Goal: Task Accomplishment & Management: Manage account settings

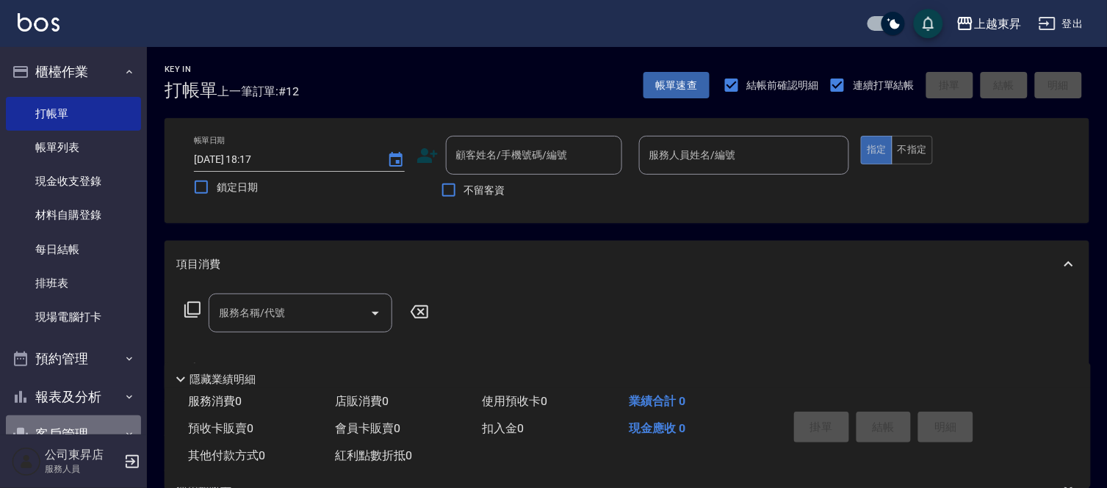
click at [112, 482] on div "櫃檯作業 打帳單 帳單列表 現金收支登錄 材料自購登錄 每日結帳 排班表 現場電腦打卡 預約管理 預約管理 單日預約紀錄 單週預約紀錄 報表及分析 報表目錄 …" at bounding box center [73, 267] width 147 height 441
click at [109, 478] on div "公司東昇店 服務人員" at bounding box center [73, 461] width 147 height 53
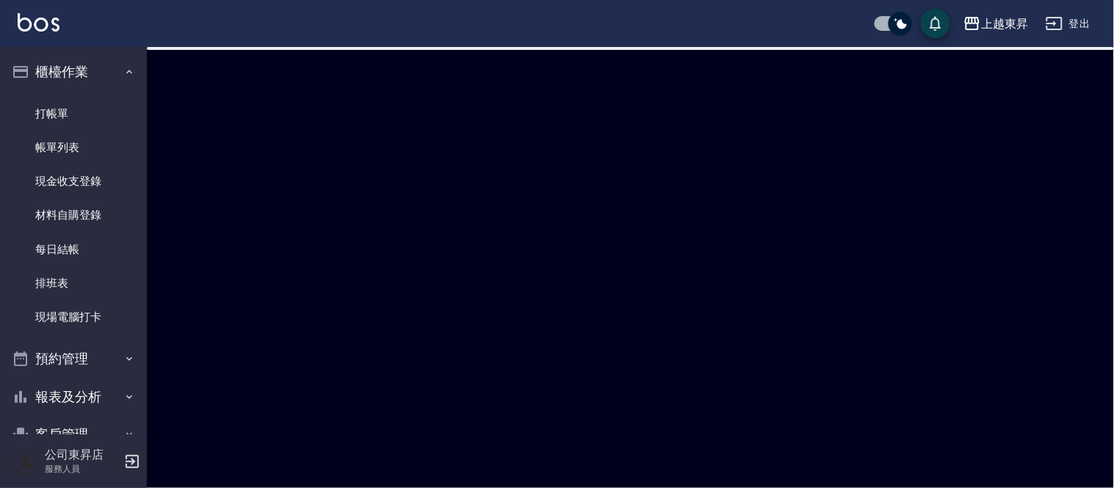
click at [112, 479] on div "公司東昇店 服務人員" at bounding box center [73, 461] width 147 height 53
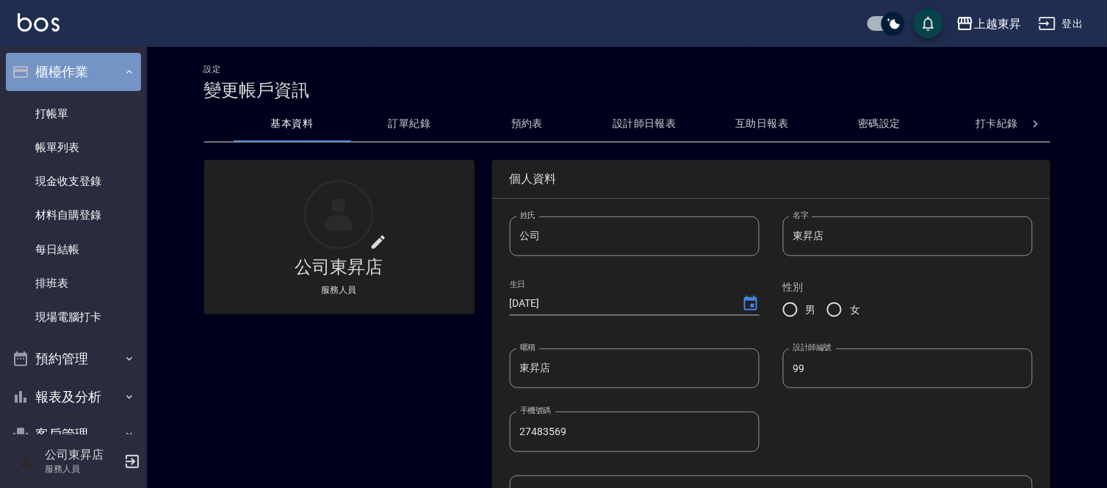
click at [104, 65] on button "櫃檯作業" at bounding box center [73, 72] width 135 height 38
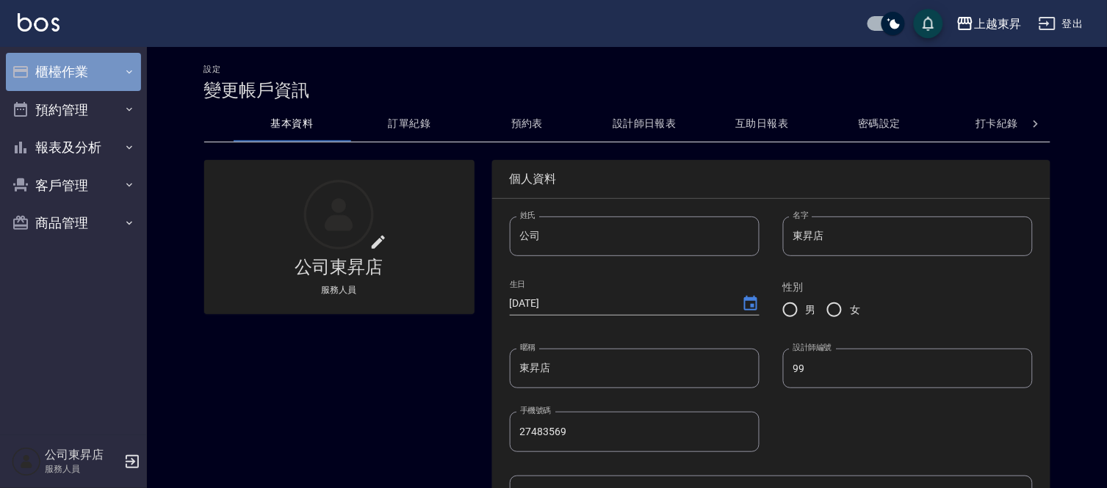
click at [131, 67] on icon "button" at bounding box center [129, 72] width 12 height 12
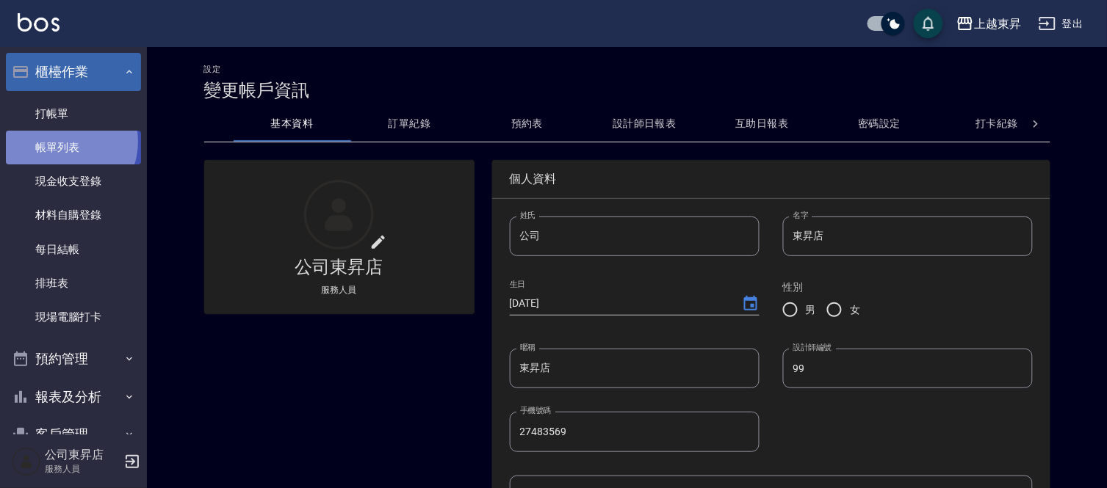
click at [61, 142] on link "帳單列表" at bounding box center [73, 148] width 135 height 34
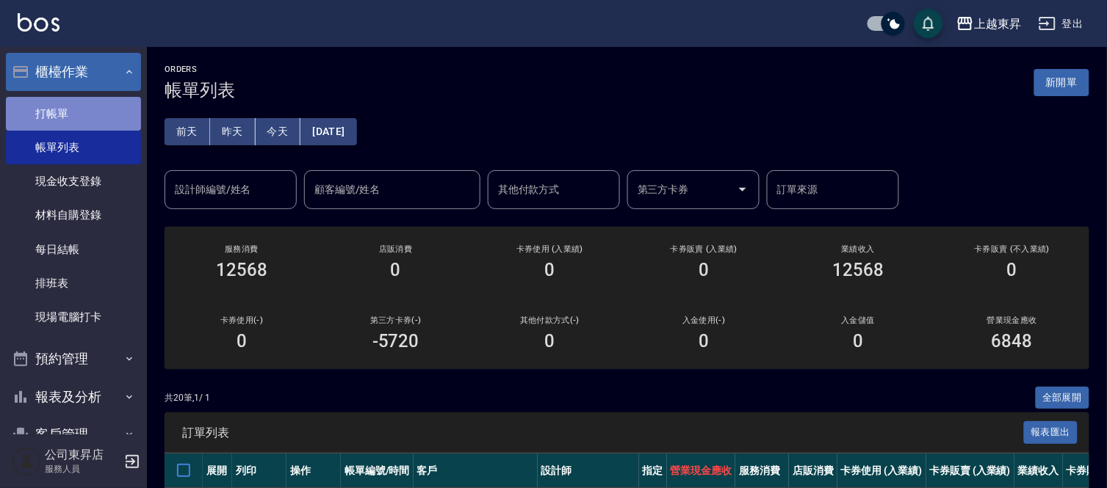
click at [85, 109] on link "打帳單" at bounding box center [73, 114] width 135 height 34
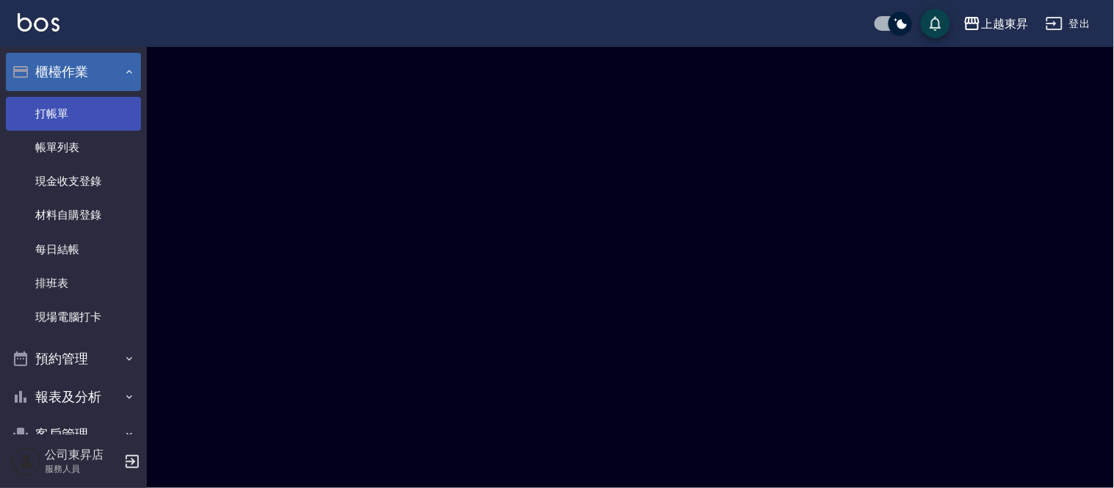
click at [85, 109] on link "打帳單" at bounding box center [73, 114] width 135 height 34
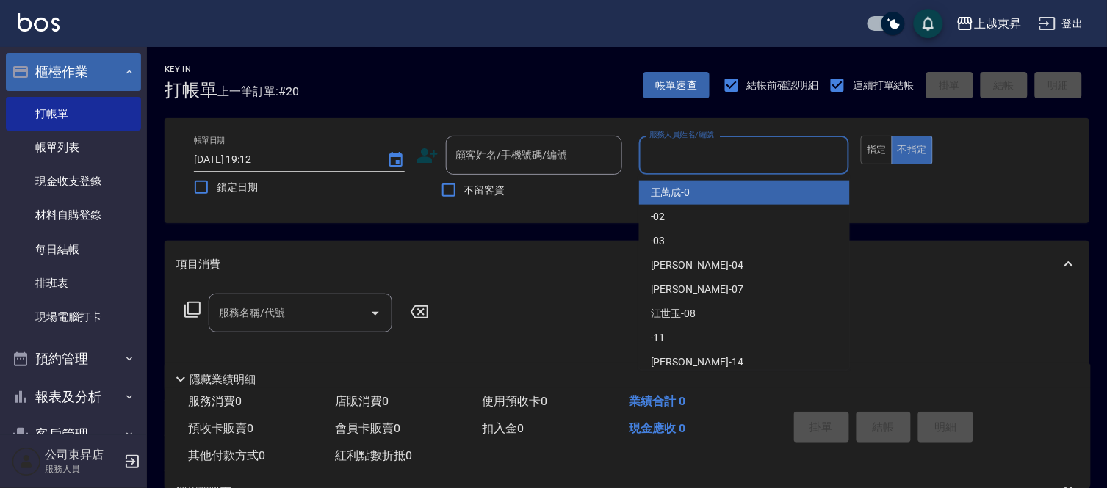
click at [736, 148] on input "服務人員姓名/編號" at bounding box center [744, 155] width 198 height 26
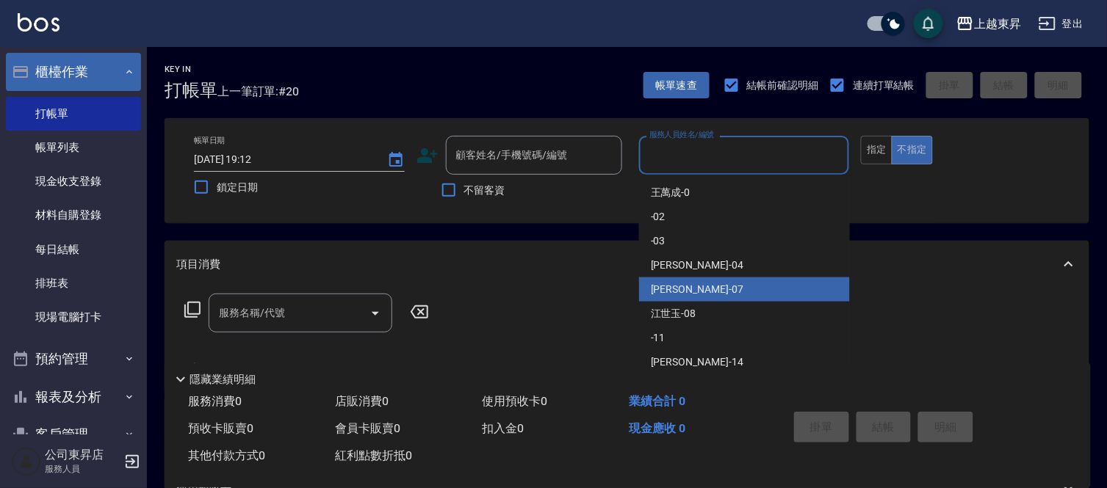
click at [670, 288] on span "[PERSON_NAME] -07" at bounding box center [697, 289] width 93 height 15
type input "[PERSON_NAME]-07"
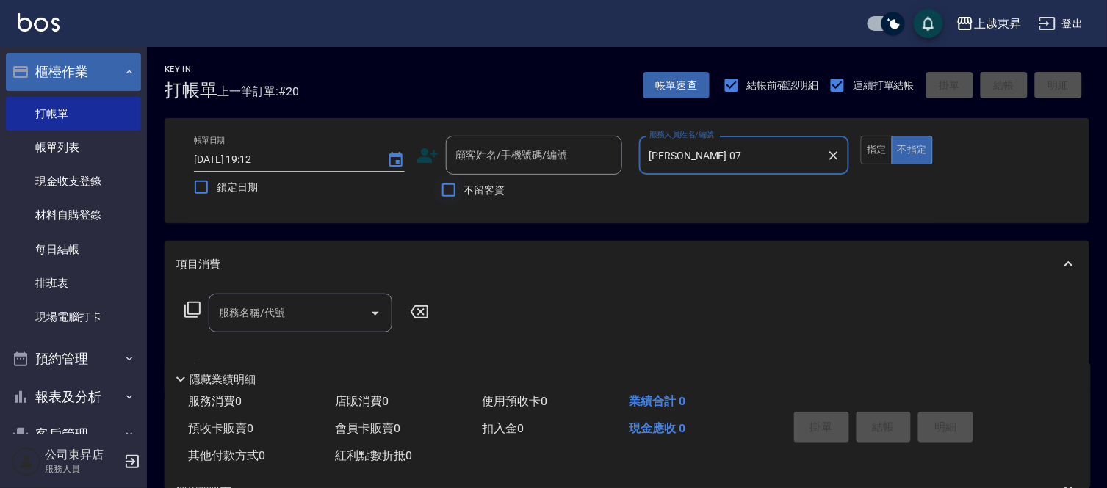
click at [444, 192] on input "不留客資" at bounding box center [448, 190] width 31 height 31
checkbox input "true"
click at [875, 154] on button "指定" at bounding box center [877, 150] width 32 height 29
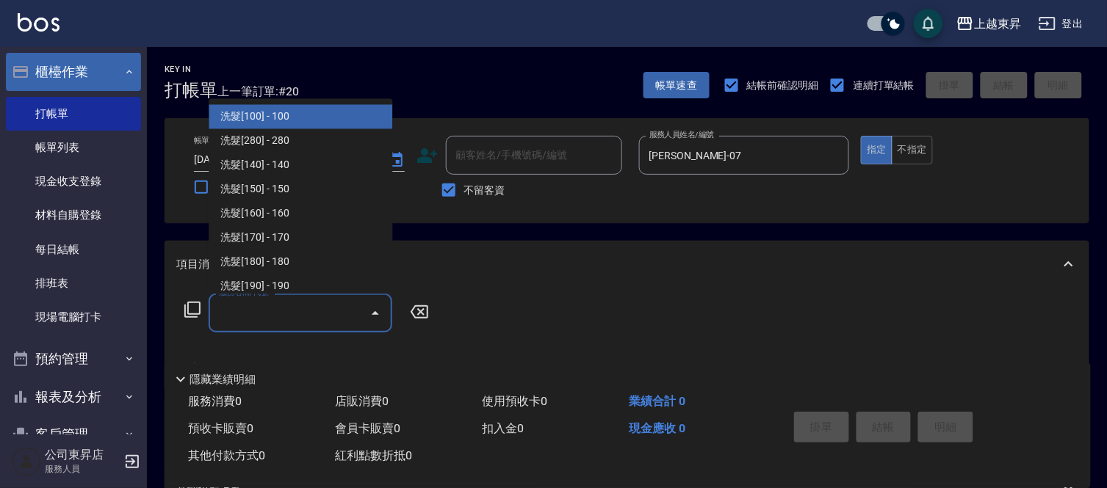
click at [301, 305] on input "服務名稱/代號" at bounding box center [289, 313] width 148 height 26
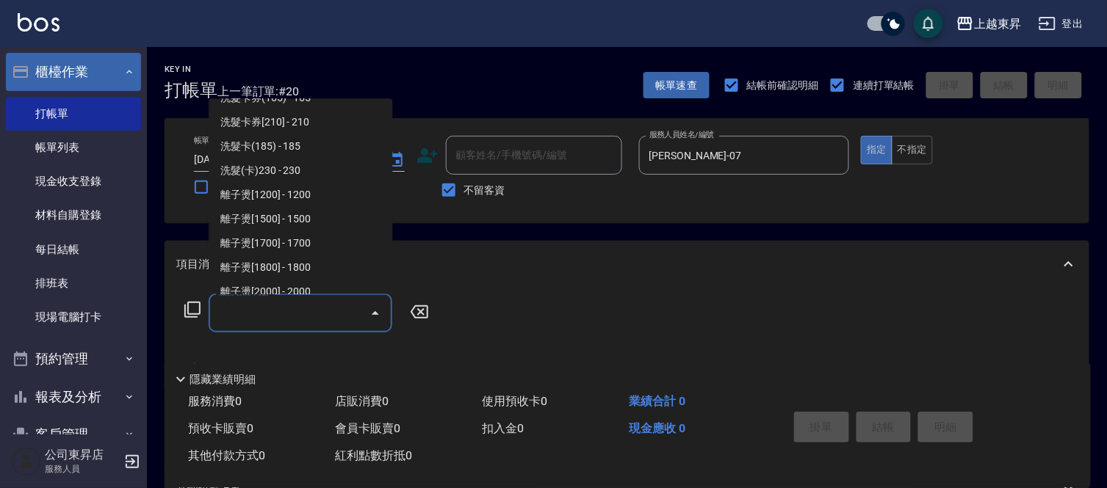
scroll to position [408, 0]
click at [326, 144] on span "洗髮(卡)230 - 230" at bounding box center [301, 146] width 184 height 24
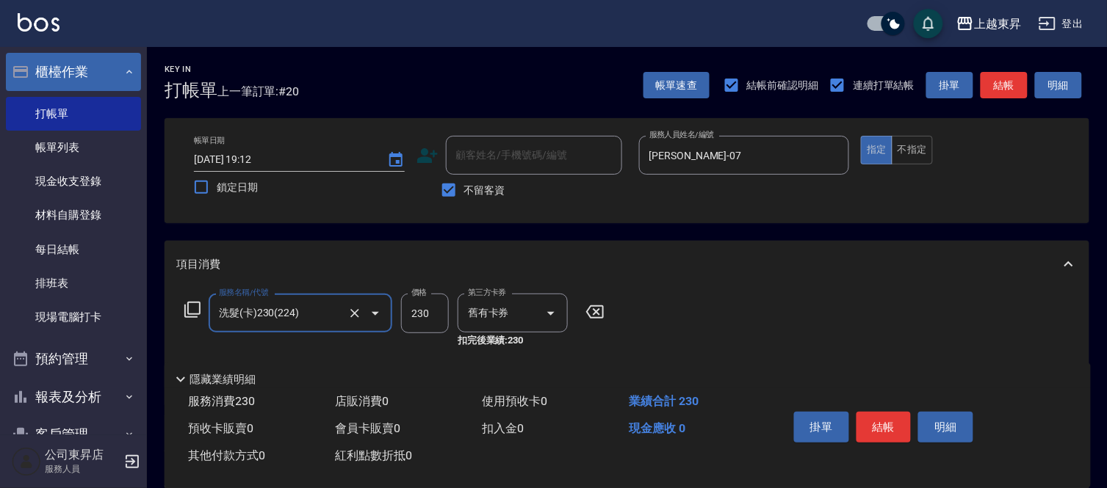
type input "洗髮(卡)230(224)"
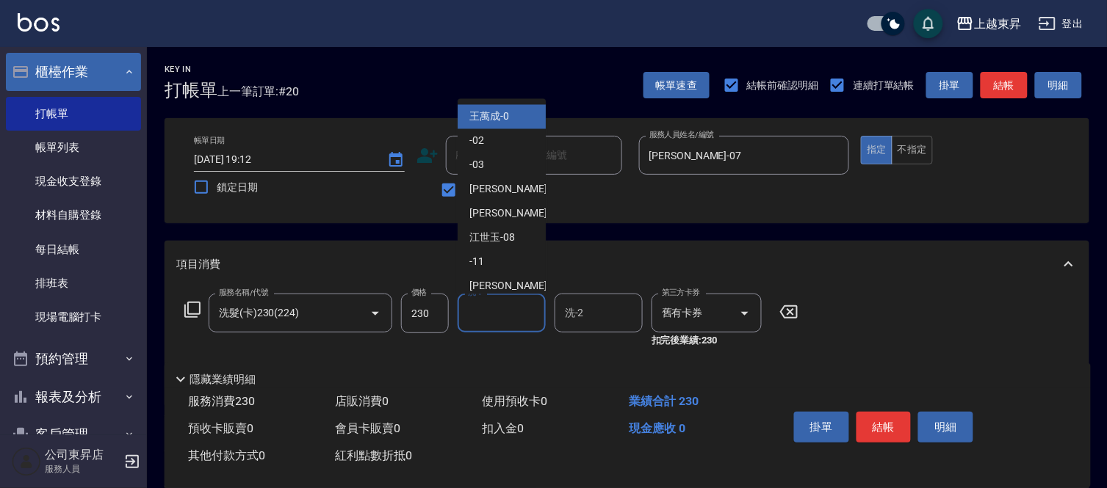
click at [516, 311] on input "洗-1" at bounding box center [501, 313] width 75 height 26
drag, startPoint x: 502, startPoint y: 206, endPoint x: 492, endPoint y: 247, distance: 42.2
click at [501, 211] on span "[PERSON_NAME] -07" at bounding box center [515, 213] width 93 height 15
type input "[PERSON_NAME]-07"
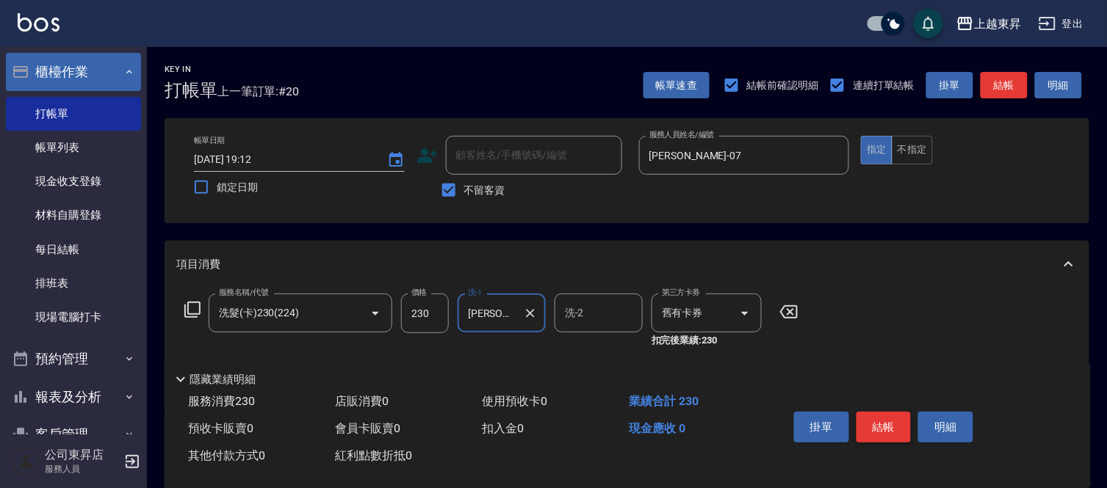
click at [882, 422] on button "結帳" at bounding box center [883, 427] width 55 height 31
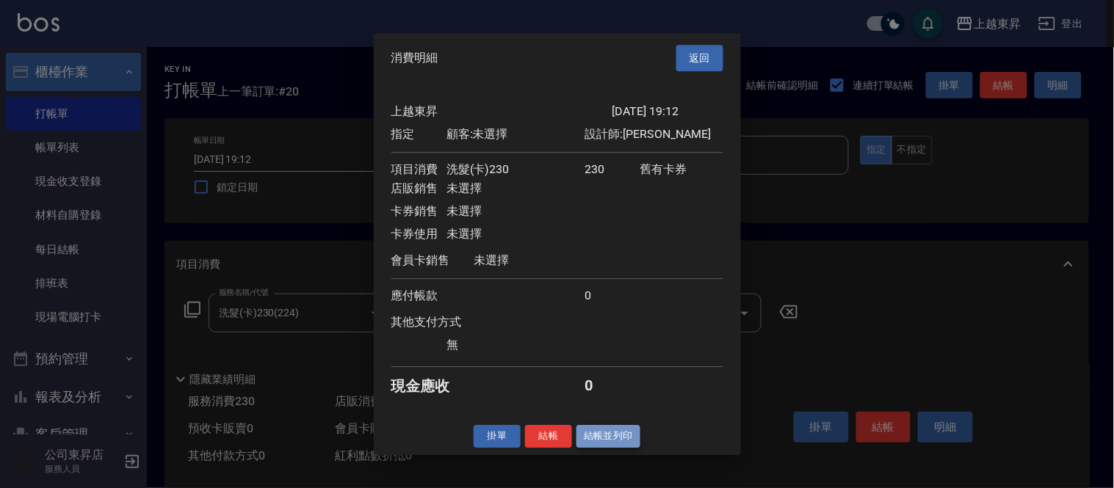
click at [607, 448] on button "結帳並列印" at bounding box center [608, 436] width 64 height 23
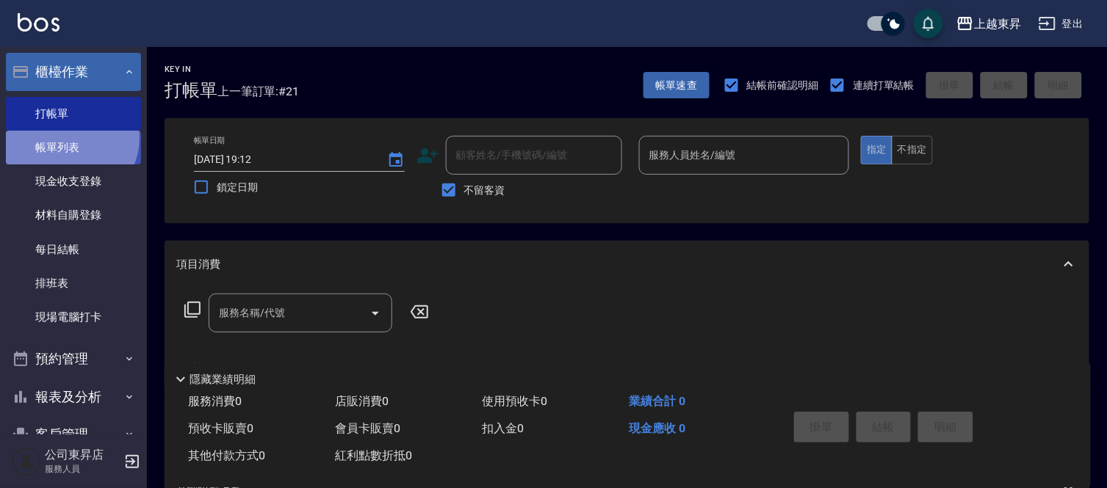
click at [68, 138] on link "帳單列表" at bounding box center [73, 148] width 135 height 34
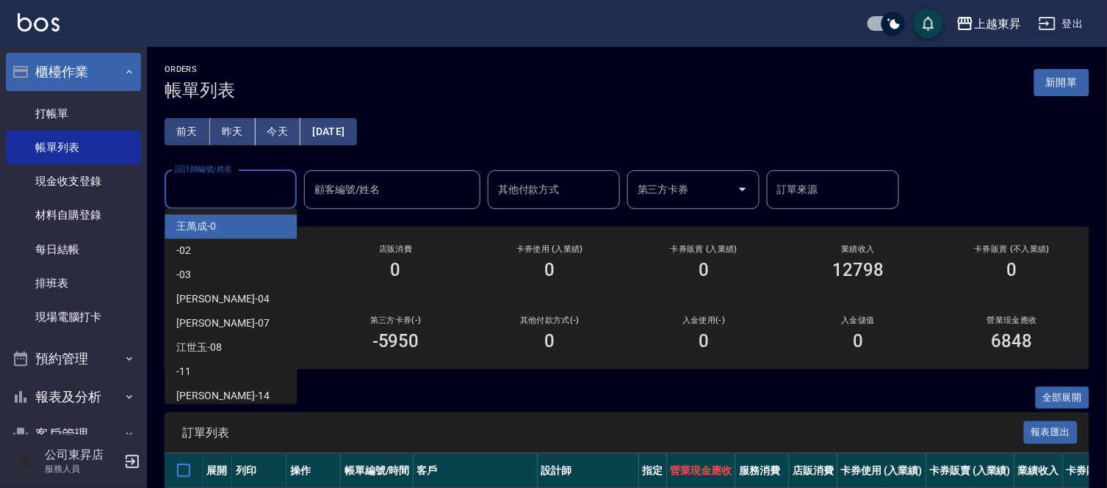
click at [196, 188] on input "設計師編號/姓名" at bounding box center [230, 190] width 119 height 26
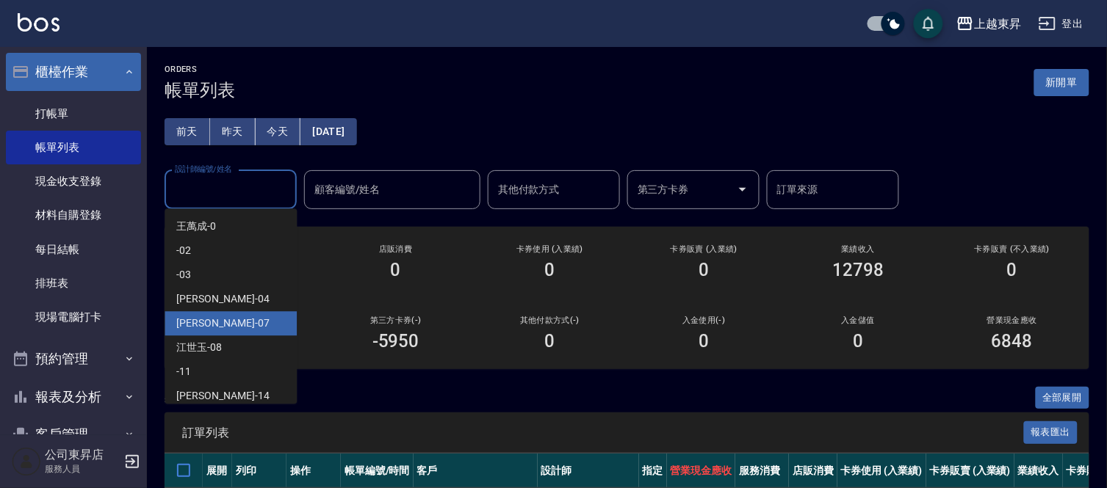
click at [223, 316] on div "[PERSON_NAME] -07" at bounding box center [230, 323] width 132 height 24
type input "[PERSON_NAME]-07"
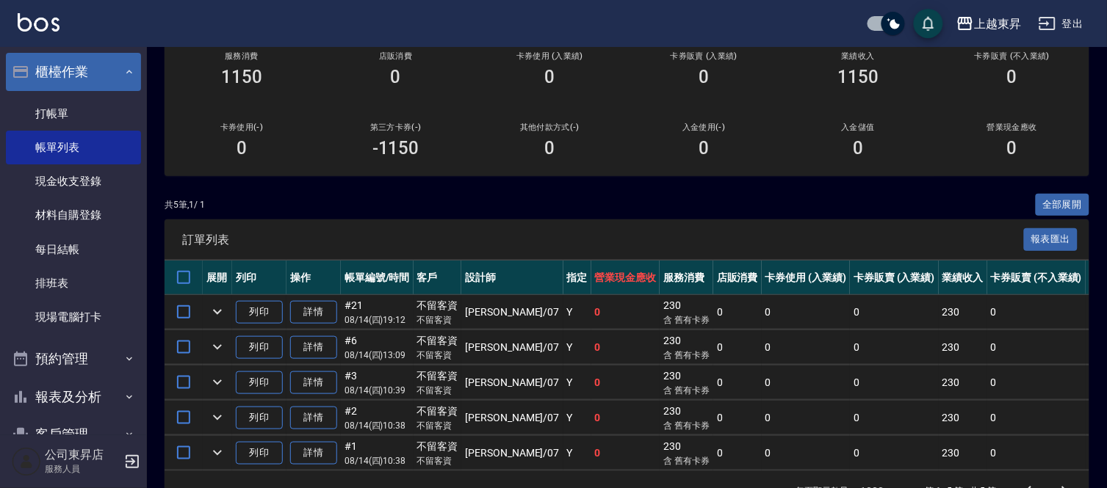
scroll to position [245, 0]
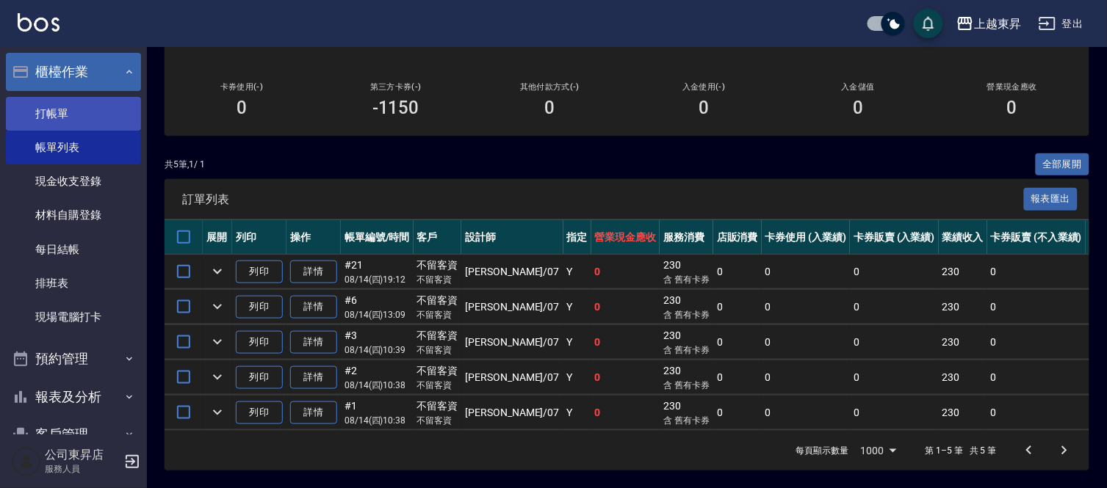
click at [59, 104] on link "打帳單" at bounding box center [73, 114] width 135 height 34
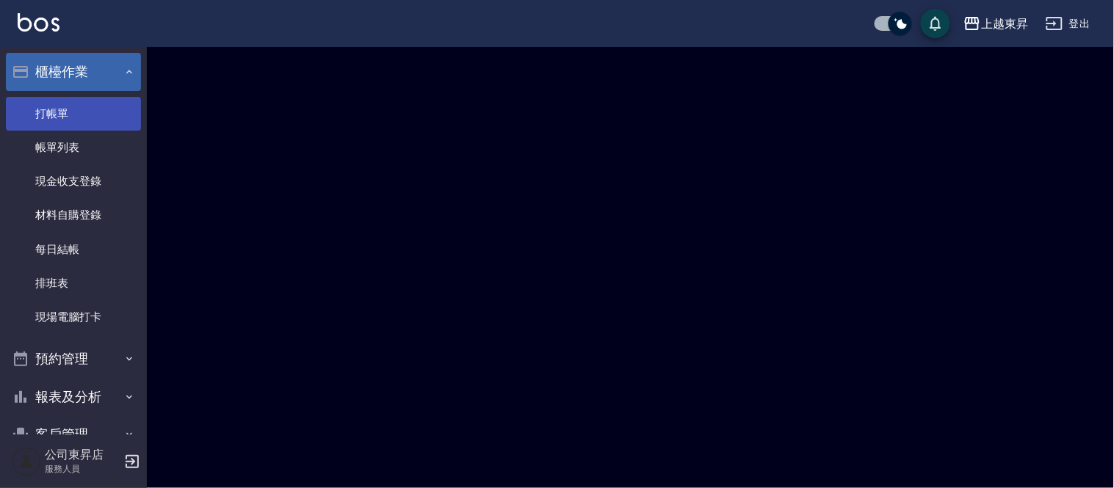
drag, startPoint x: 59, startPoint y: 104, endPoint x: 132, endPoint y: 112, distance: 73.9
click at [60, 103] on link "打帳單" at bounding box center [73, 114] width 135 height 34
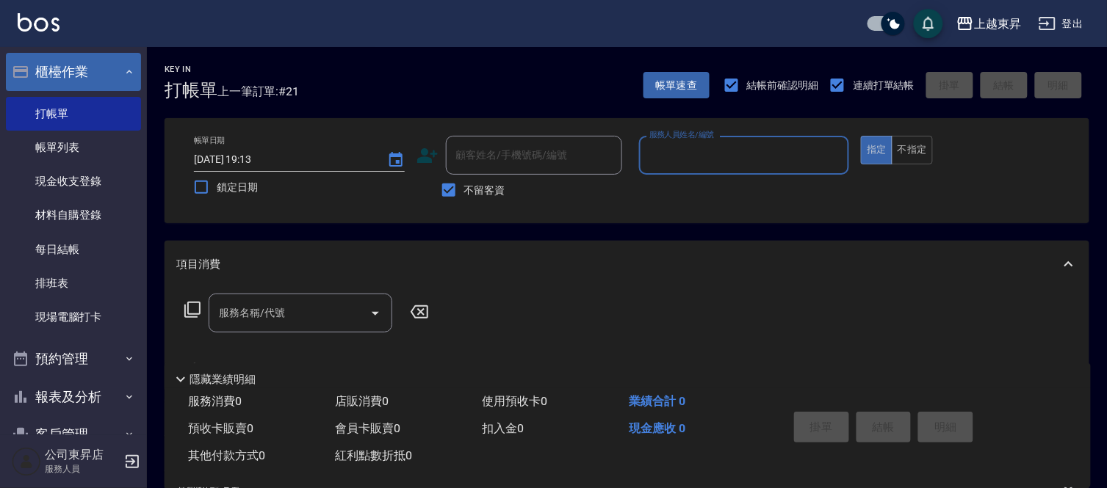
drag, startPoint x: 114, startPoint y: 148, endPoint x: 137, endPoint y: 113, distance: 41.8
click at [114, 148] on link "帳單列表" at bounding box center [73, 148] width 135 height 34
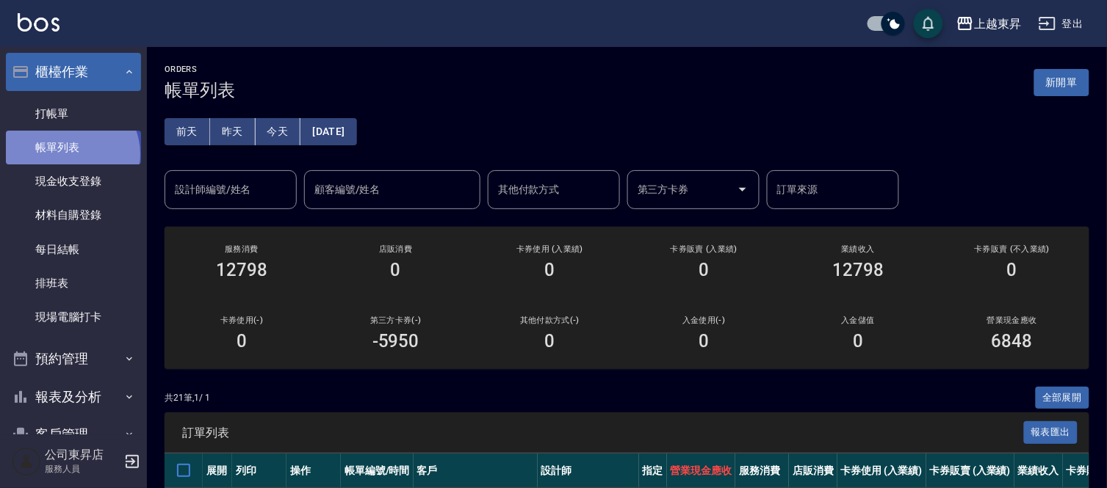
click at [70, 154] on link "帳單列表" at bounding box center [73, 148] width 135 height 34
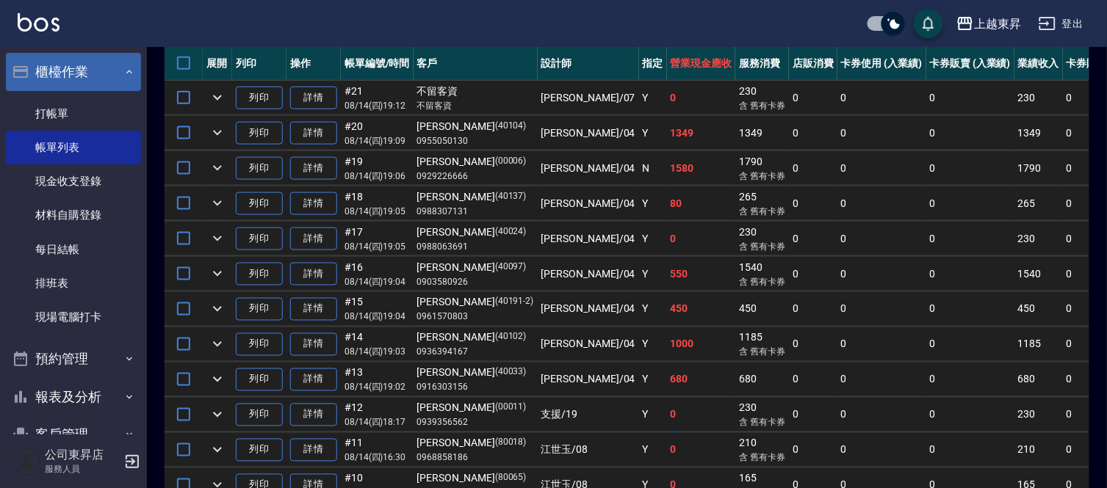
scroll to position [489, 0]
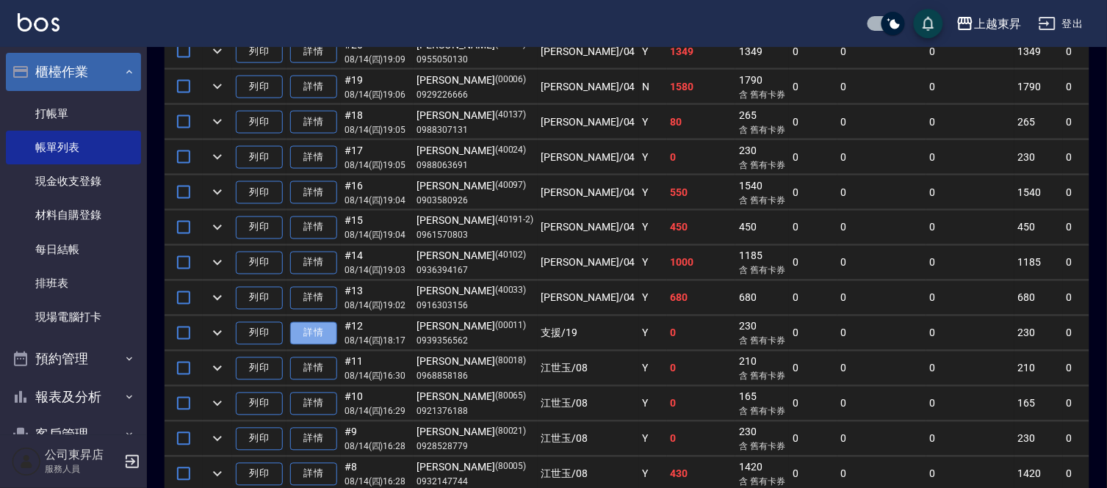
click at [321, 333] on link "詳情" at bounding box center [313, 333] width 47 height 23
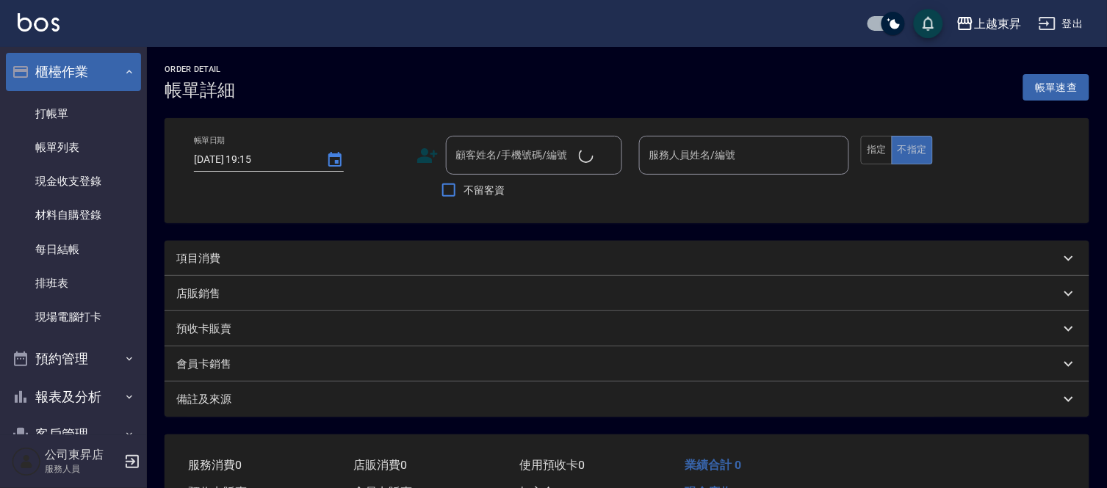
type input "[DATE] 18:17"
type input "支援-19"
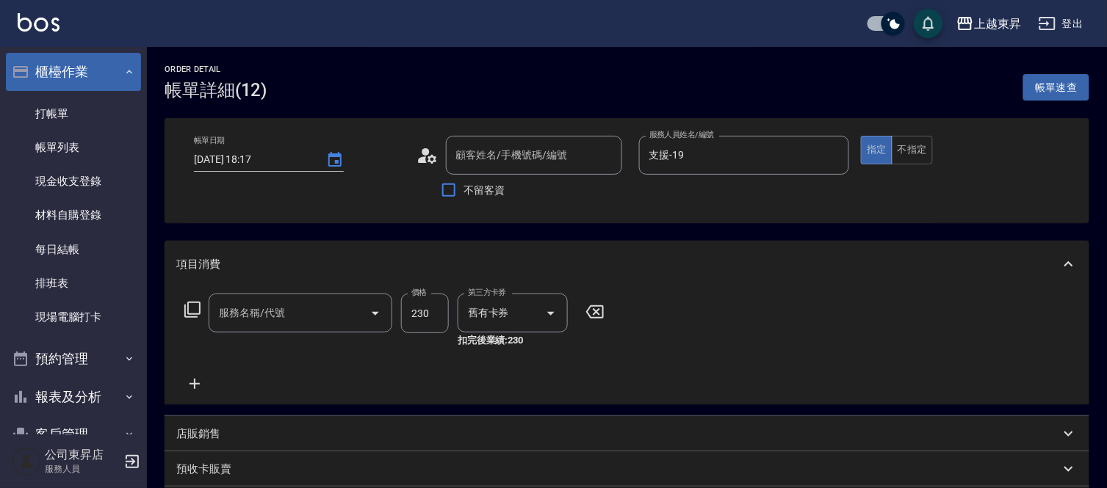
type input "[PERSON_NAME]/0939356562/00011"
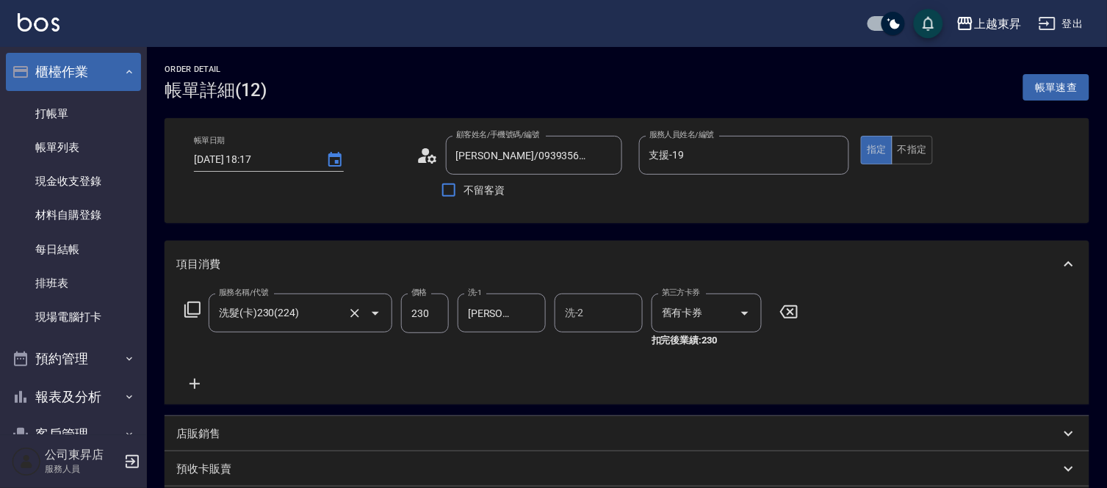
type input "洗髮(卡)230(224)"
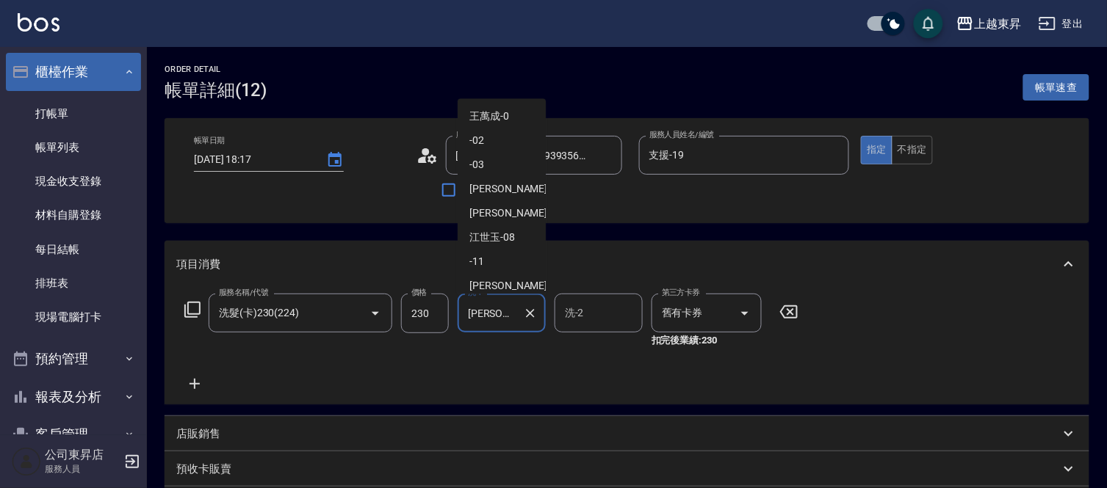
click at [511, 320] on input "[PERSON_NAME]-22" at bounding box center [490, 313] width 53 height 26
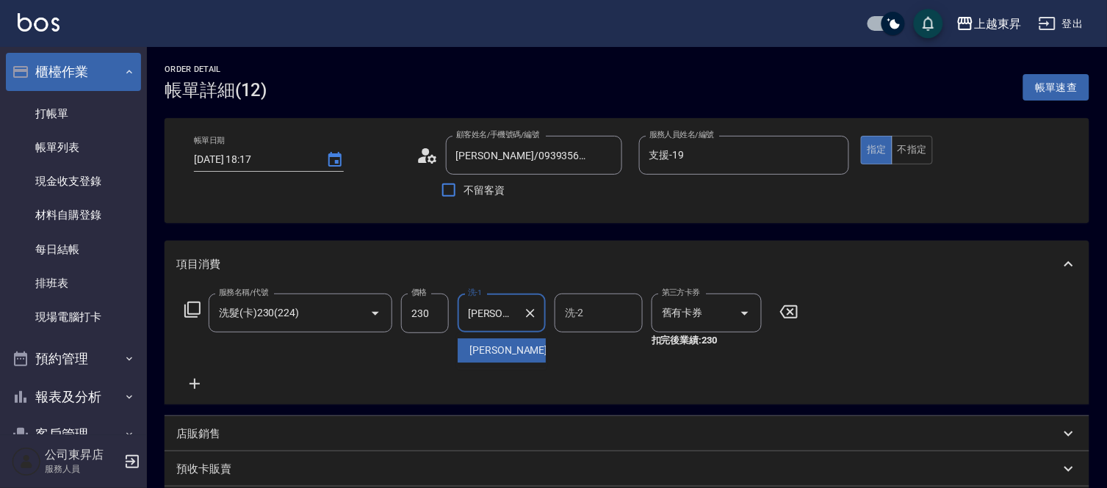
type input "張"
type input "[PERSON_NAME]-07"
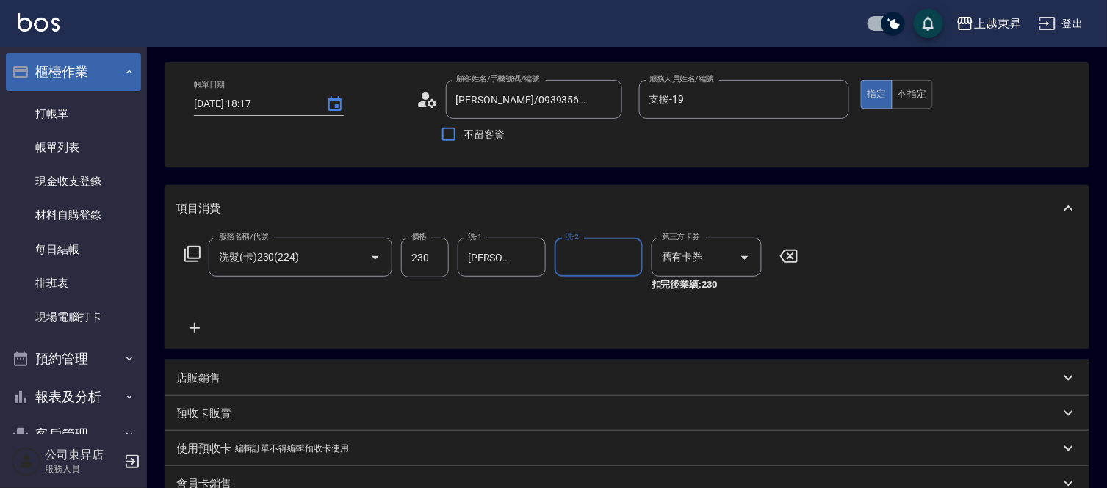
scroll to position [245, 0]
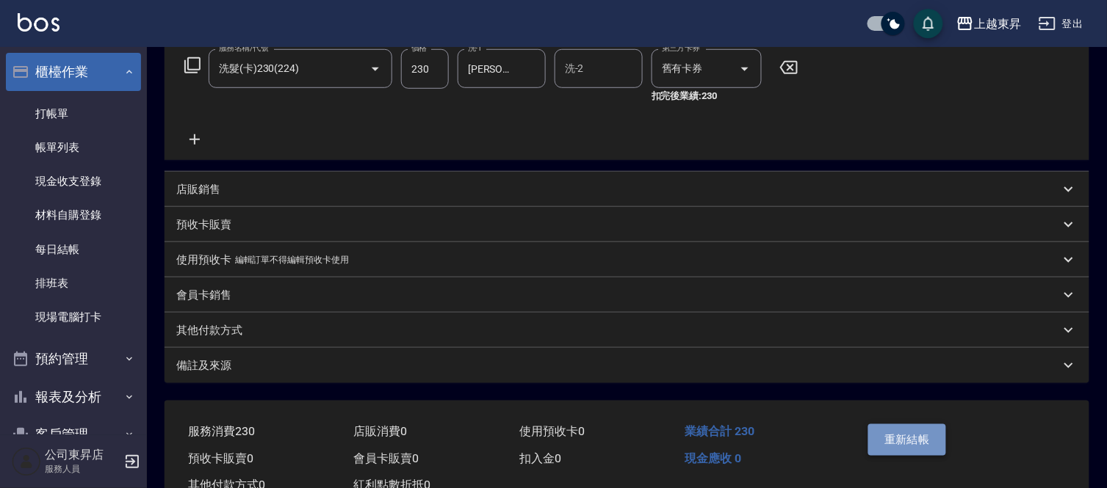
click at [905, 434] on button "重新結帳" at bounding box center [907, 439] width 78 height 31
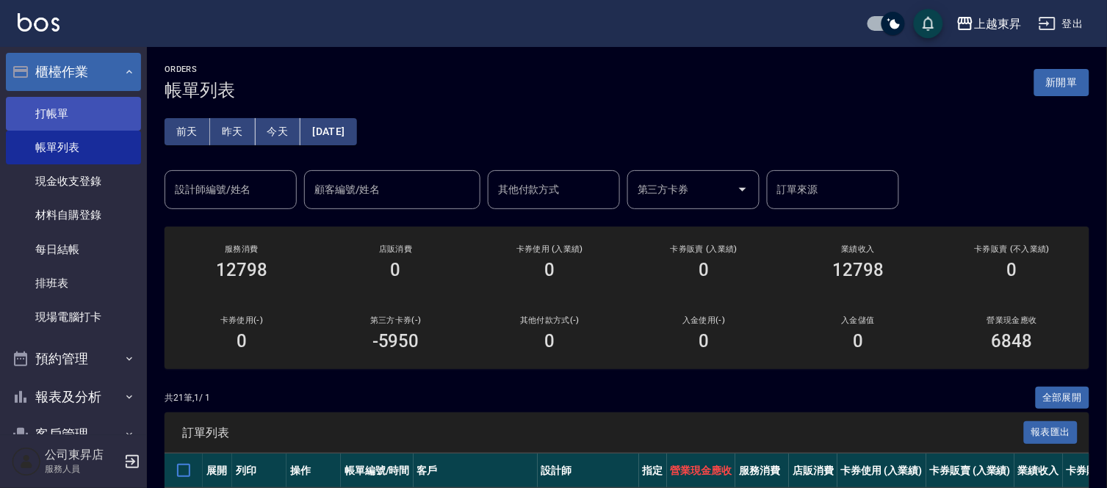
click at [45, 122] on link "打帳單" at bounding box center [73, 114] width 135 height 34
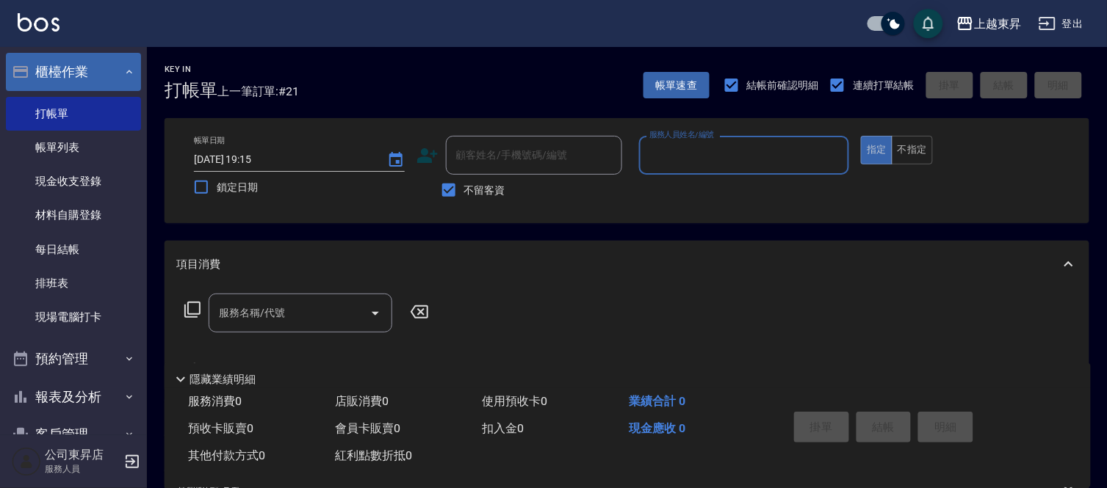
click at [656, 157] on input "服務人員姓名/編號" at bounding box center [744, 155] width 198 height 26
click at [483, 198] on label "不留客資" at bounding box center [469, 190] width 72 height 31
click at [464, 198] on input "不留客資" at bounding box center [448, 190] width 31 height 31
checkbox input "false"
click at [505, 164] on input "顧客姓名/手機號碼/編號" at bounding box center [522, 155] width 141 height 26
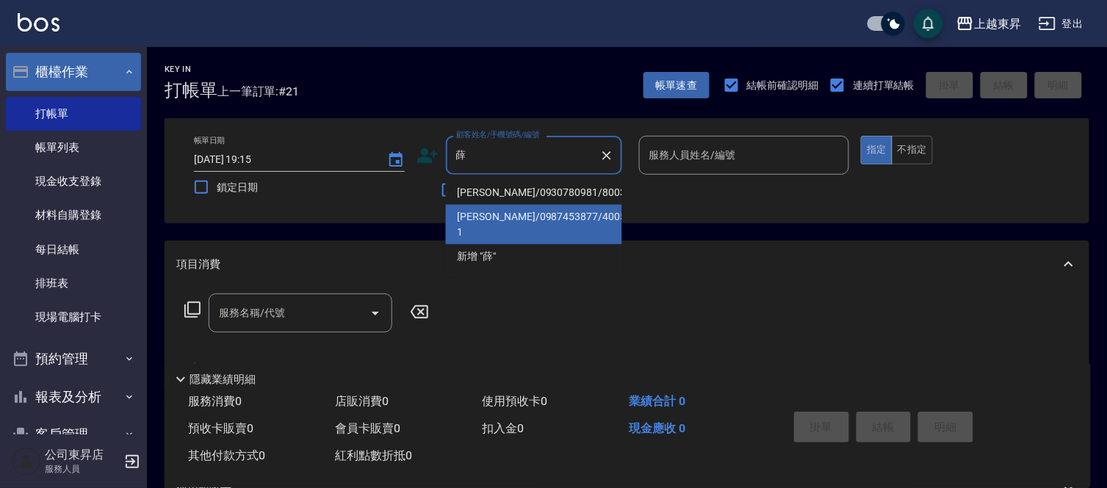
click at [500, 214] on li "[PERSON_NAME]/0987453877/40058-1" at bounding box center [534, 225] width 176 height 40
type input "[PERSON_NAME]/0987453877/40058-1"
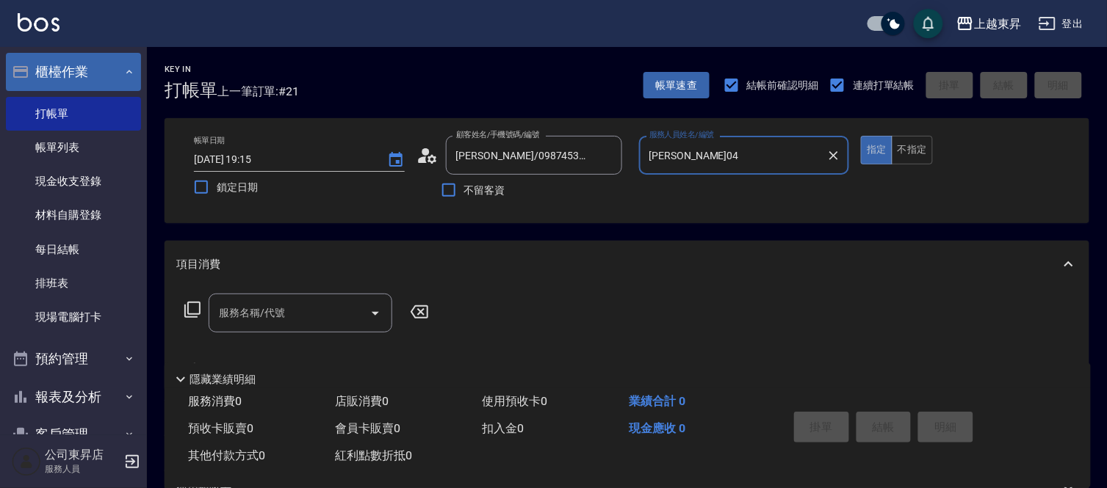
type input "[PERSON_NAME]04"
click at [914, 154] on button "不指定" at bounding box center [911, 150] width 41 height 29
click at [826, 158] on icon "Clear" at bounding box center [833, 155] width 15 height 15
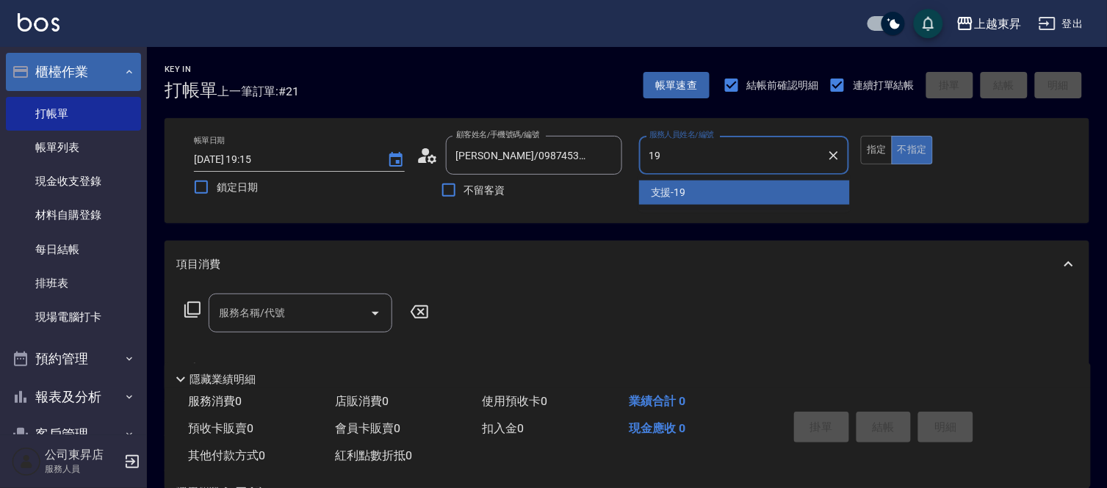
type input "支援-19"
type button "false"
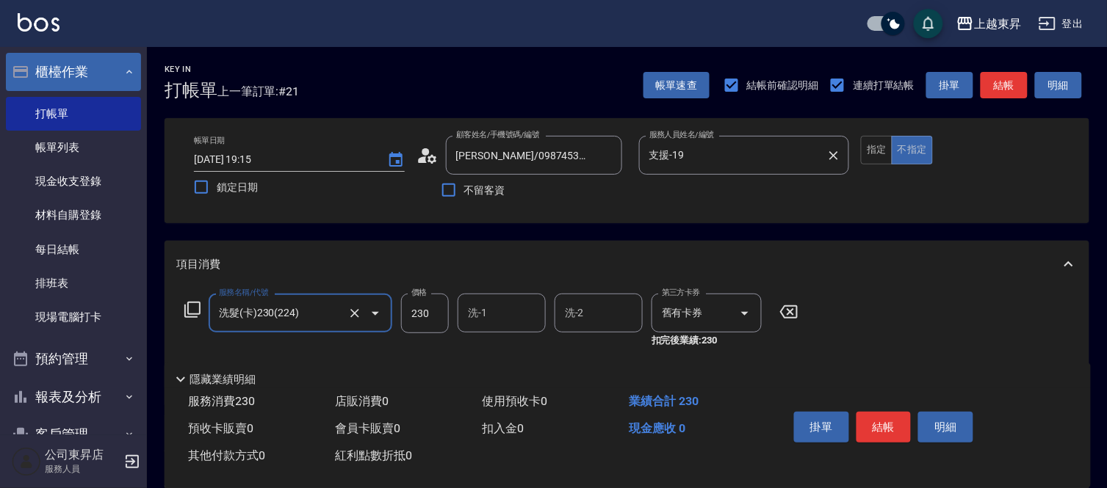
type input "洗髮(卡)230(224)"
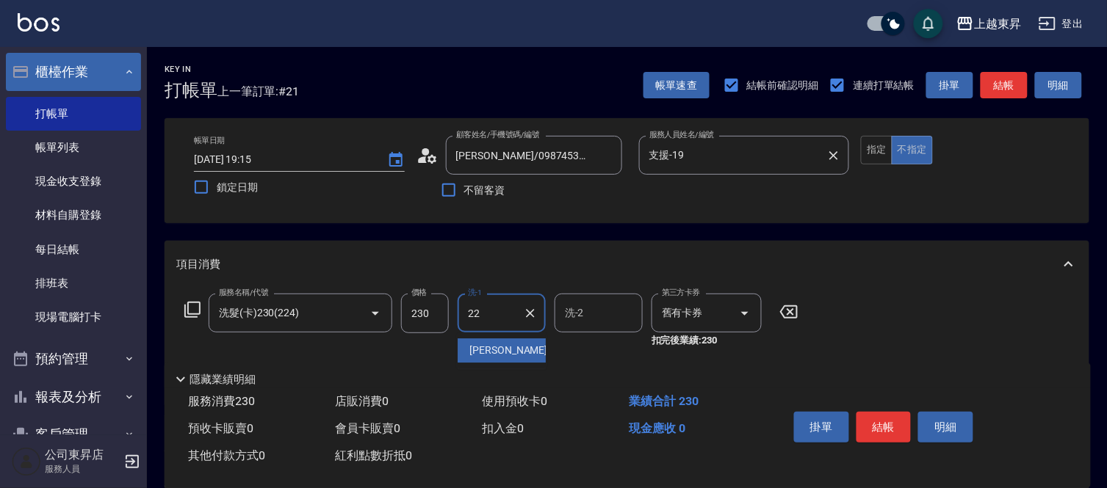
type input "[PERSON_NAME]-22"
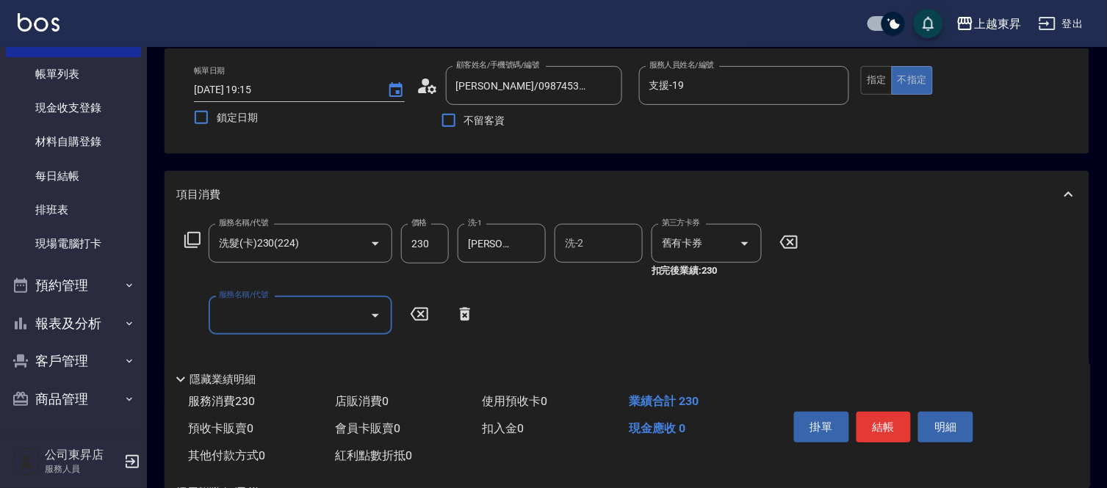
scroll to position [163, 0]
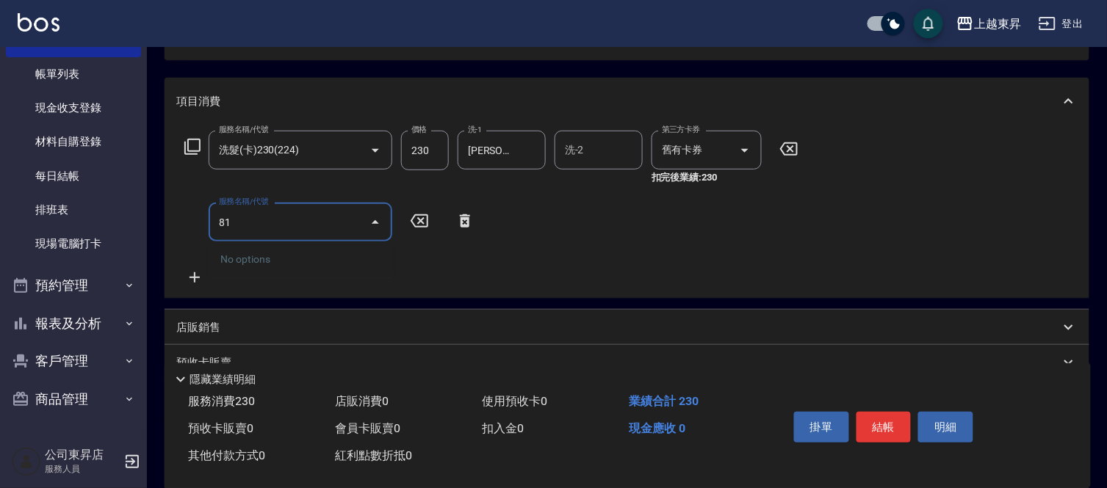
type input "8"
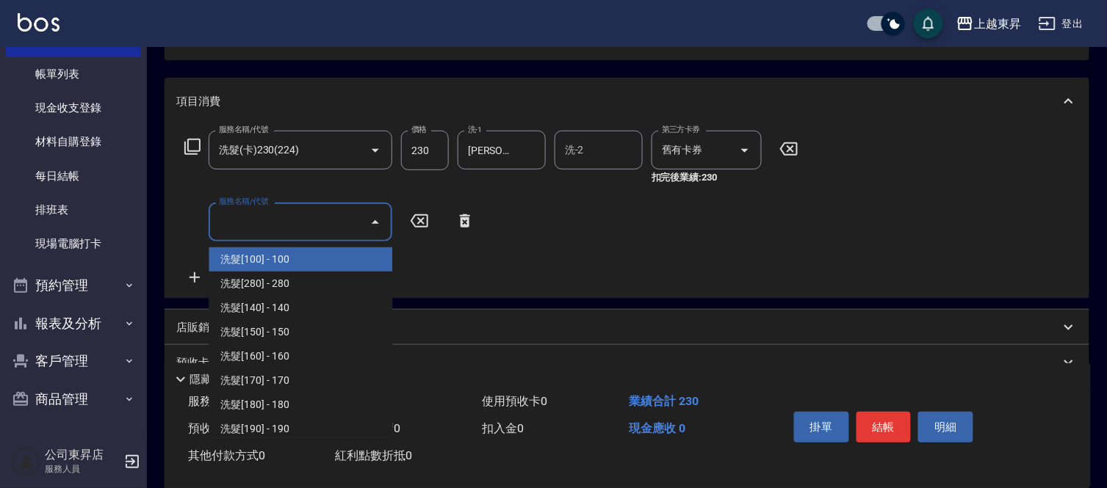
drag, startPoint x: 782, startPoint y: 250, endPoint x: 750, endPoint y: 242, distance: 33.3
click at [782, 250] on div "服務名稱/代號 洗髮(卡)230(224) 服務名稱/代號 價格 230 價格 洗-1 [PERSON_NAME]-22 洗-1 洗-2 洗-2 第三方卡券 …" at bounding box center [491, 209] width 631 height 156
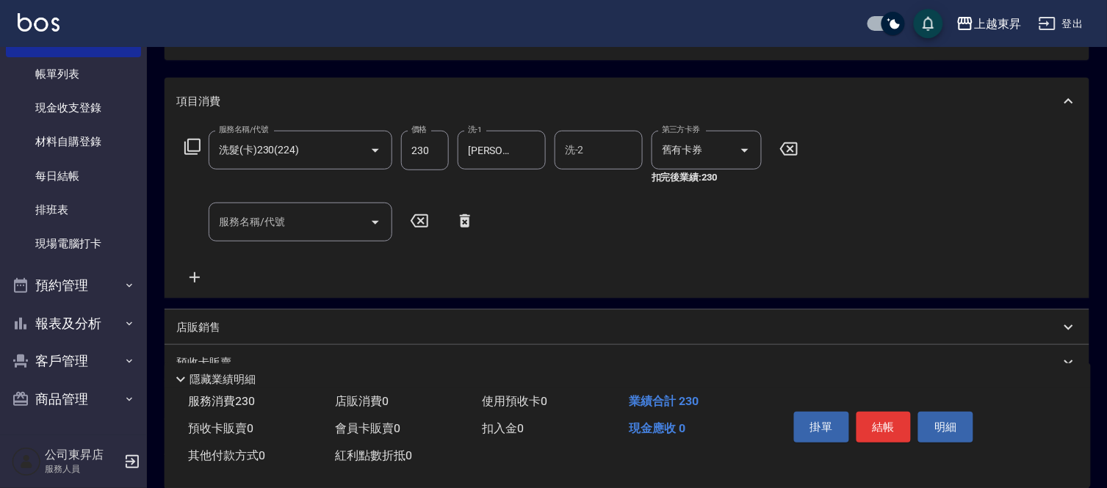
click at [887, 18] on input "checkbox" at bounding box center [893, 23] width 70 height 23
checkbox input "false"
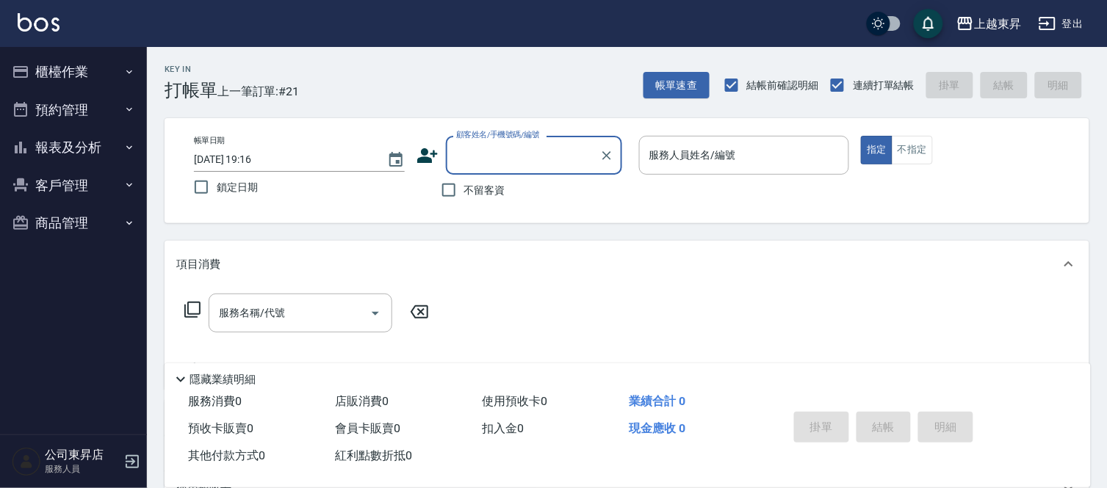
click at [471, 159] on input "顧客姓名/手機號碼/編號" at bounding box center [522, 155] width 141 height 26
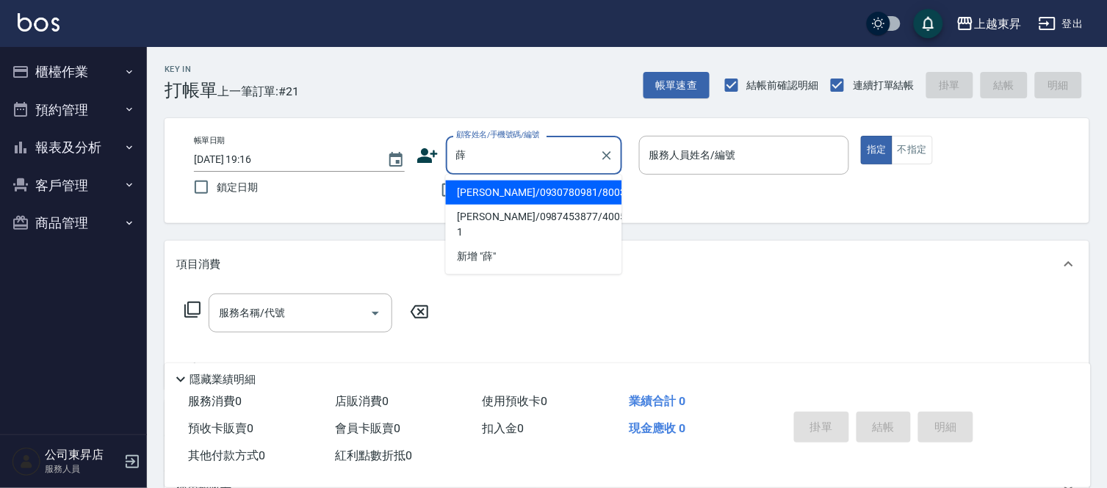
click at [489, 213] on li "[PERSON_NAME]/0987453877/40058-1" at bounding box center [534, 225] width 176 height 40
type input "[PERSON_NAME]/0987453877/40058-1"
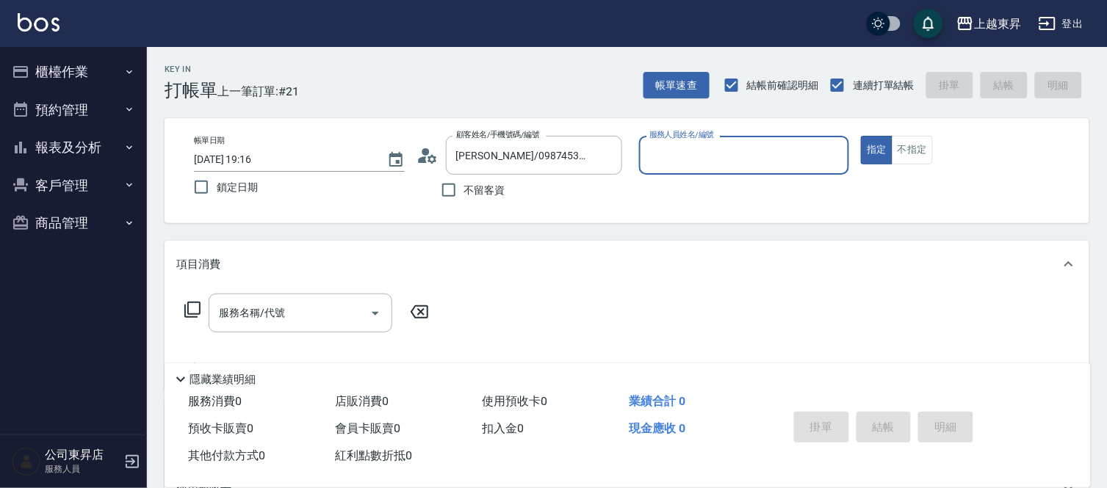
type input "[PERSON_NAME]04"
click at [834, 157] on icon "Clear" at bounding box center [833, 155] width 15 height 15
drag, startPoint x: 898, startPoint y: 153, endPoint x: 888, endPoint y: 152, distance: 9.6
click at [898, 152] on button "不指定" at bounding box center [911, 150] width 41 height 29
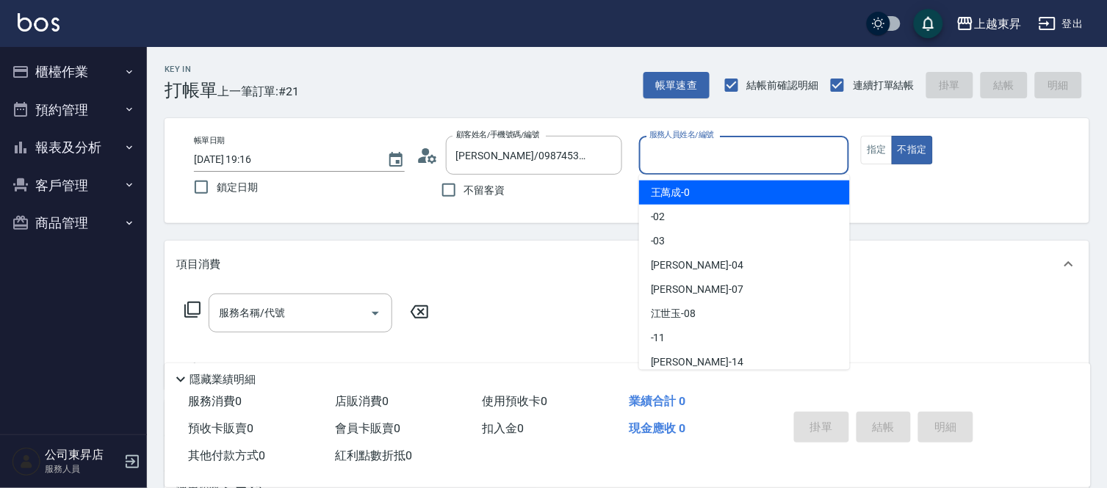
click at [781, 156] on input "服務人員姓名/編號" at bounding box center [744, 155] width 198 height 26
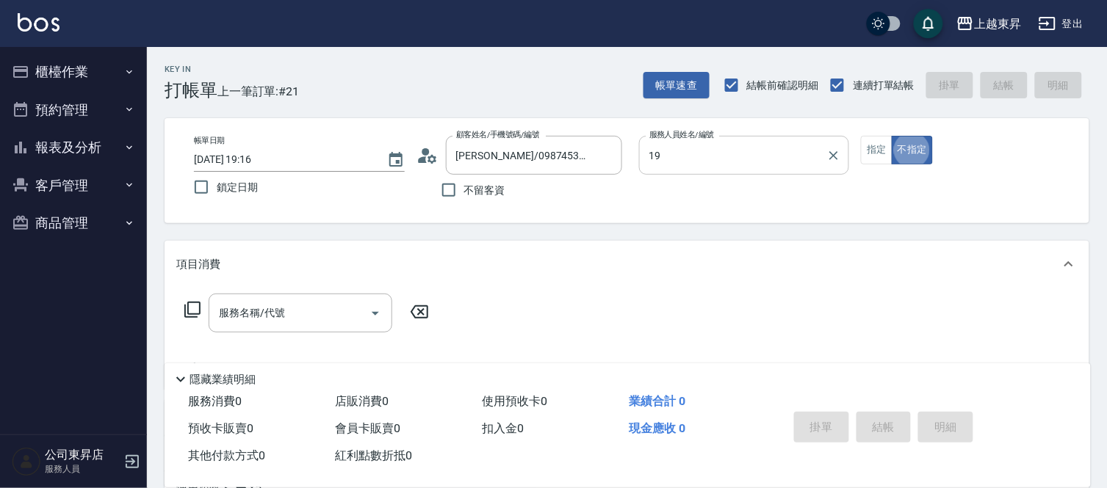
type input "支援-19"
type button "false"
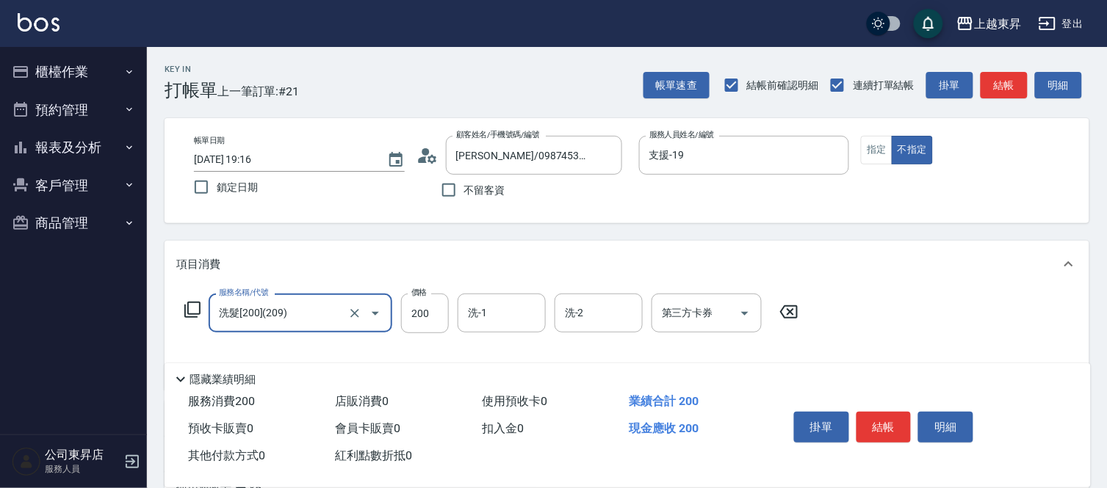
type input "洗髮[200](209)"
click at [787, 311] on icon at bounding box center [788, 312] width 37 height 18
type input "洗髮(卡)230(224)"
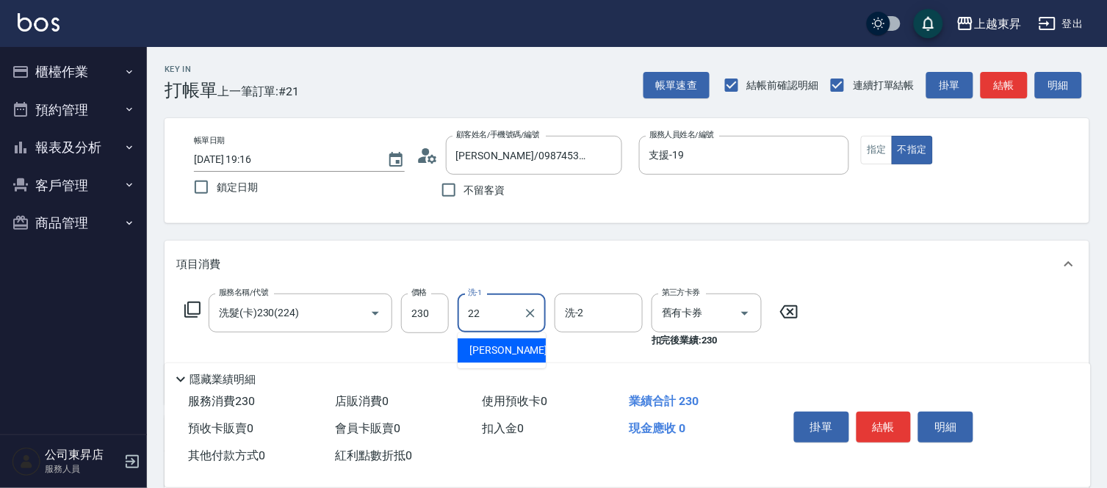
type input "[PERSON_NAME]-22"
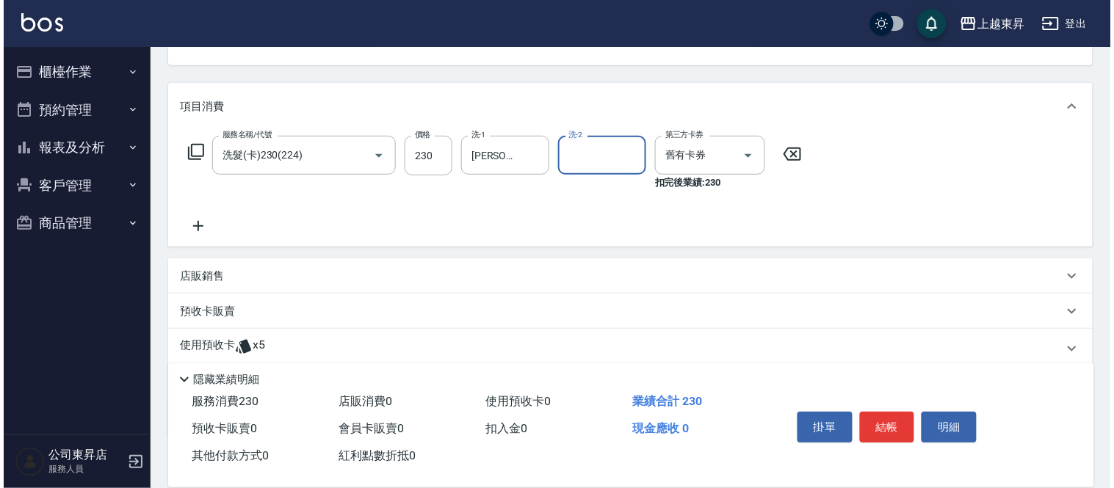
scroll to position [163, 0]
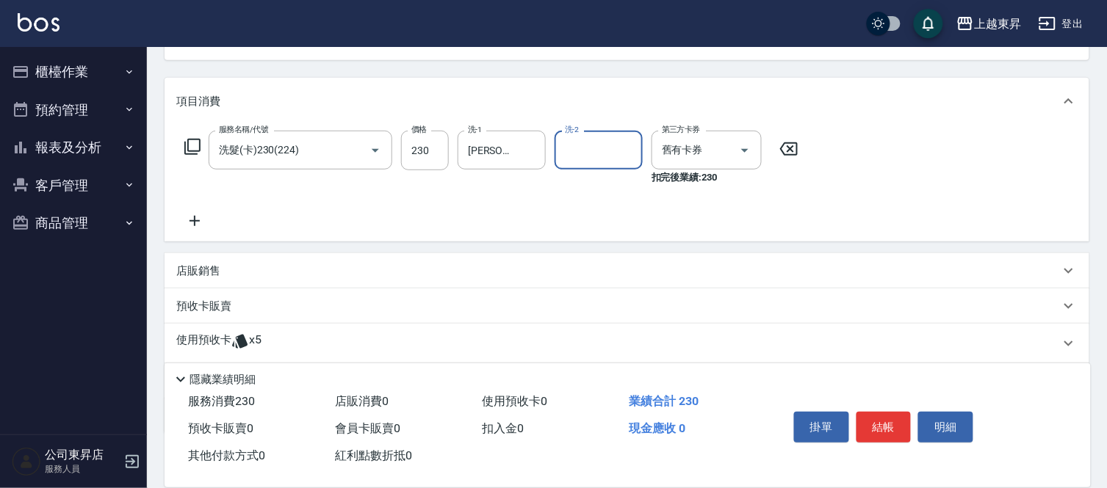
click at [196, 214] on icon at bounding box center [194, 221] width 37 height 18
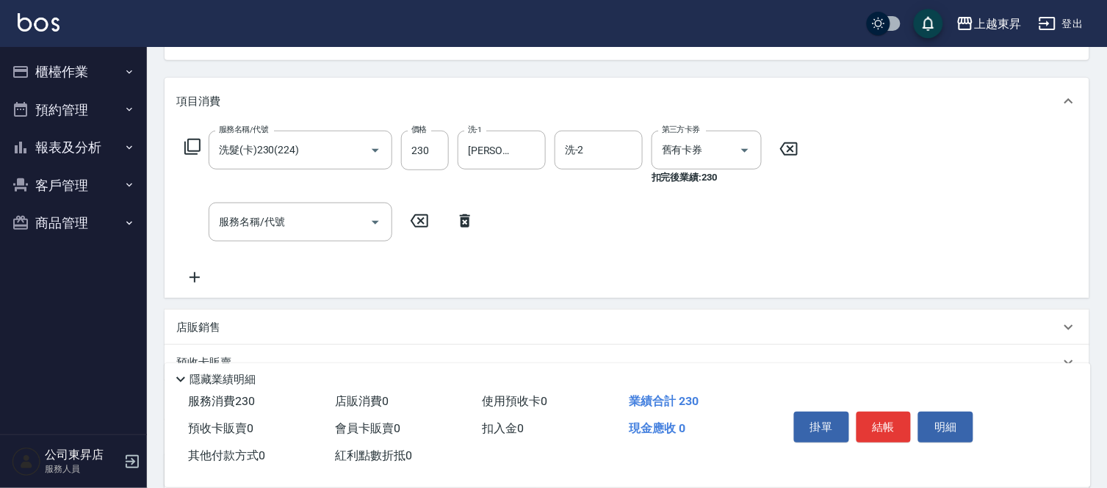
click at [196, 142] on icon at bounding box center [193, 147] width 18 height 18
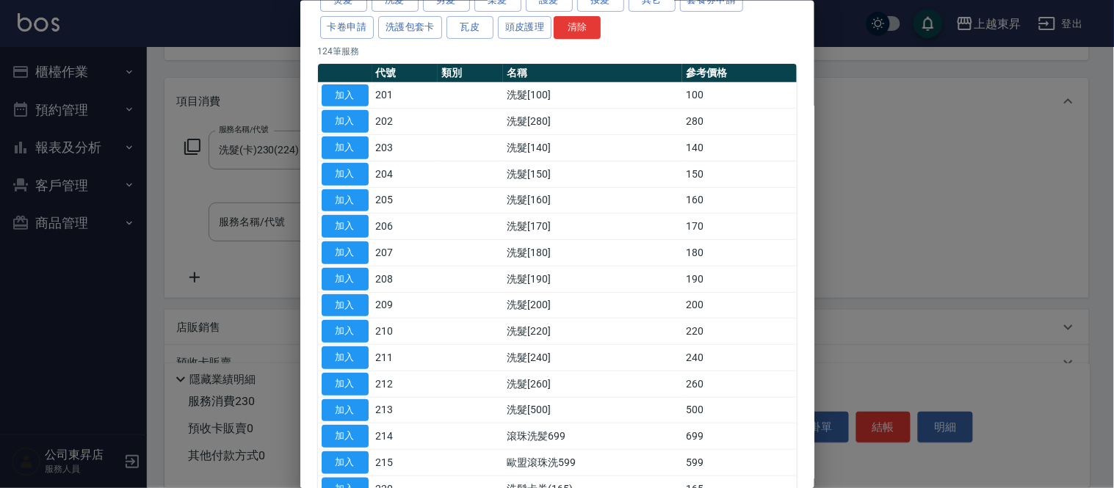
scroll to position [0, 0]
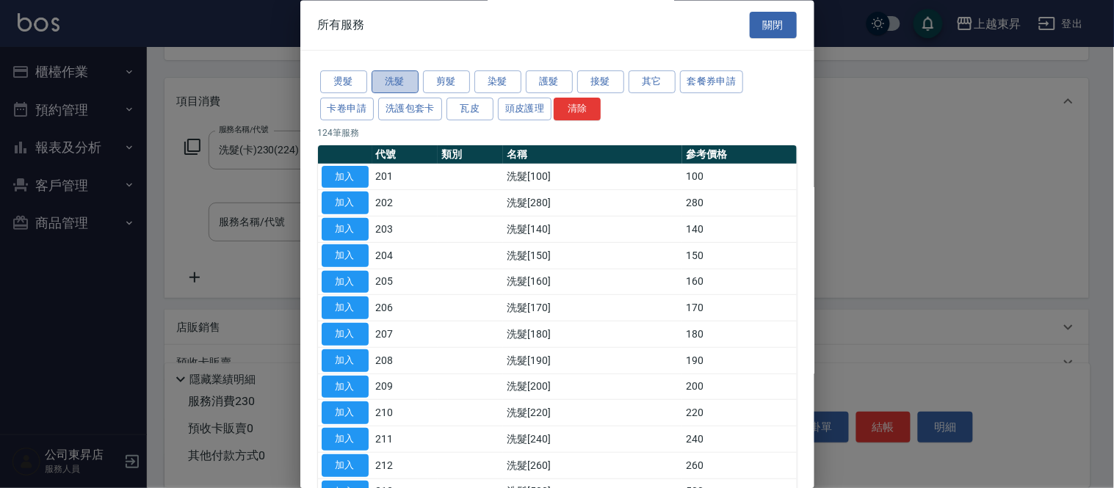
click at [390, 84] on button "洗髮" at bounding box center [395, 82] width 47 height 23
click at [651, 82] on button "其它" at bounding box center [652, 82] width 47 height 23
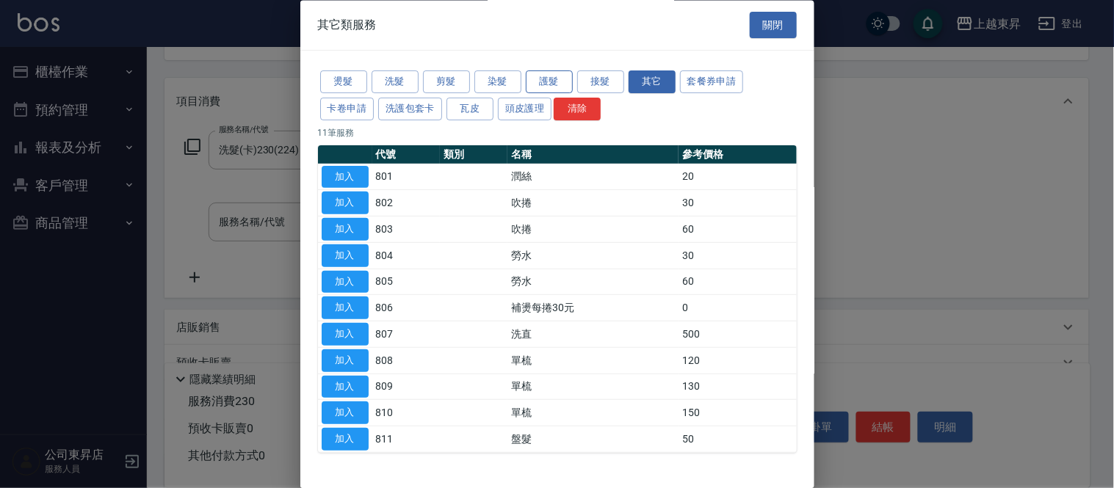
click at [546, 84] on button "護髮" at bounding box center [549, 82] width 47 height 23
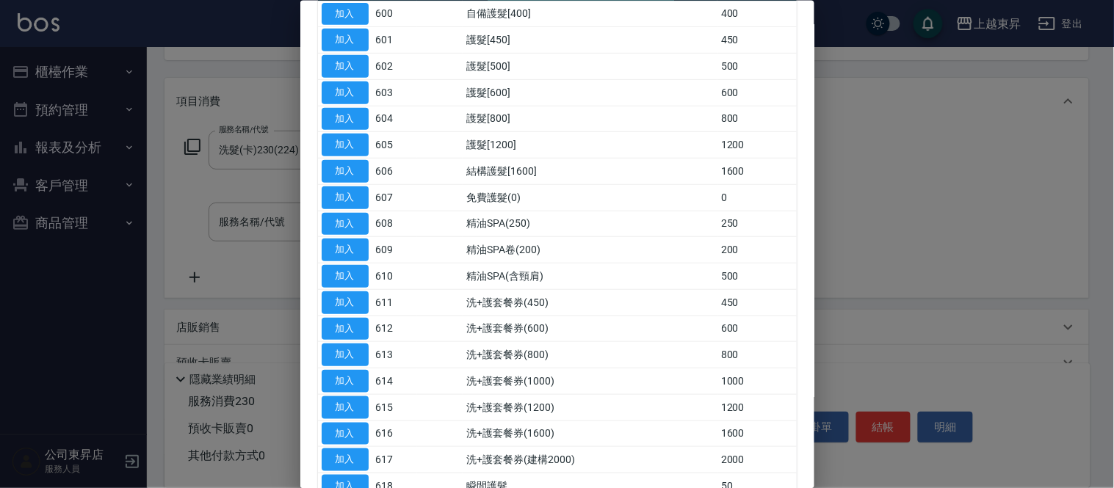
scroll to position [283, 0]
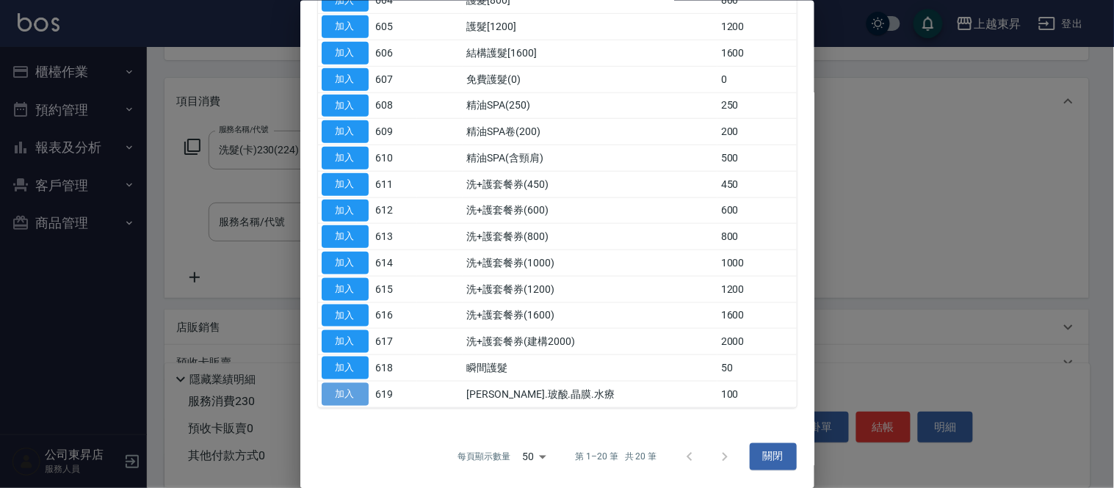
click at [341, 398] on button "加入" at bounding box center [345, 394] width 47 height 23
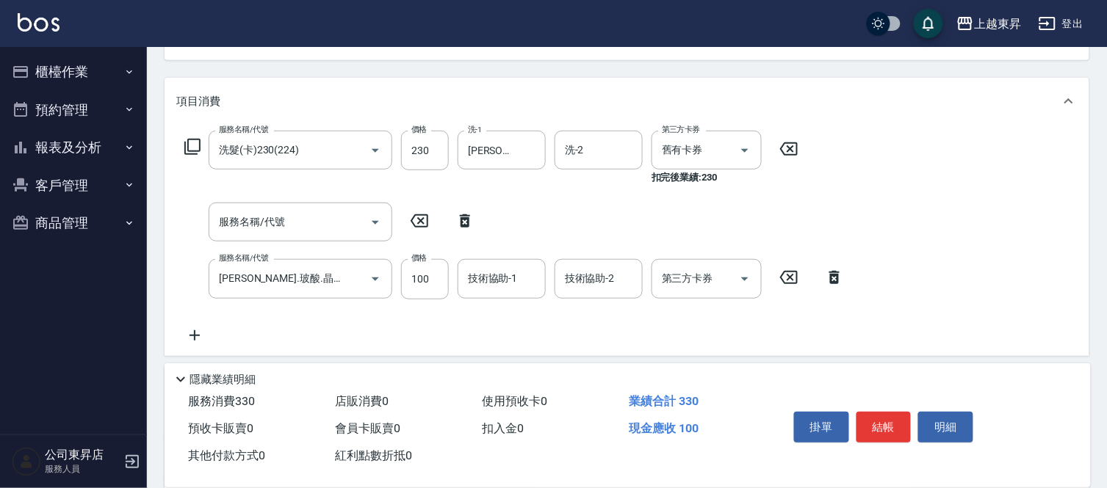
click at [464, 220] on icon at bounding box center [465, 220] width 10 height 13
type input "煥彩.玻酸.晶膜.水療(619)"
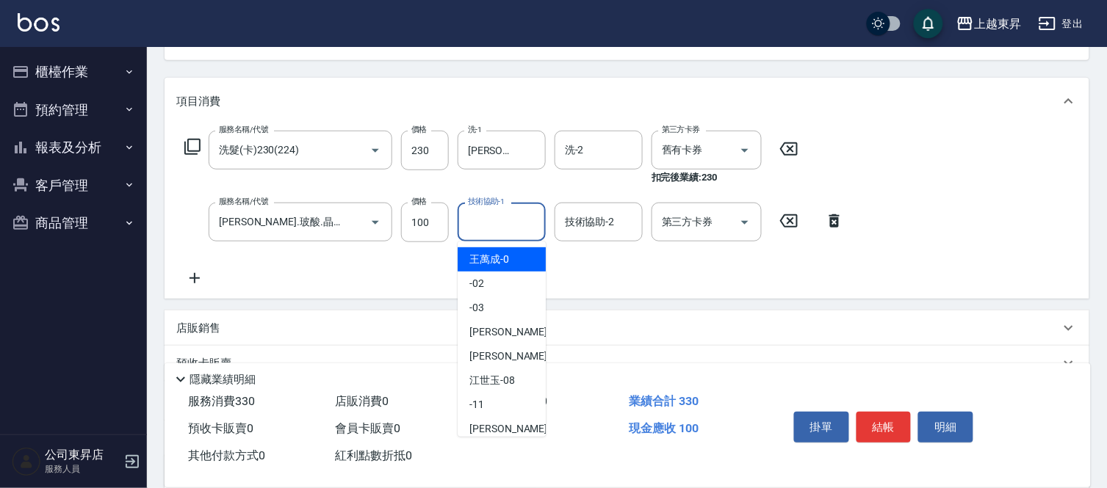
click at [507, 215] on div "技術協助-1 技術協助-1" at bounding box center [501, 222] width 88 height 39
type input "[PERSON_NAME]-22"
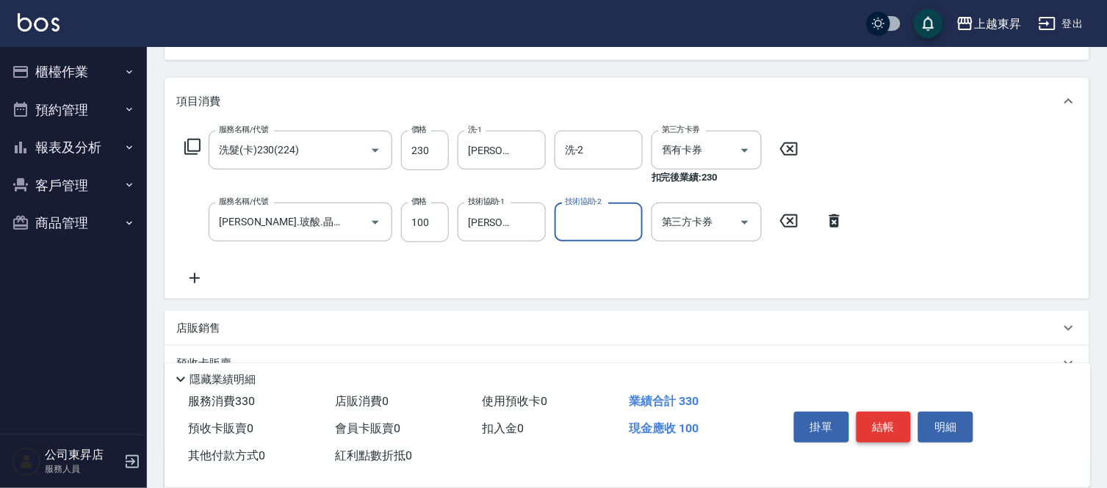
click at [891, 427] on button "結帳" at bounding box center [883, 427] width 55 height 31
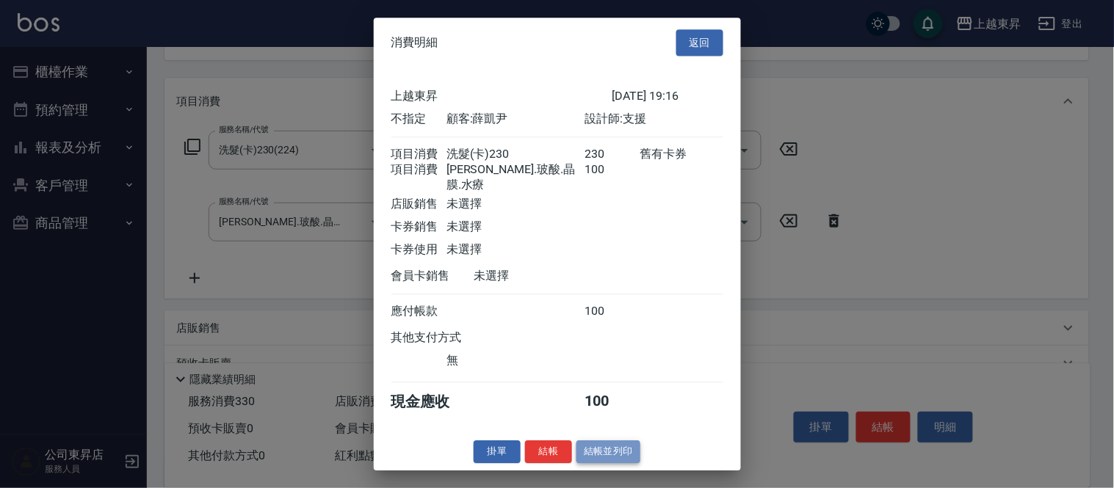
click at [629, 452] on button "結帳並列印" at bounding box center [608, 452] width 64 height 23
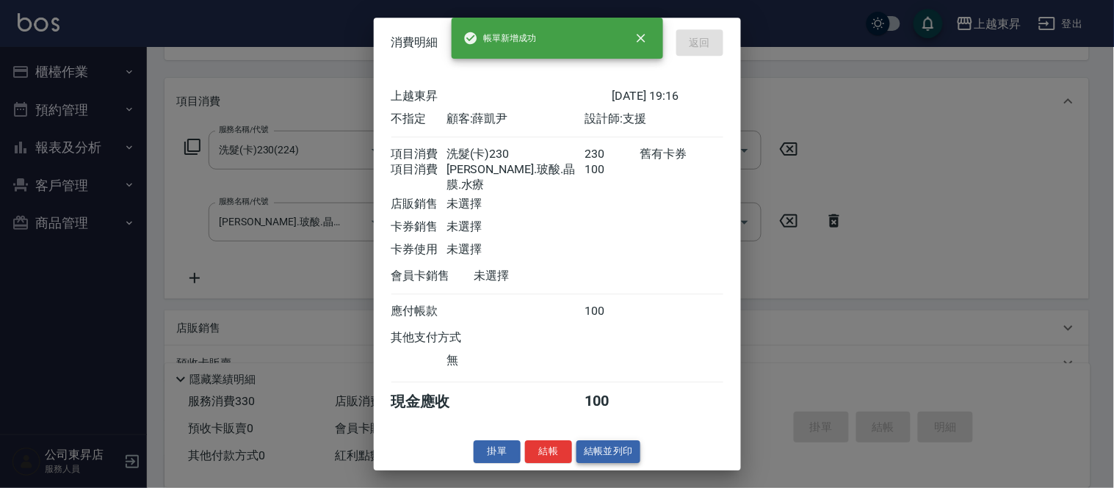
type input "2025/08/14 19:17"
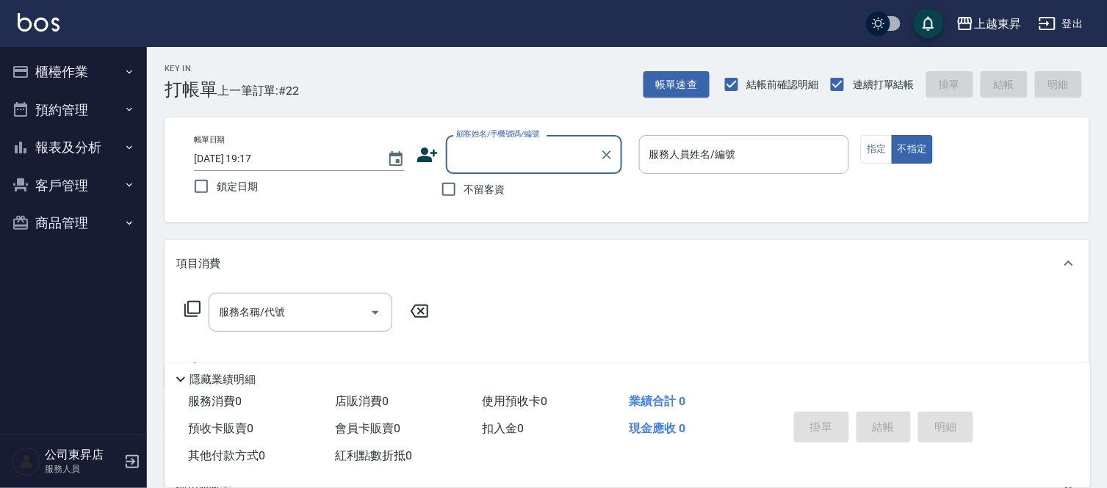
scroll to position [0, 0]
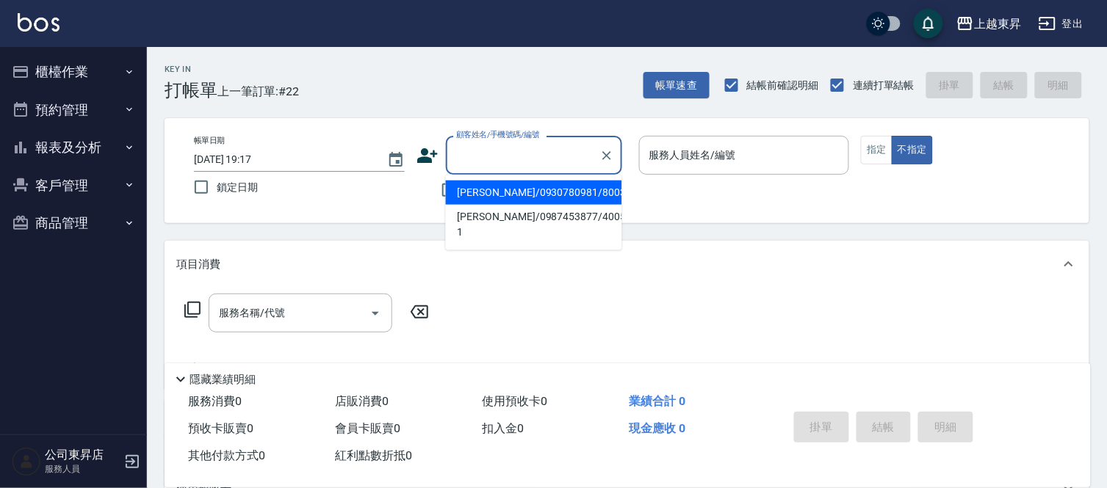
click at [509, 158] on input "顧客姓名/手機號碼/編號" at bounding box center [522, 155] width 141 height 26
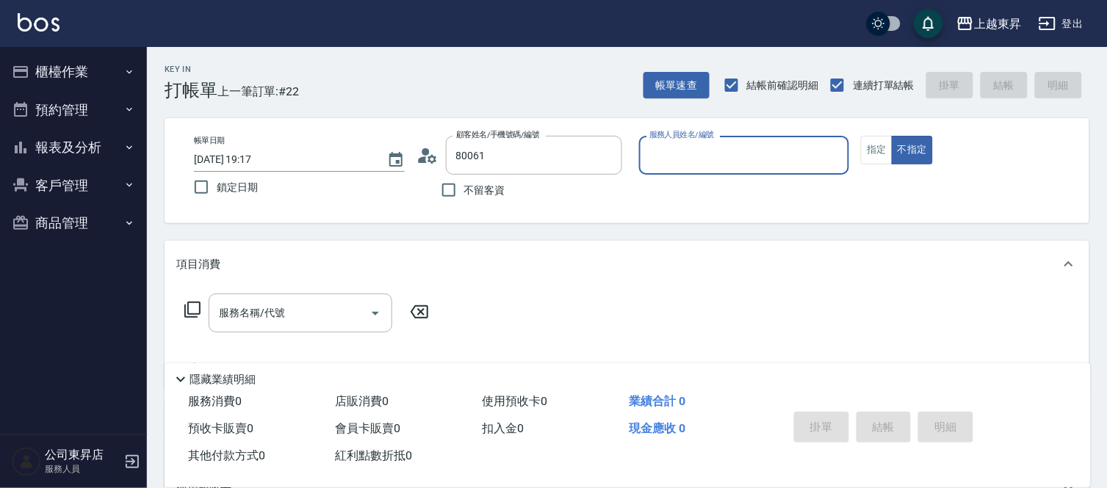
type input "詹秋滿/0975746256/80061"
type input "江世玉-08"
click at [877, 160] on button "指定" at bounding box center [877, 150] width 32 height 29
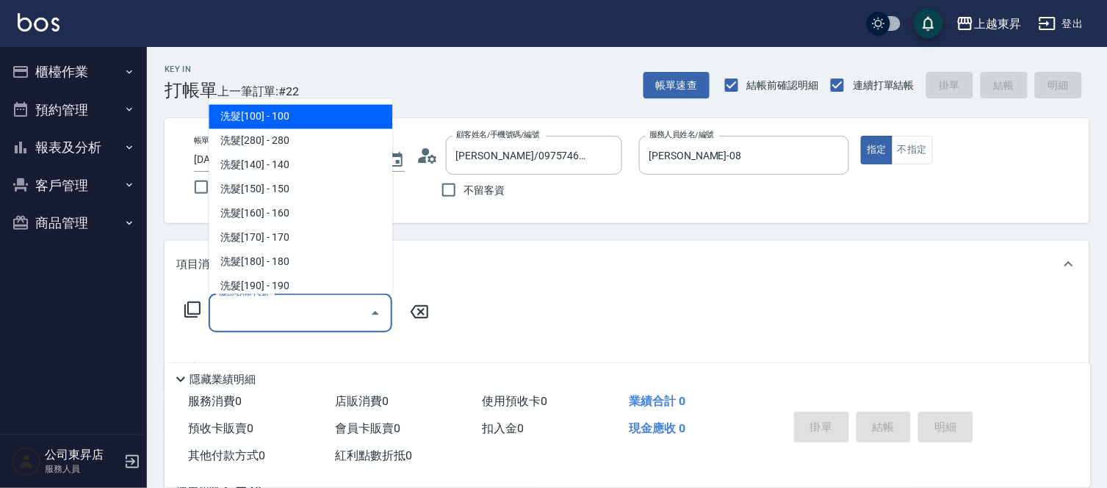
click at [342, 316] on input "服務名稱/代號" at bounding box center [289, 313] width 148 height 26
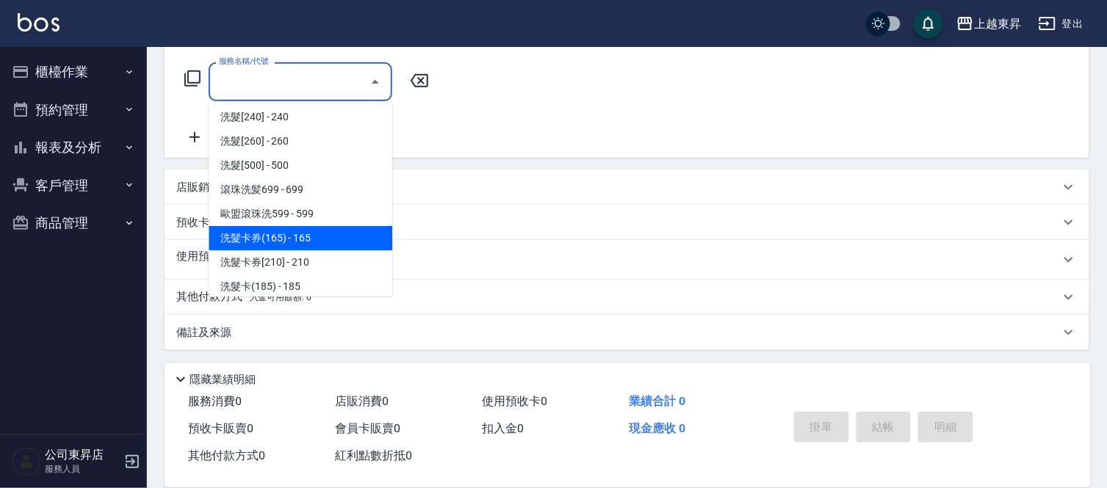
scroll to position [408, 0]
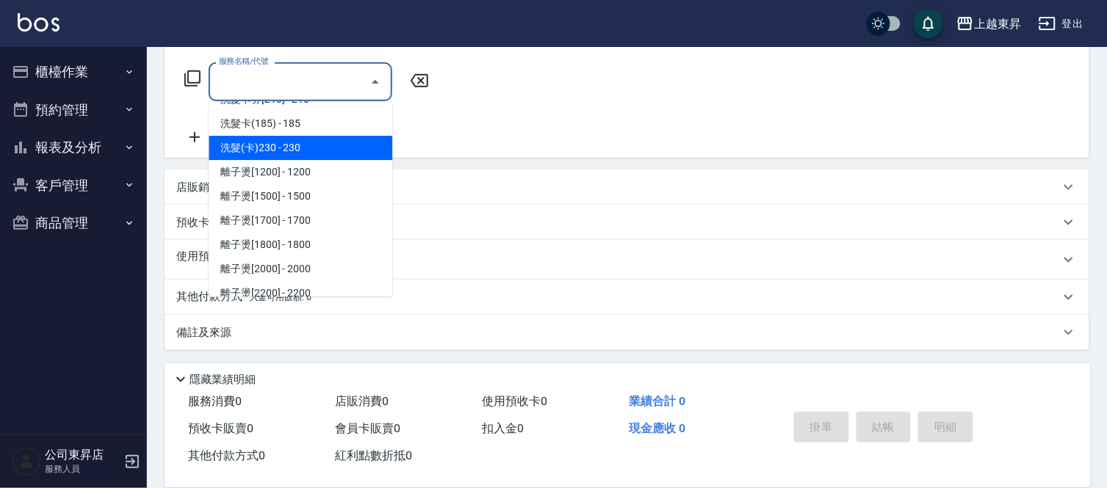
click at [283, 145] on span "洗髮(卡)230 - 230" at bounding box center [301, 148] width 184 height 24
type input "洗髮(卡)230(224)"
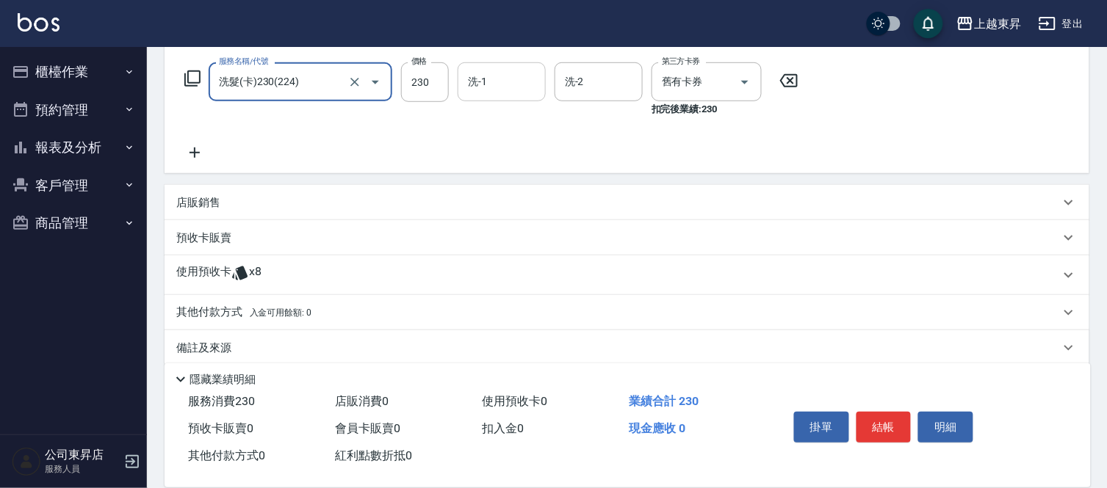
click at [495, 84] on input "洗-1" at bounding box center [501, 82] width 75 height 26
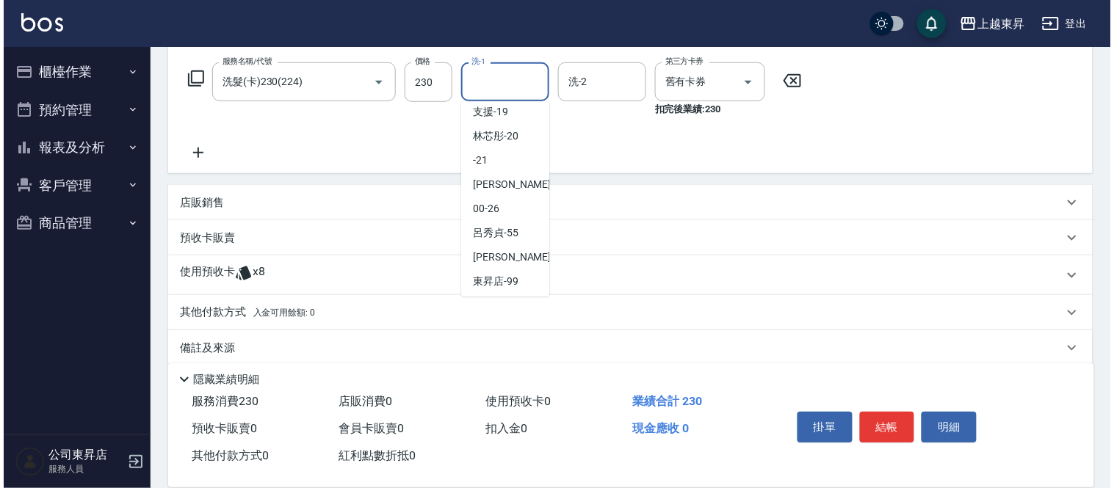
scroll to position [228, 0]
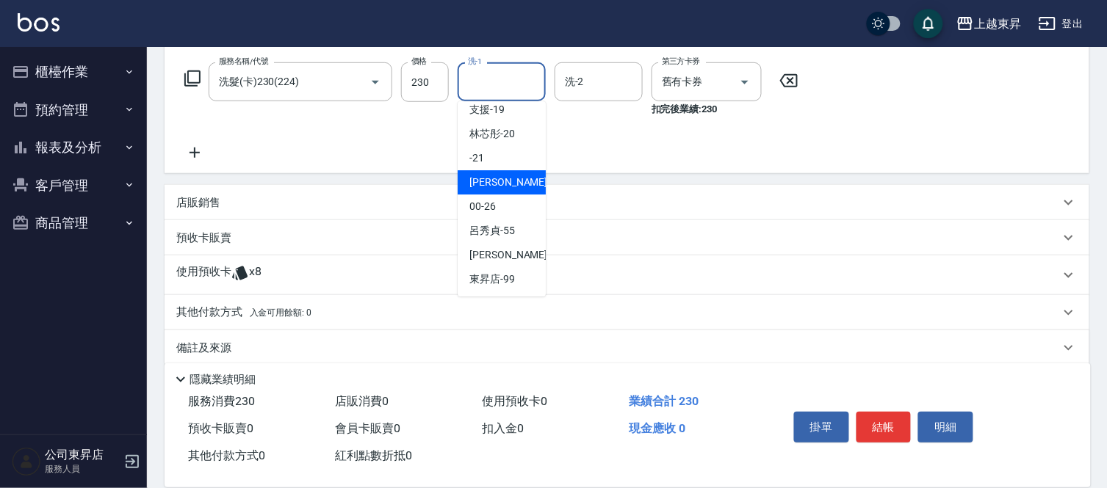
click at [485, 185] on span "張方漪 -22" at bounding box center [515, 182] width 93 height 15
type input "[PERSON_NAME]-22"
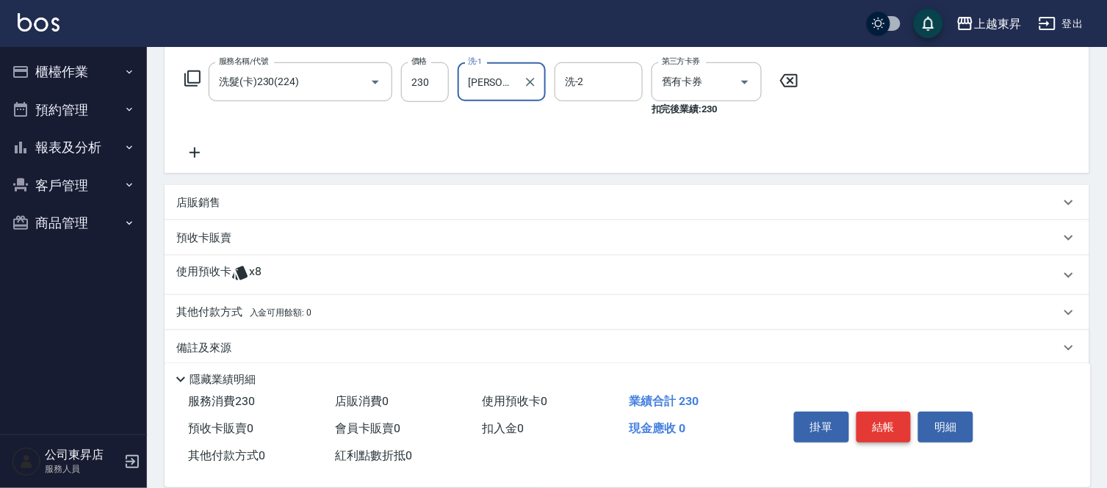
click at [877, 427] on button "結帳" at bounding box center [883, 427] width 55 height 31
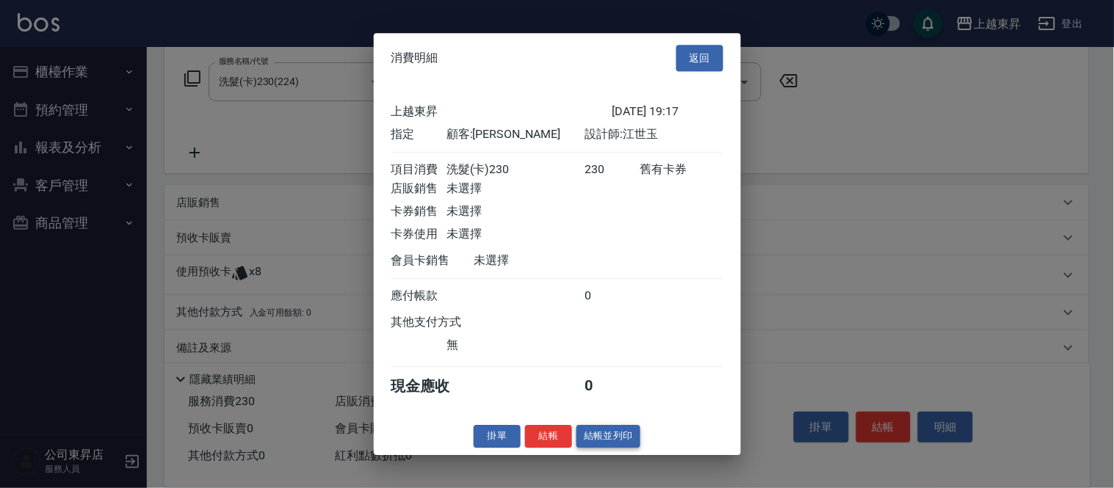
click at [598, 444] on button "結帳並列印" at bounding box center [608, 436] width 64 height 23
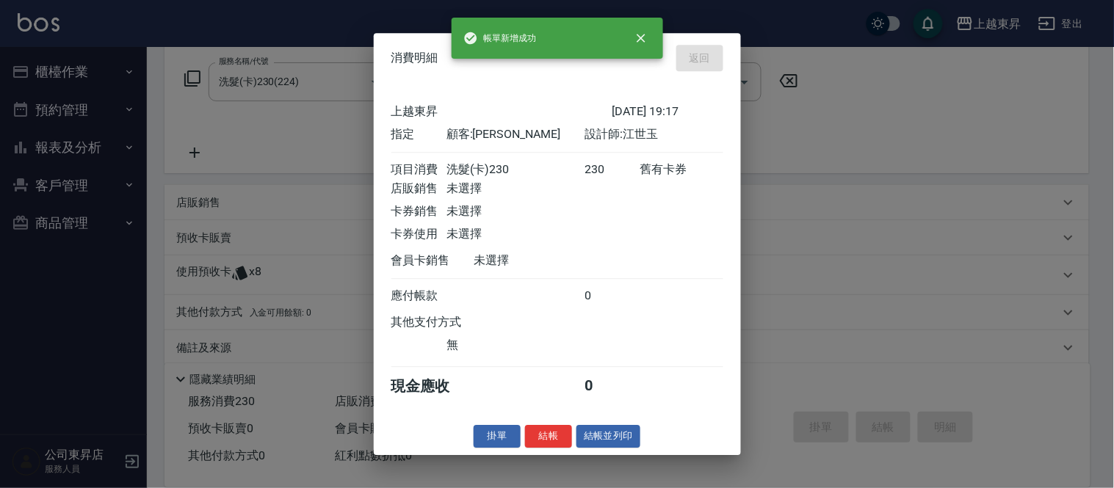
type input "2025/08/14 19:48"
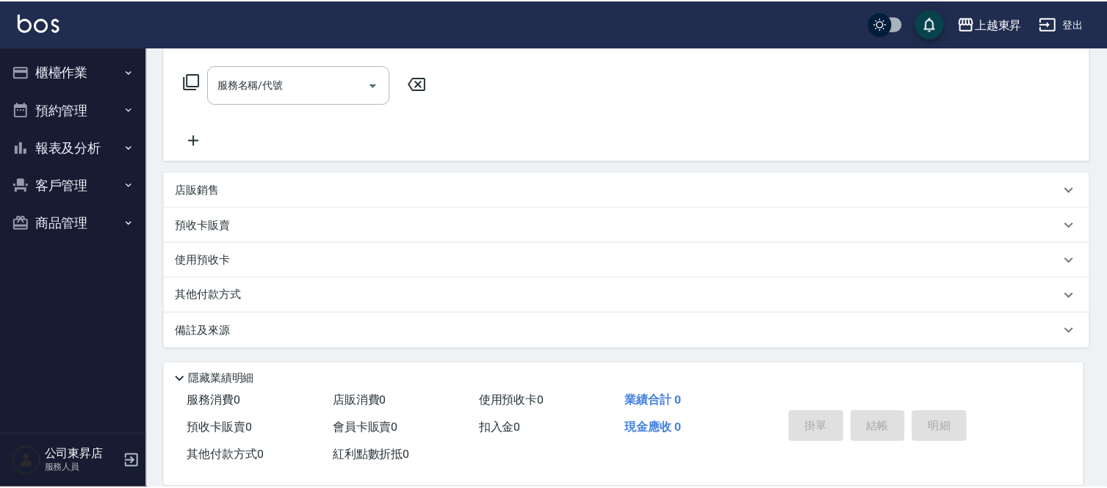
scroll to position [0, 0]
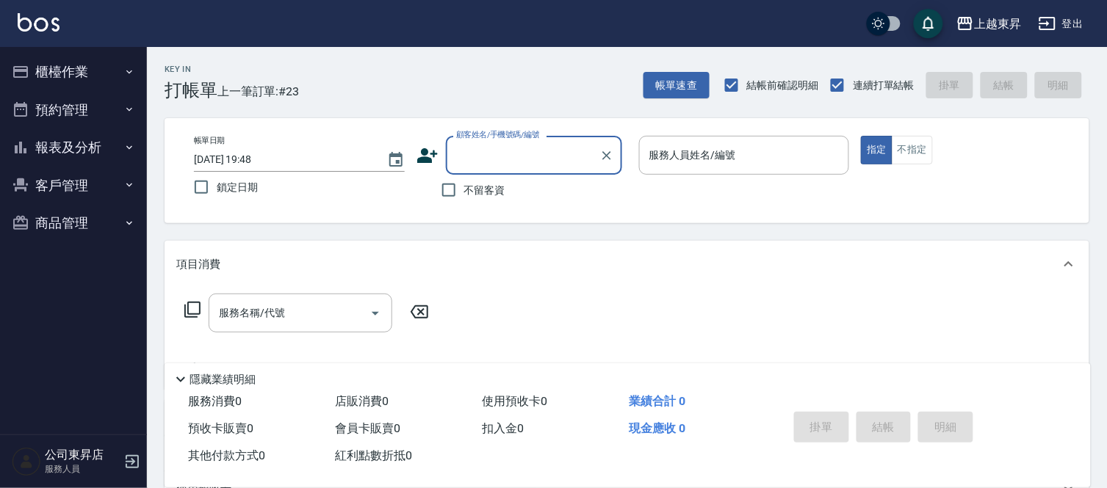
click at [478, 147] on input "顧客姓名/手機號碼/編號" at bounding box center [522, 155] width 141 height 26
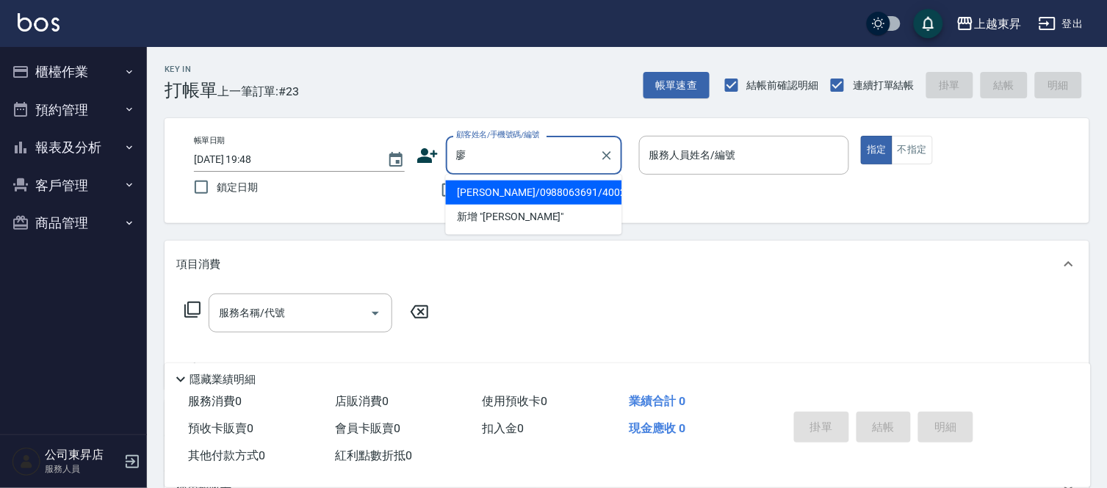
click at [503, 195] on li "[PERSON_NAME]/0988063691/40024" at bounding box center [534, 193] width 176 height 24
type input "[PERSON_NAME]/0988063691/40024"
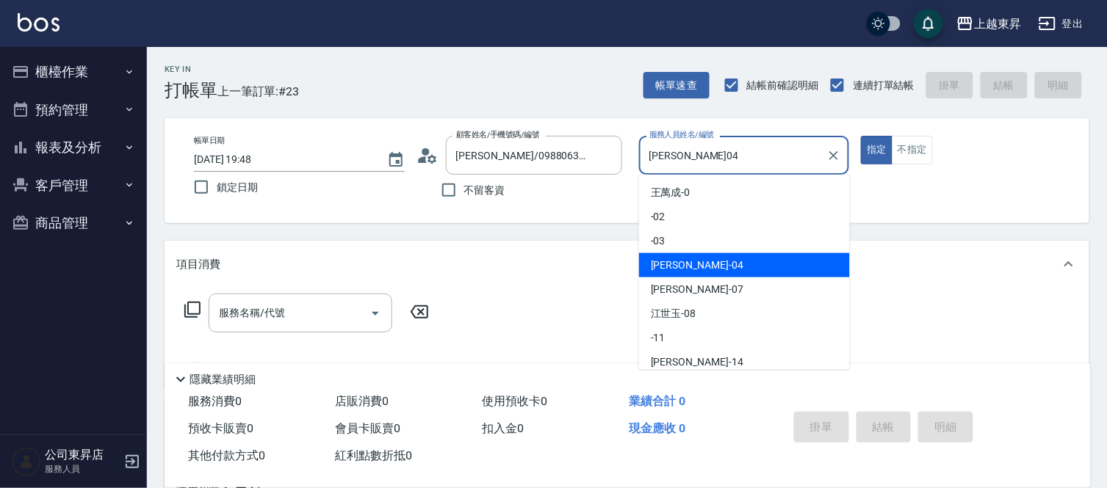
click at [711, 160] on input "[PERSON_NAME]04" at bounding box center [732, 155] width 175 height 26
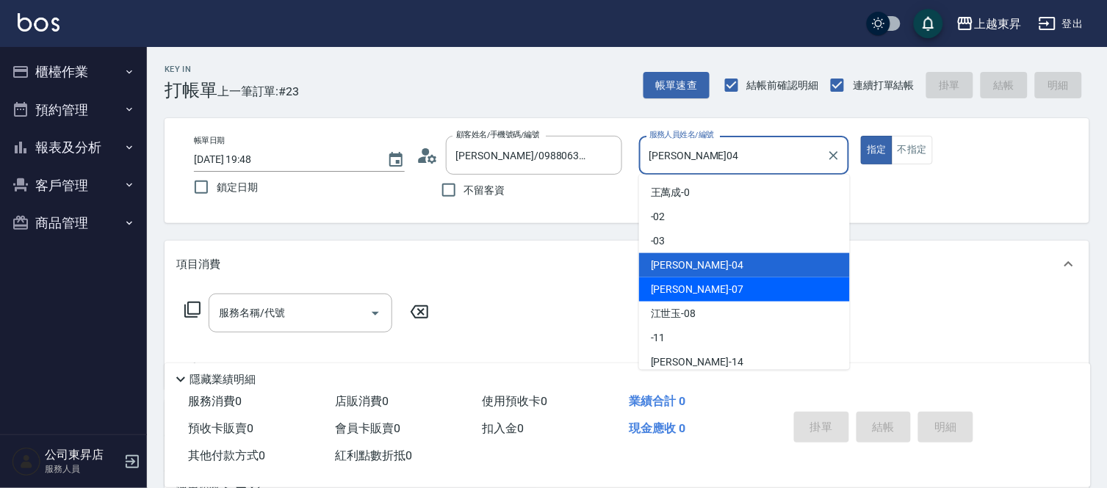
click at [709, 302] on div "江世玉 -08" at bounding box center [744, 314] width 211 height 24
type input "江世玉-08"
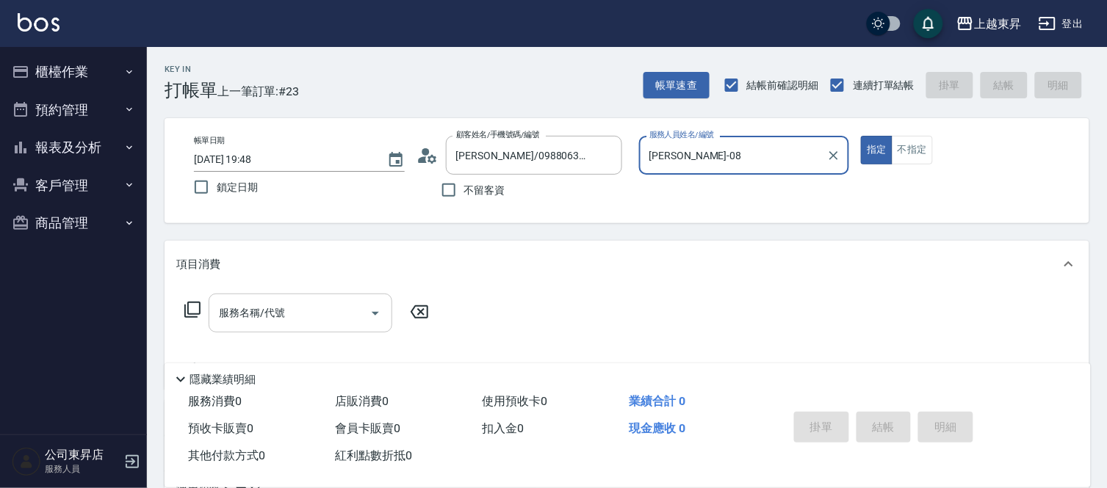
click at [253, 310] on div "服務名稱/代號 服務名稱/代號" at bounding box center [301, 313] width 184 height 39
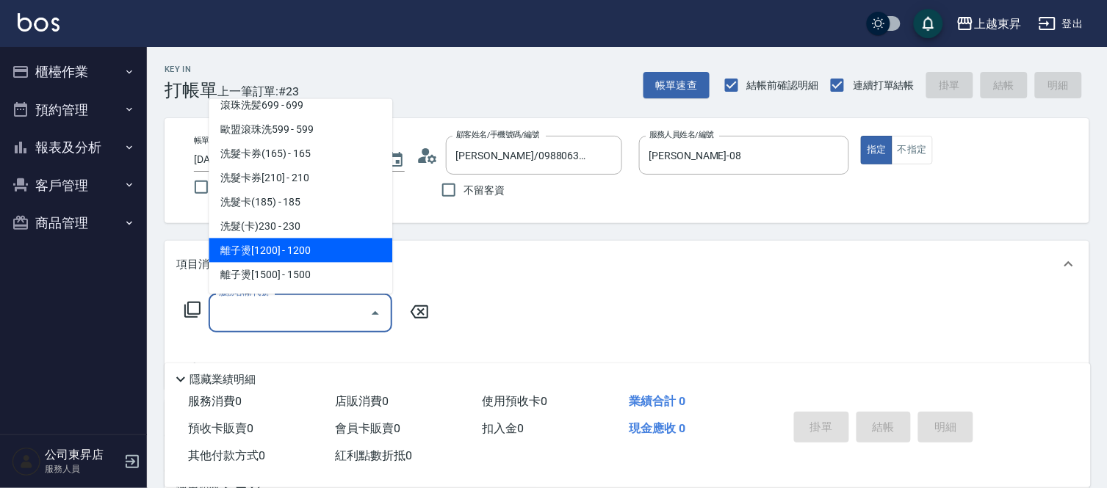
scroll to position [326, 0]
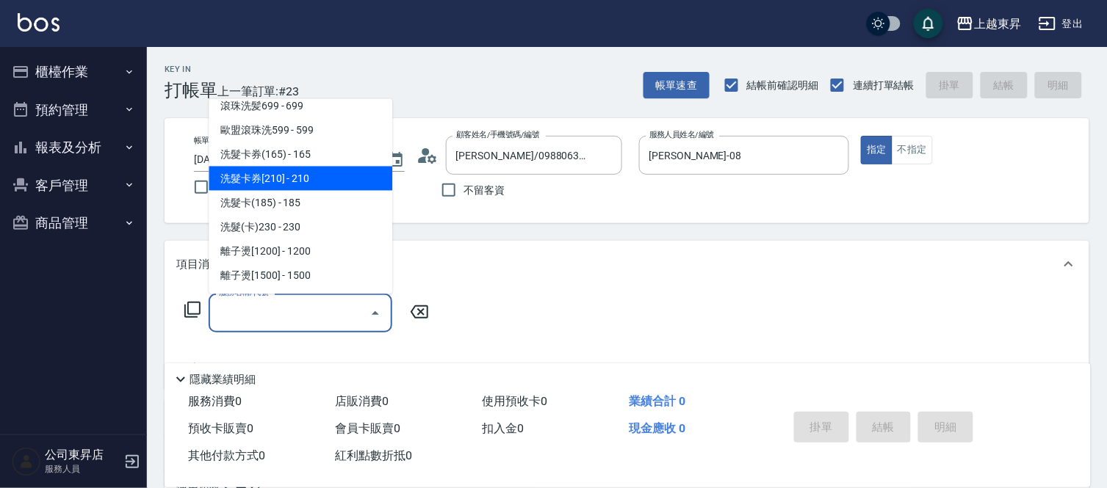
click at [322, 178] on span "洗髮卡券[210] - 210" at bounding box center [301, 179] width 184 height 24
type input "洗髮卡券[210](222)"
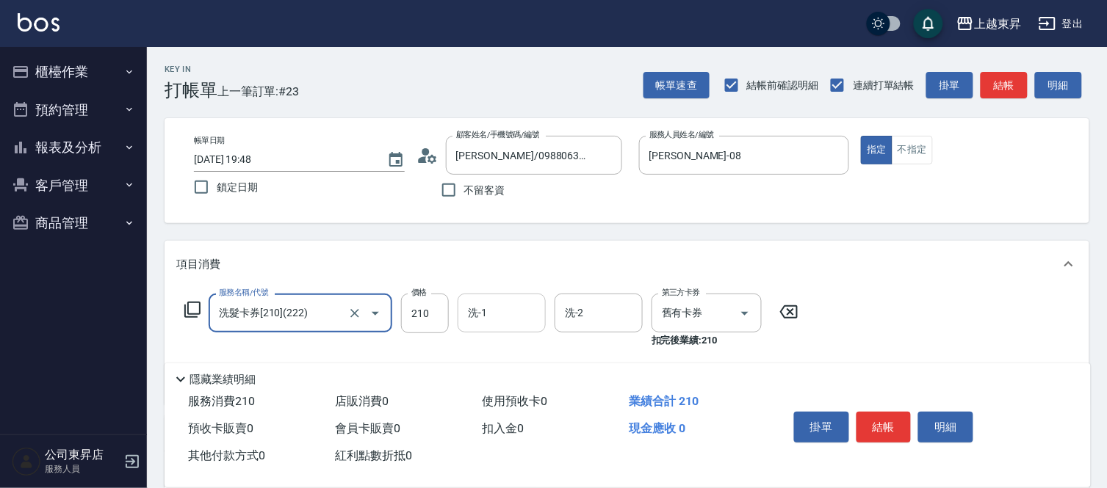
click at [495, 304] on input "洗-1" at bounding box center [501, 313] width 75 height 26
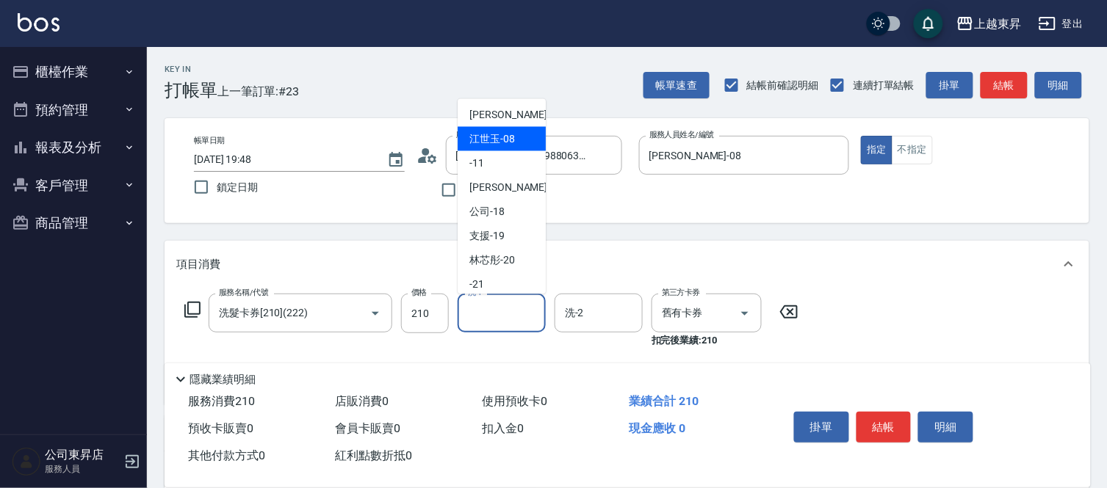
scroll to position [228, 0]
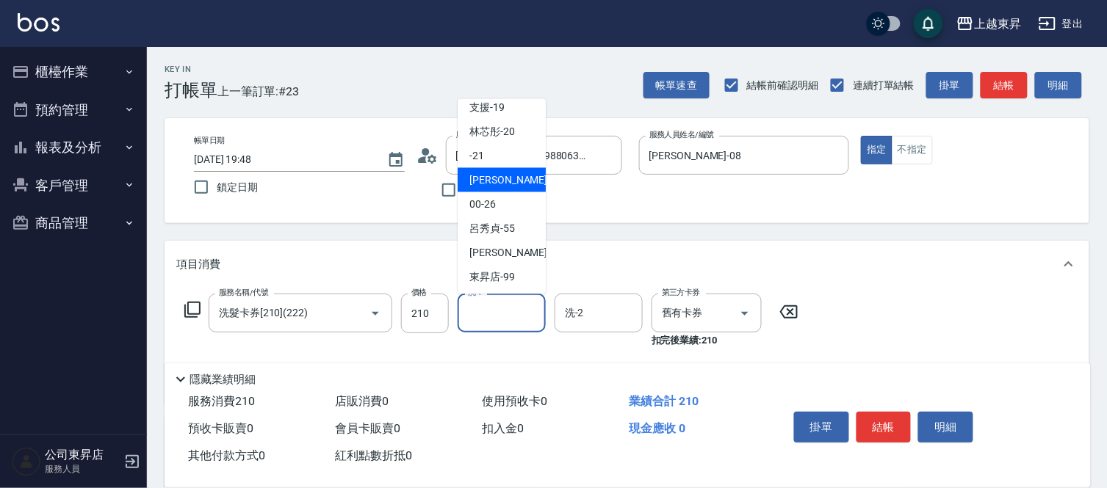
click at [507, 178] on span "張方漪 -22" at bounding box center [515, 180] width 93 height 15
type input "[PERSON_NAME]-22"
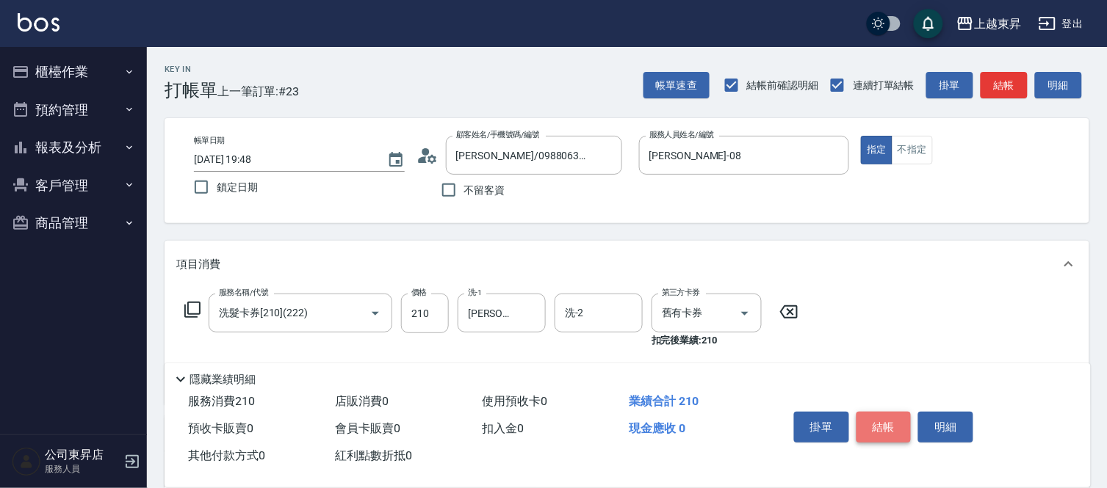
click at [872, 416] on button "結帳" at bounding box center [883, 427] width 55 height 31
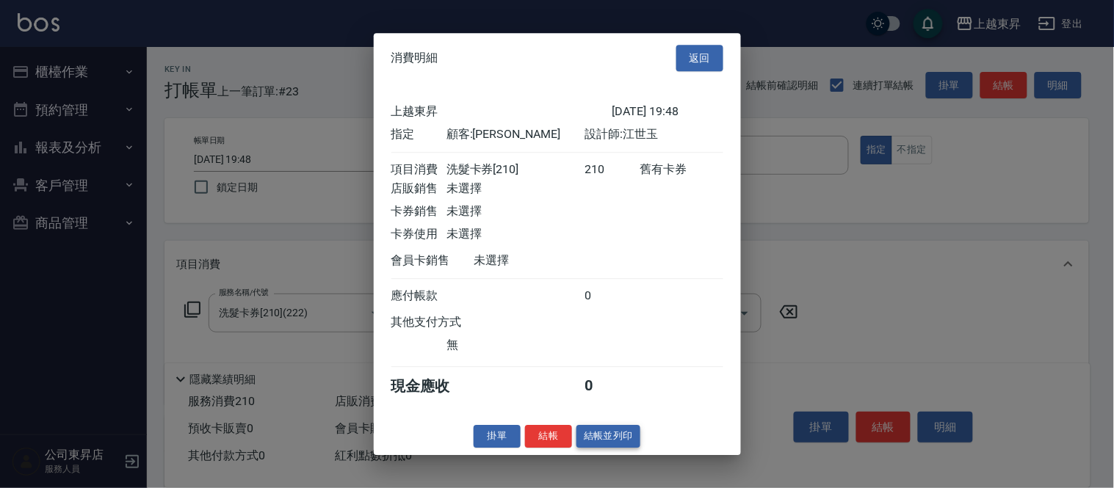
click at [609, 448] on button "結帳並列印" at bounding box center [608, 436] width 64 height 23
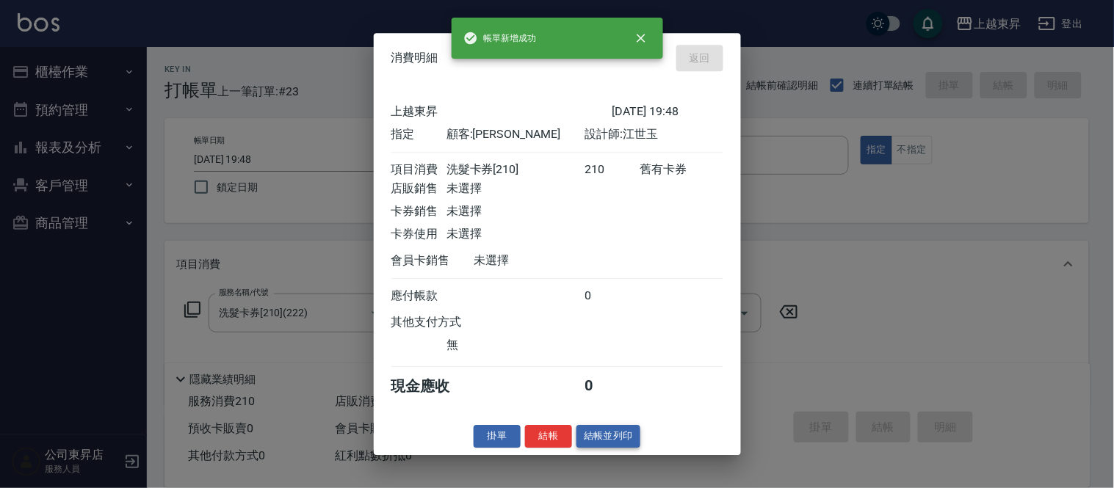
type input "2025/08/14 19:50"
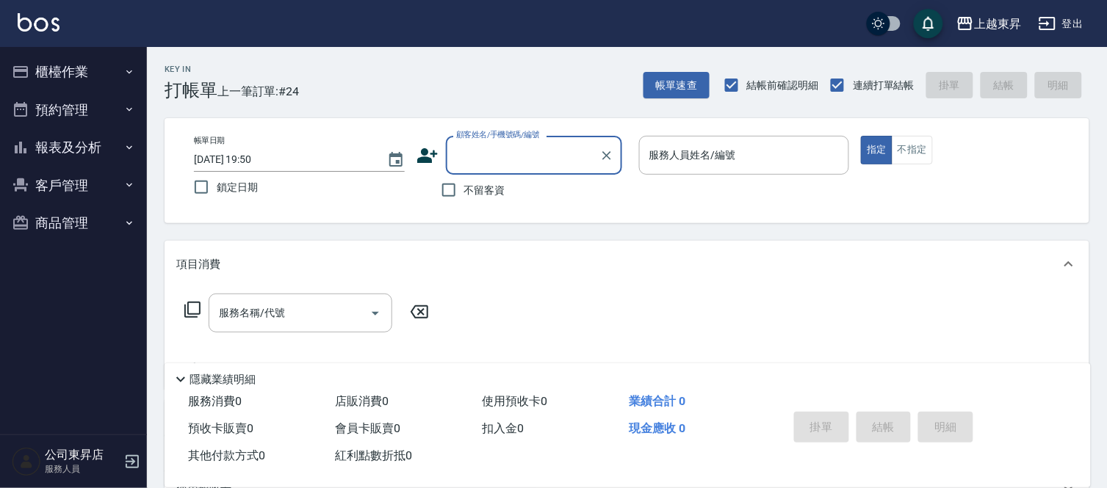
click at [475, 159] on input "顧客姓名/手機號碼/編號" at bounding box center [522, 155] width 141 height 26
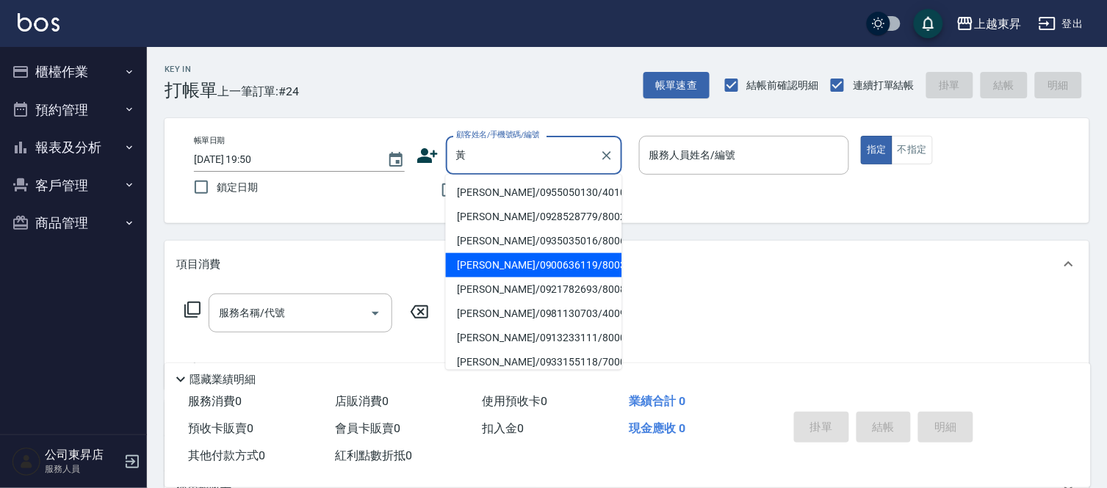
click at [494, 257] on li "黃薇/0900636119/80032" at bounding box center [534, 265] width 176 height 24
type input "黃薇/0900636119/80032"
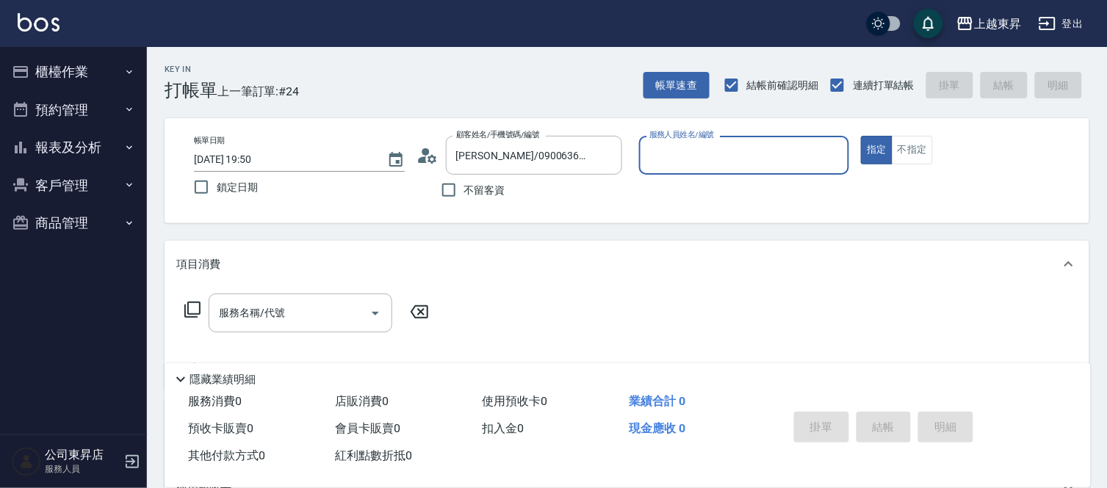
type input "江世玉-08"
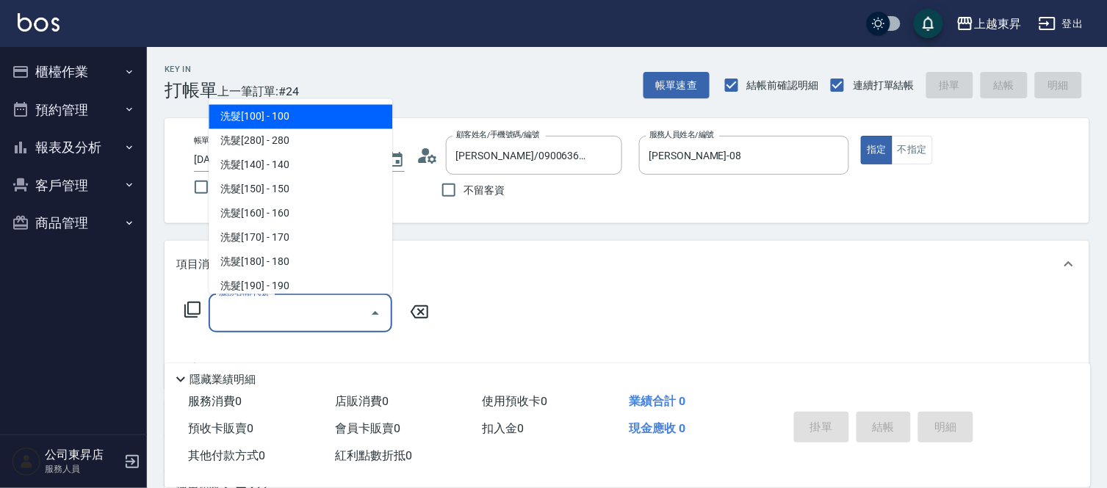
click at [314, 319] on input "服務名稱/代號" at bounding box center [289, 313] width 148 height 26
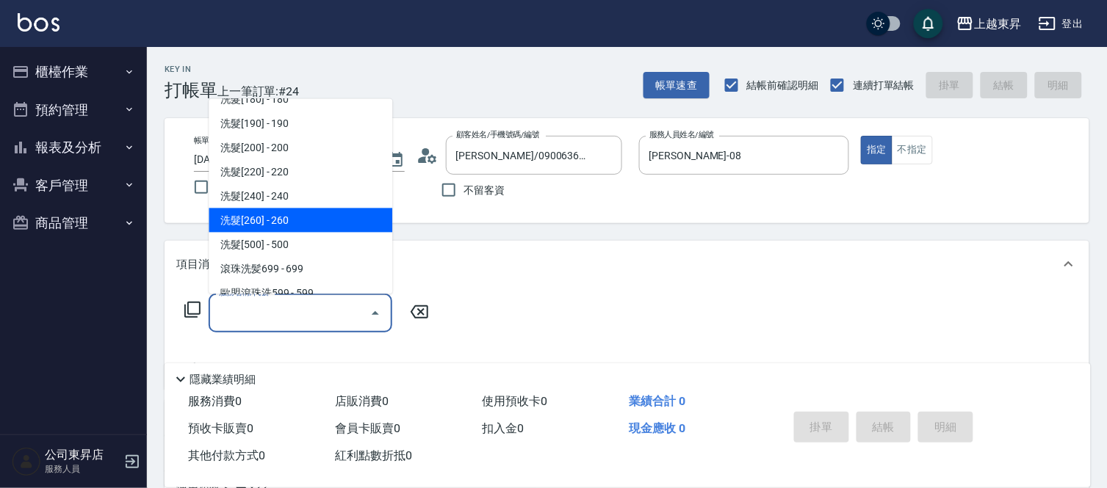
scroll to position [245, 0]
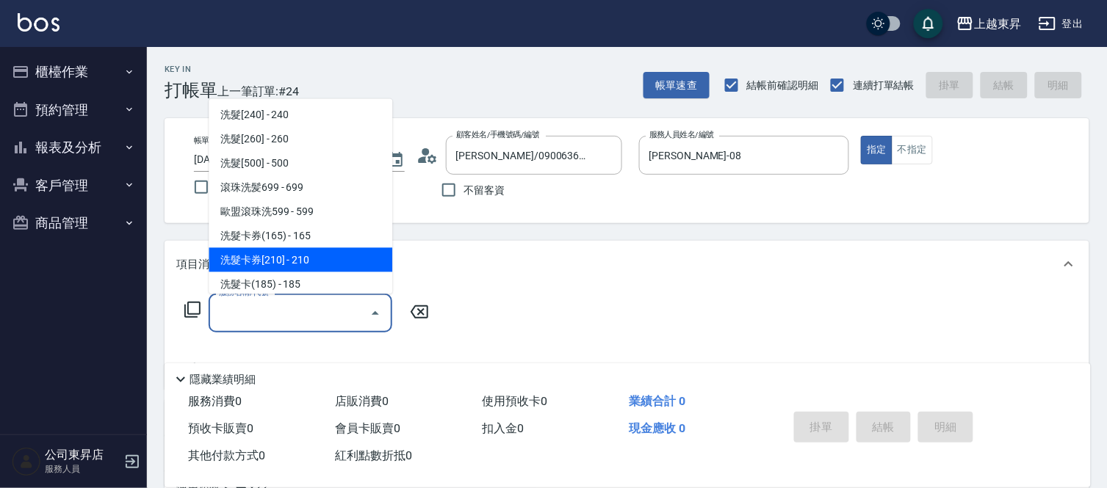
click at [316, 266] on span "洗髮卡券[210] - 210" at bounding box center [301, 260] width 184 height 24
type input "洗髮卡券[210](222)"
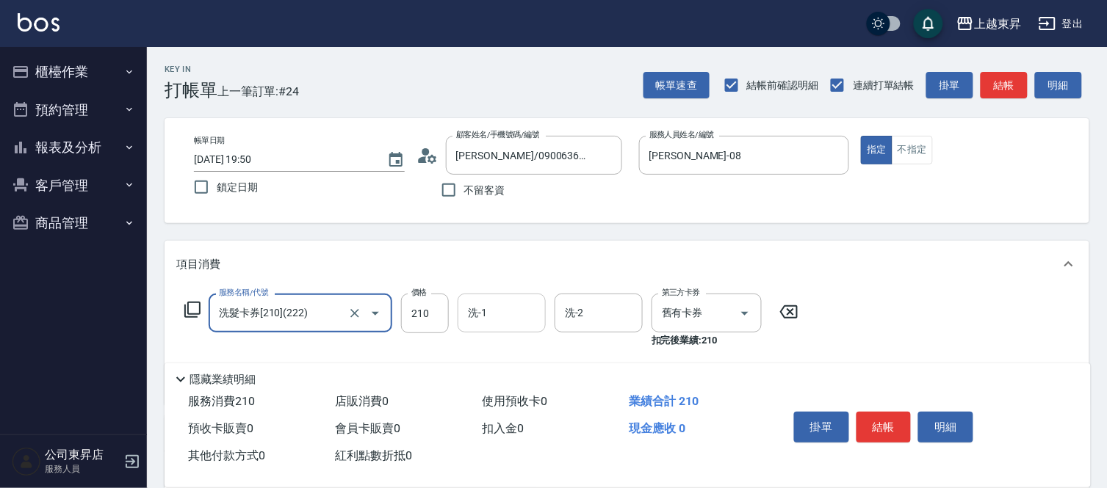
click at [498, 317] on input "洗-1" at bounding box center [501, 313] width 75 height 26
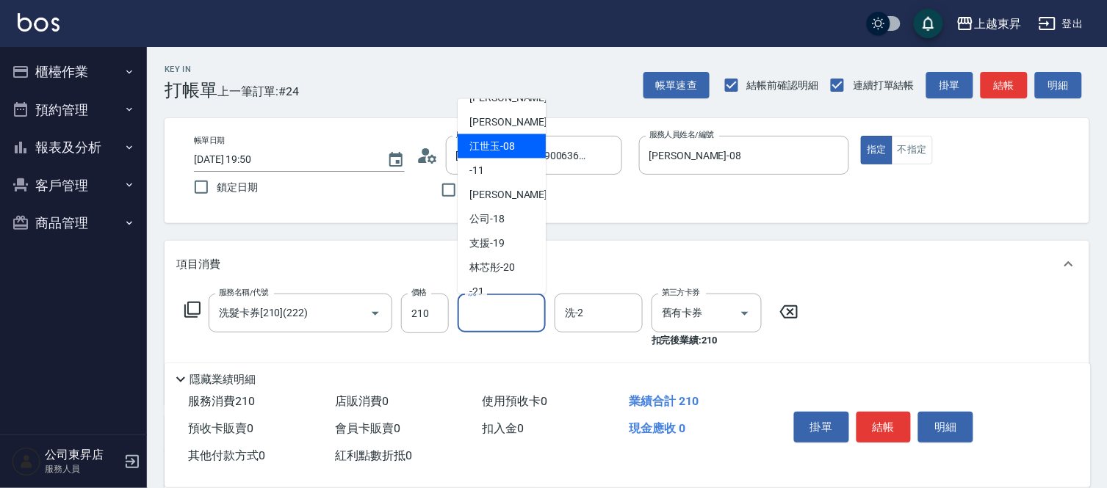
scroll to position [163, 0]
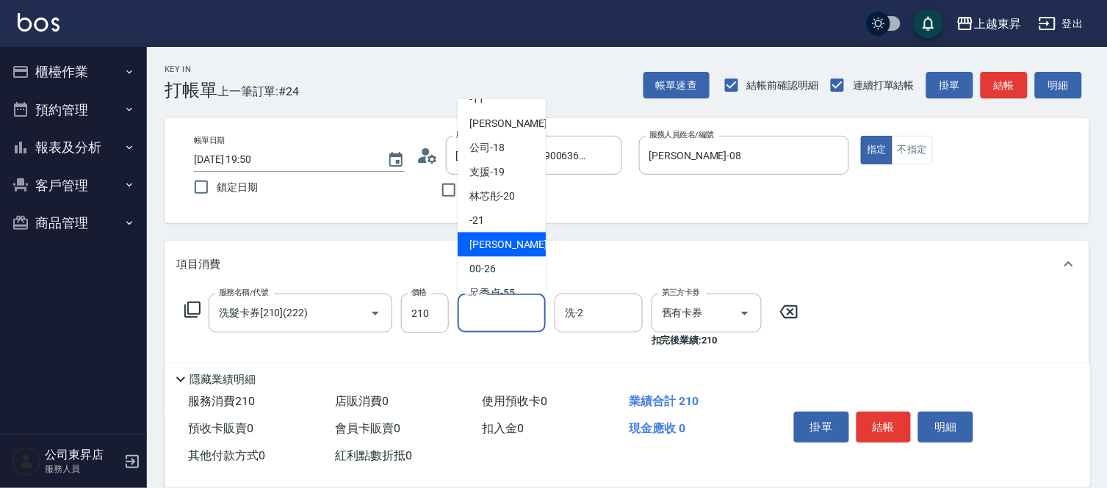
click at [509, 241] on span "張方漪 -22" at bounding box center [515, 244] width 93 height 15
type input "[PERSON_NAME]-22"
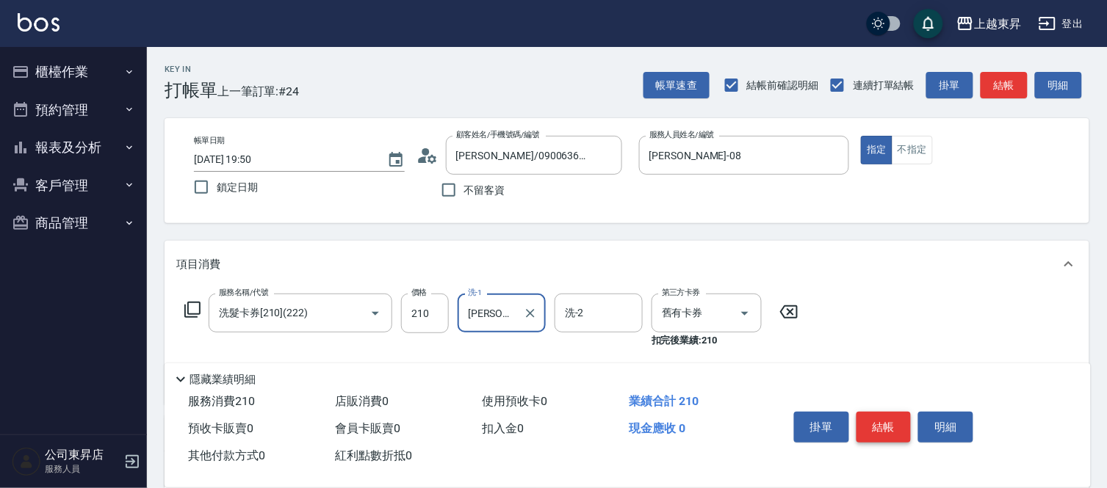
click at [900, 422] on button "結帳" at bounding box center [883, 427] width 55 height 31
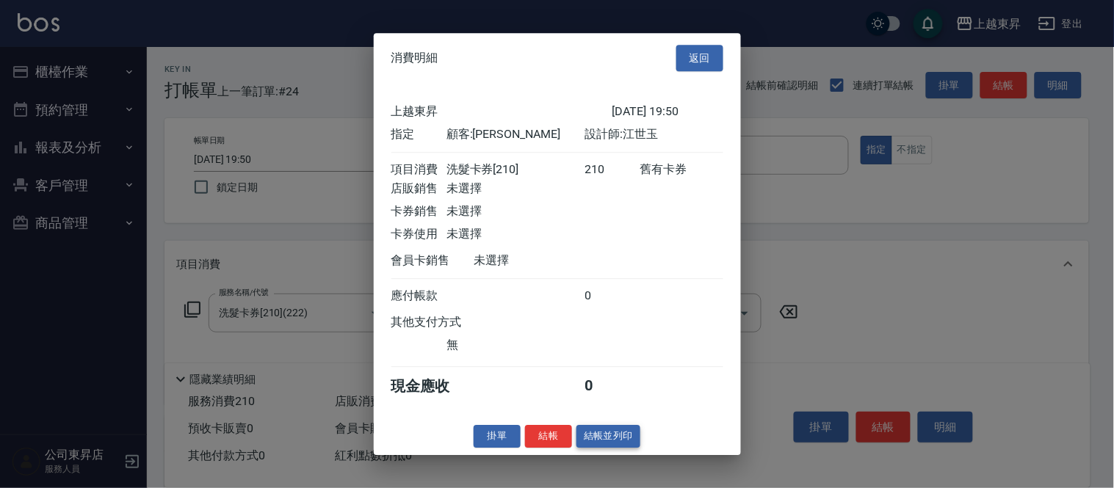
click at [605, 443] on button "結帳並列印" at bounding box center [608, 436] width 64 height 23
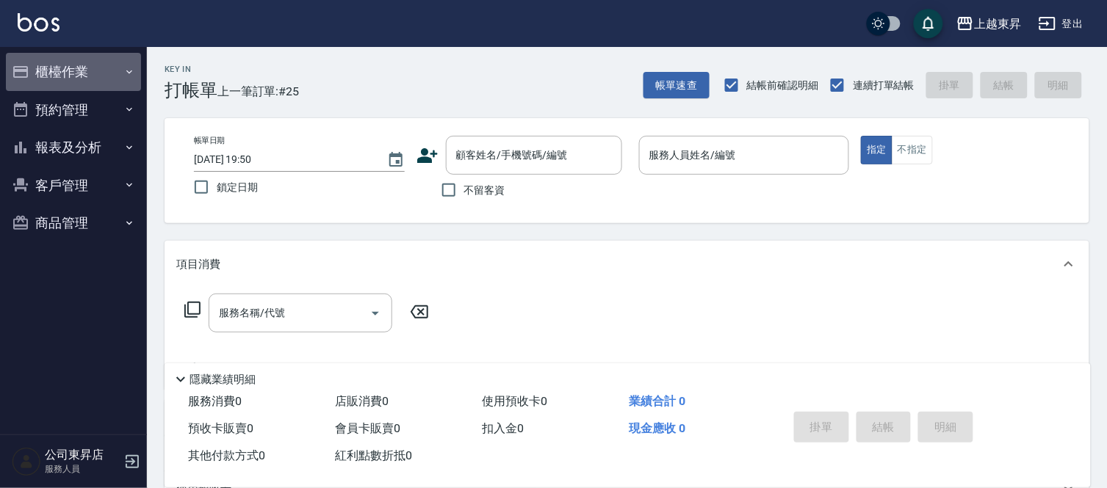
click at [59, 60] on button "櫃檯作業" at bounding box center [73, 72] width 135 height 38
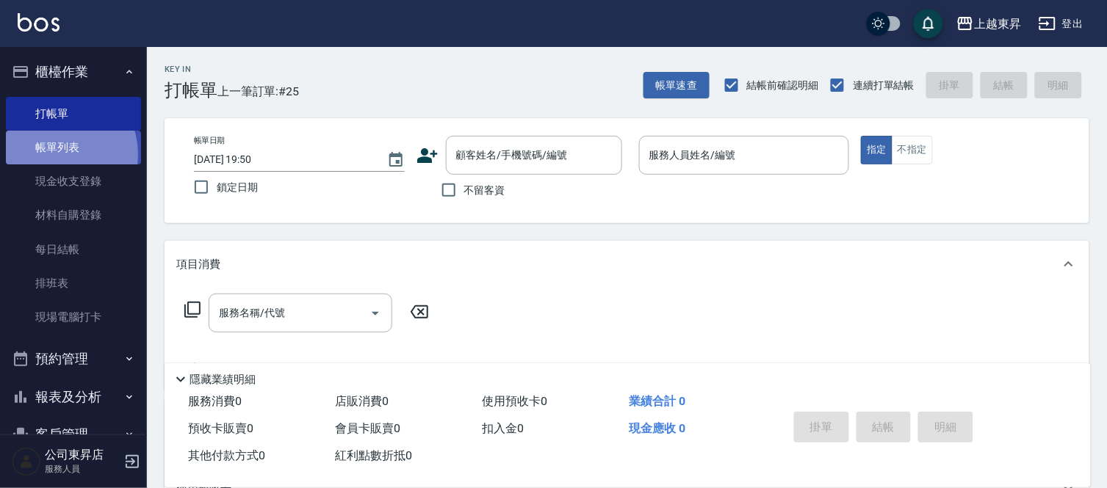
click at [56, 154] on link "帳單列表" at bounding box center [73, 148] width 135 height 34
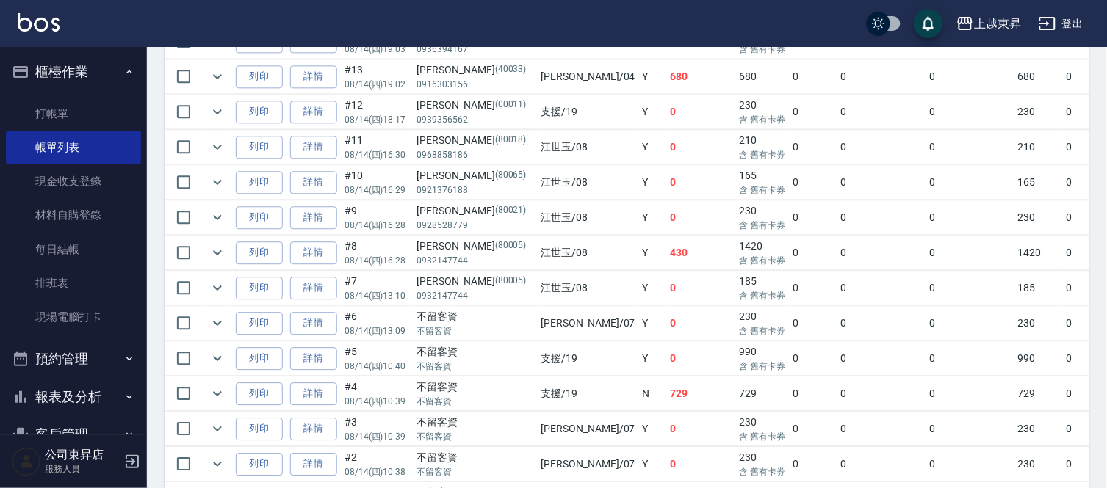
scroll to position [709, 0]
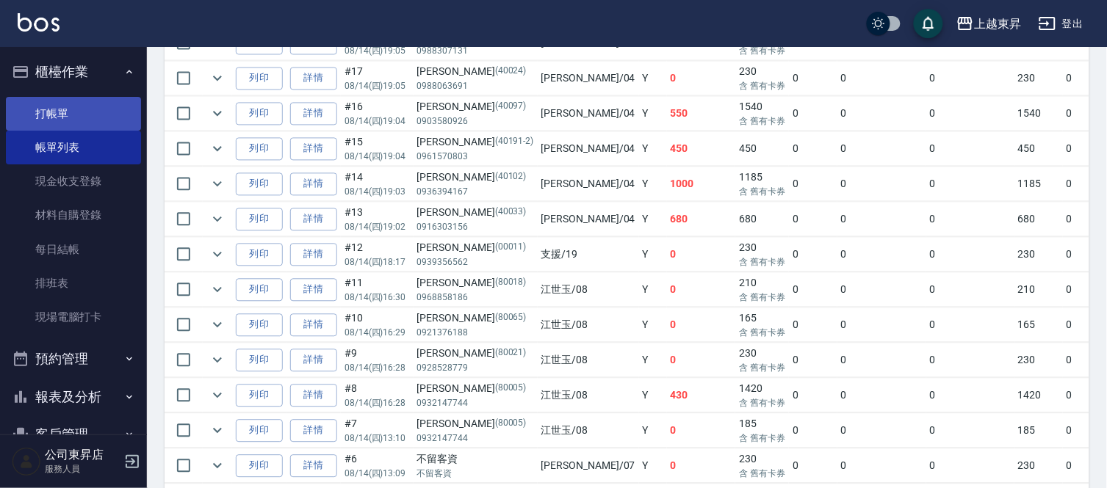
click at [84, 107] on link "打帳單" at bounding box center [73, 114] width 135 height 34
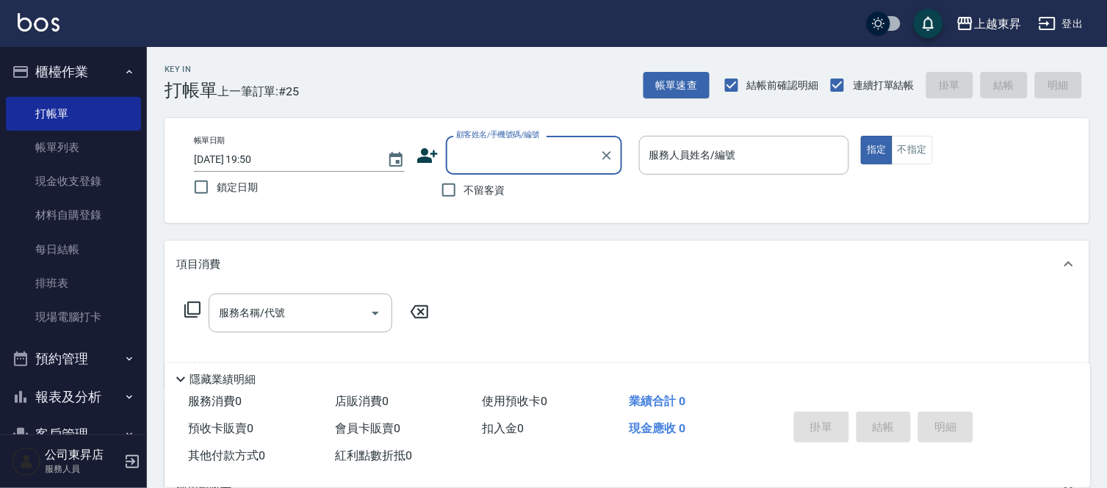
click at [515, 167] on input "顧客姓名/手機號碼/編號" at bounding box center [522, 155] width 141 height 26
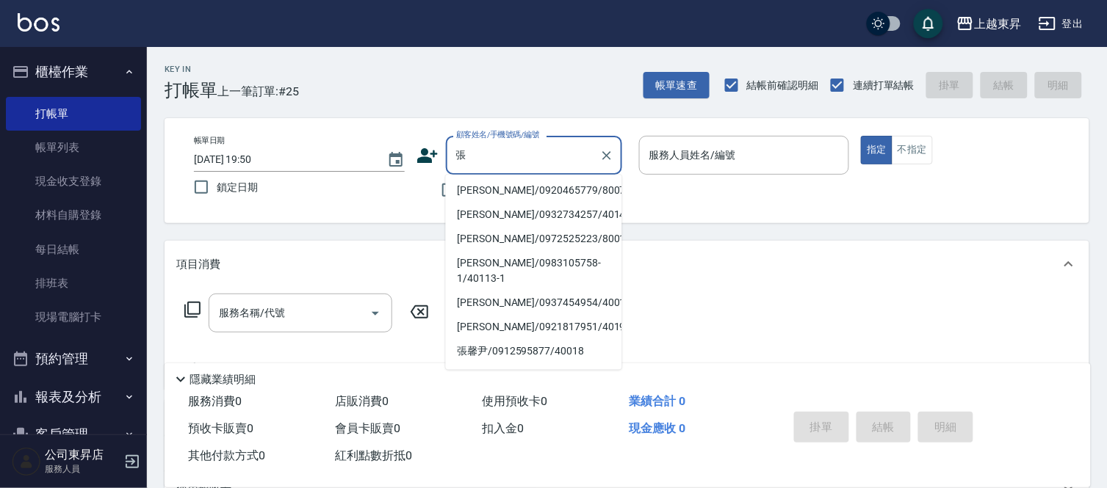
scroll to position [325, 0]
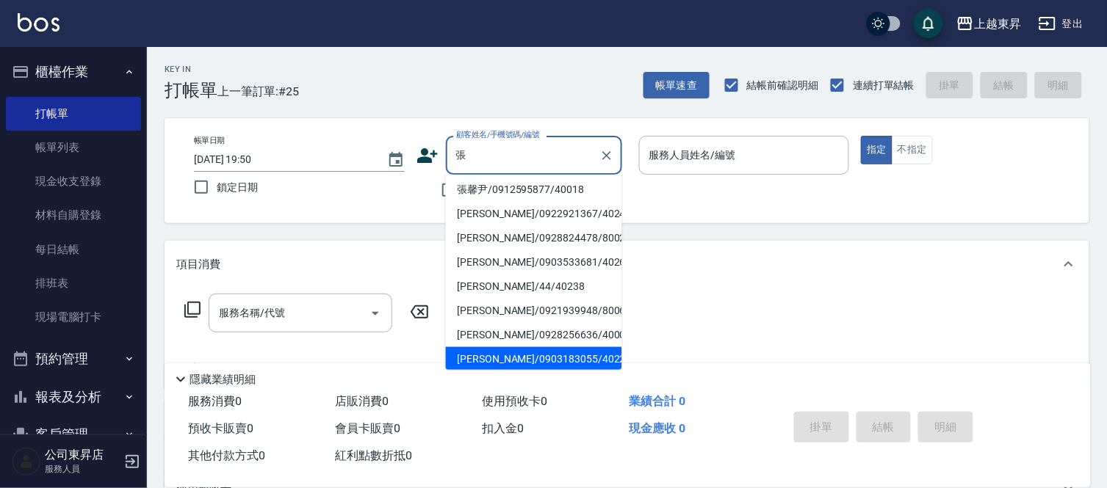
click at [539, 41] on li "張雅芬/0920465779/80074" at bounding box center [534, 29] width 176 height 24
type input "張雅芬/0920465779/80074"
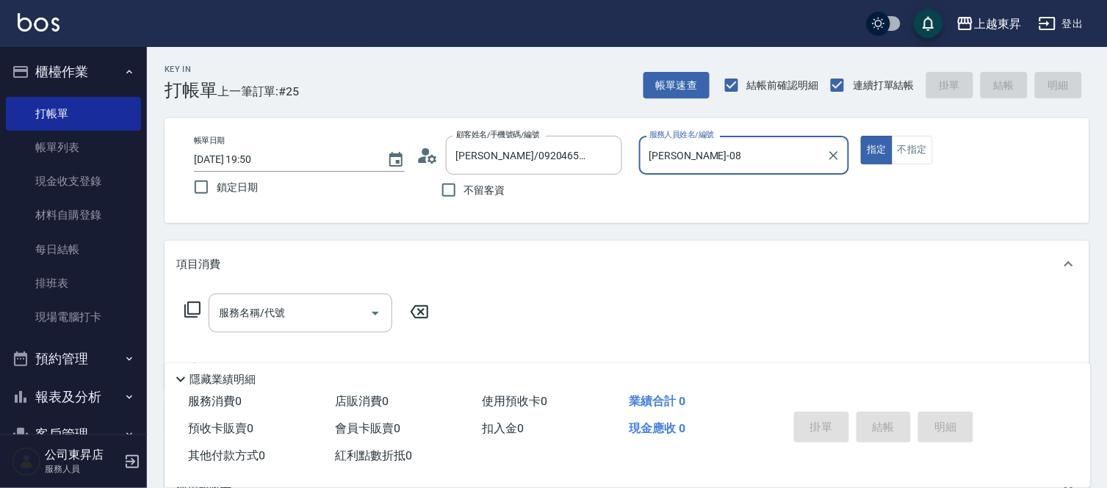
type input "江世玉-08"
click at [523, 149] on input "張雅芬/0920465779/80074" at bounding box center [522, 155] width 141 height 26
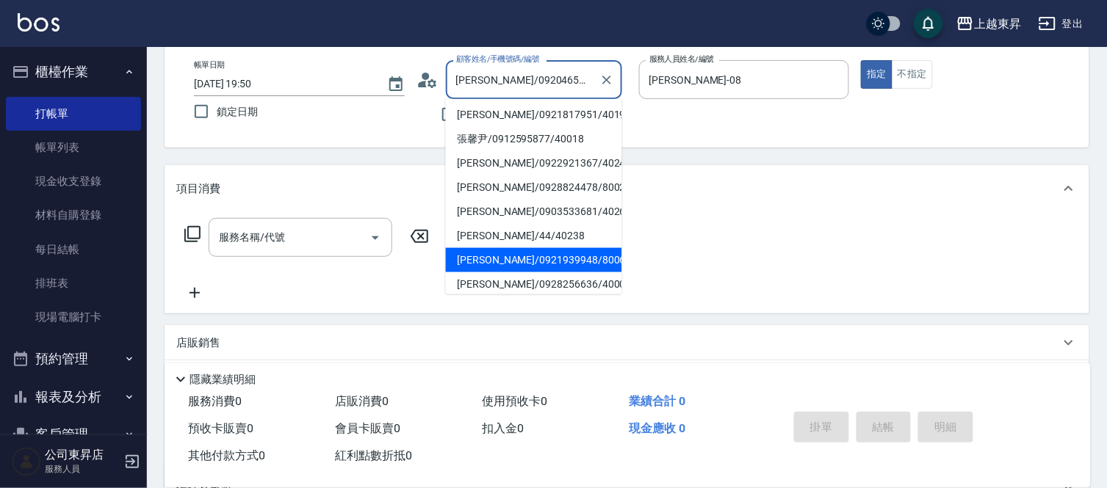
scroll to position [231, 0]
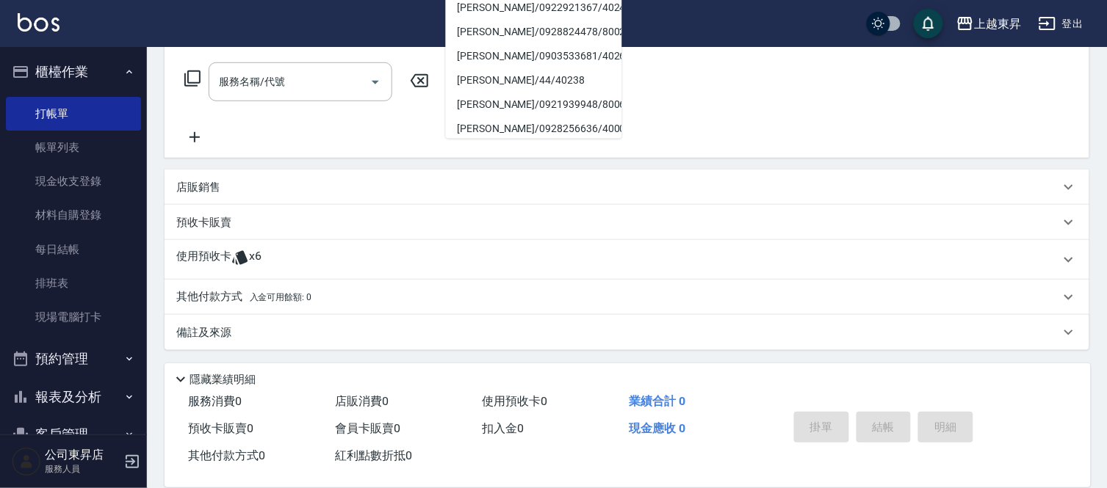
click at [504, 141] on li "張美英-萍/0903183055/40227" at bounding box center [534, 153] width 176 height 24
type input "張美英-萍/0903183055/40227"
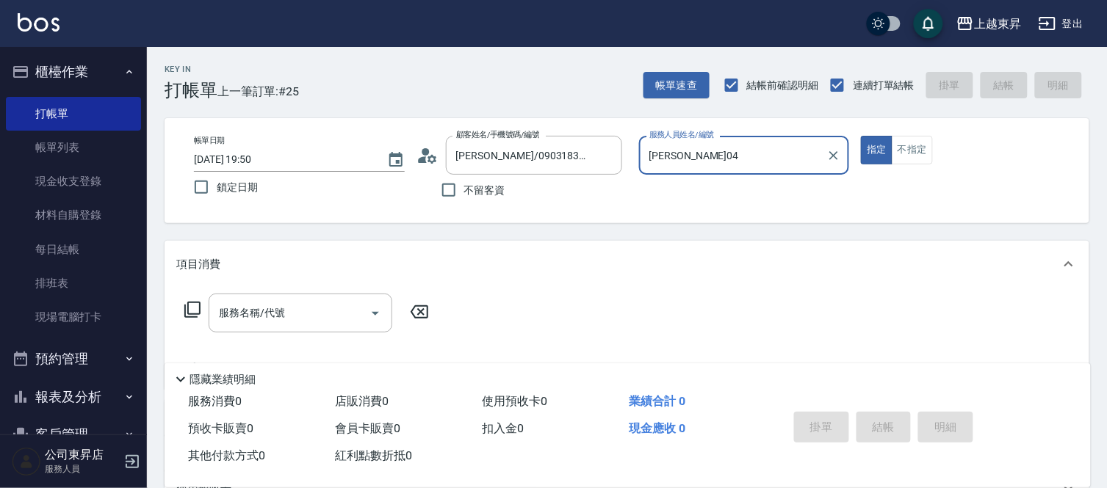
click at [694, 151] on input "[PERSON_NAME]04" at bounding box center [732, 155] width 175 height 26
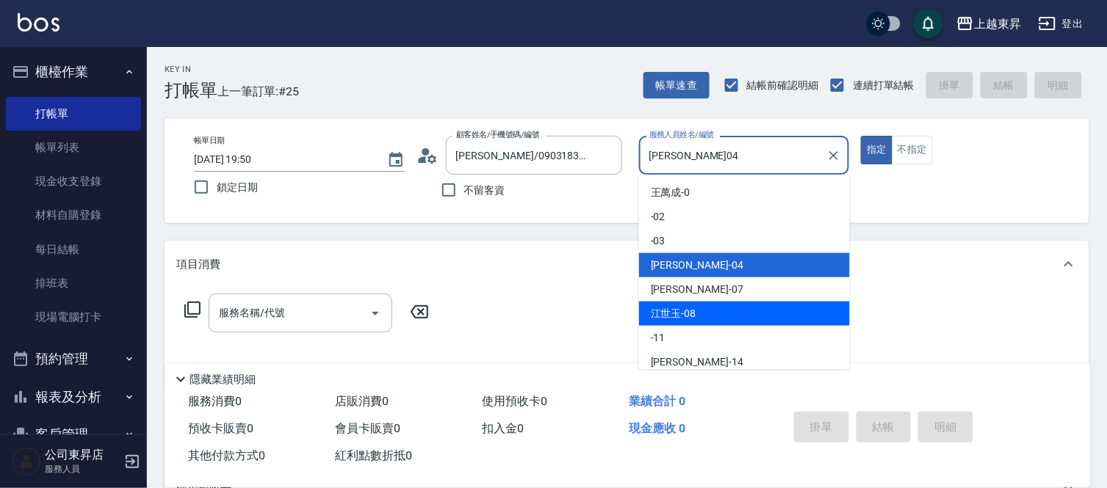
click at [712, 311] on div "江世玉 -08" at bounding box center [744, 314] width 211 height 24
type input "江世玉-08"
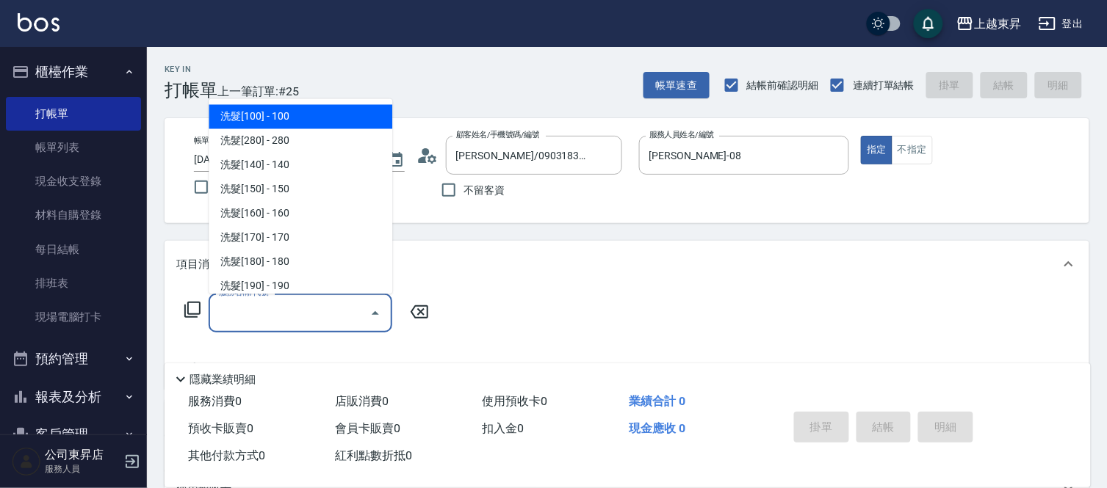
click at [288, 321] on input "服務名稱/代號" at bounding box center [289, 313] width 148 height 26
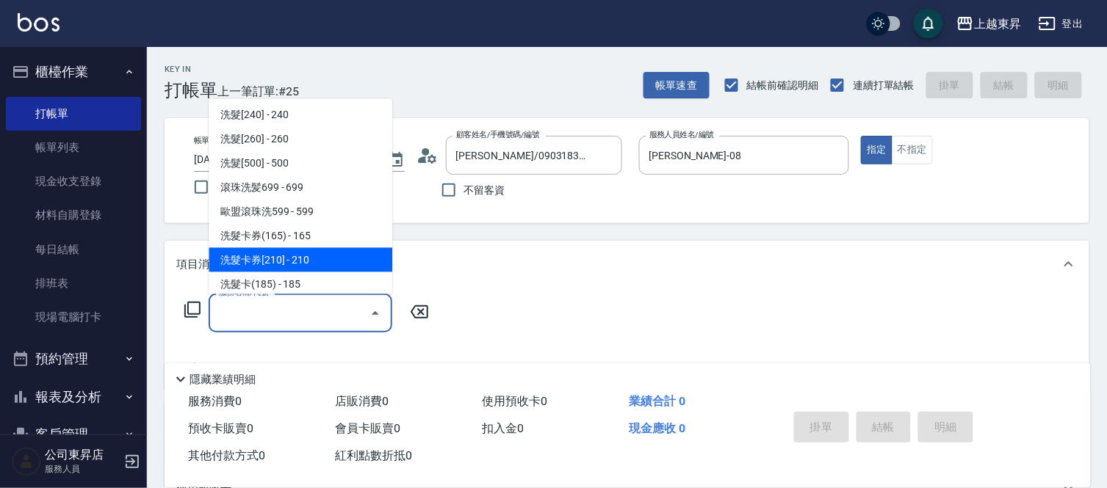
click at [290, 260] on span "洗髮卡券[210] - 210" at bounding box center [301, 260] width 184 height 24
type input "洗髮卡券[210](222)"
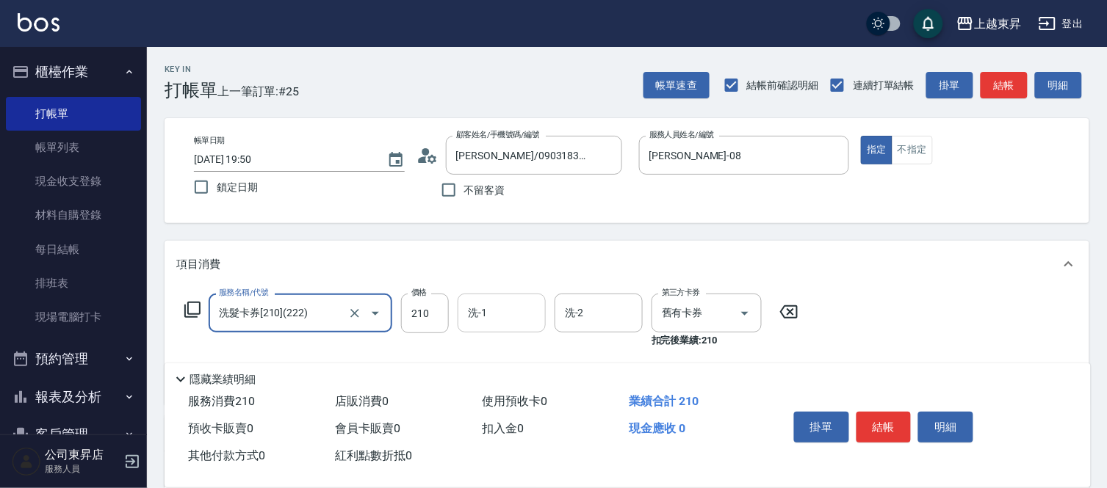
click at [490, 317] on input "洗-1" at bounding box center [501, 313] width 75 height 26
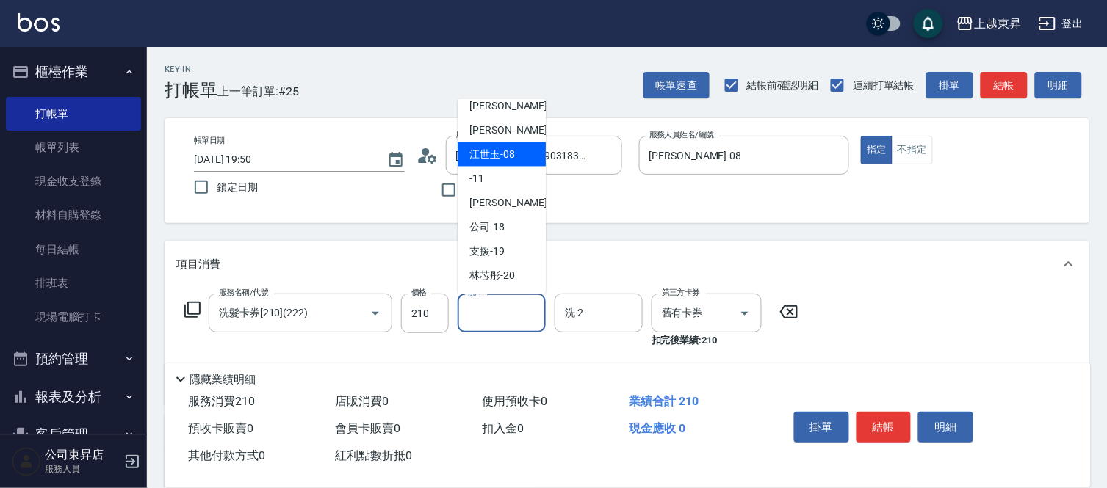
scroll to position [163, 0]
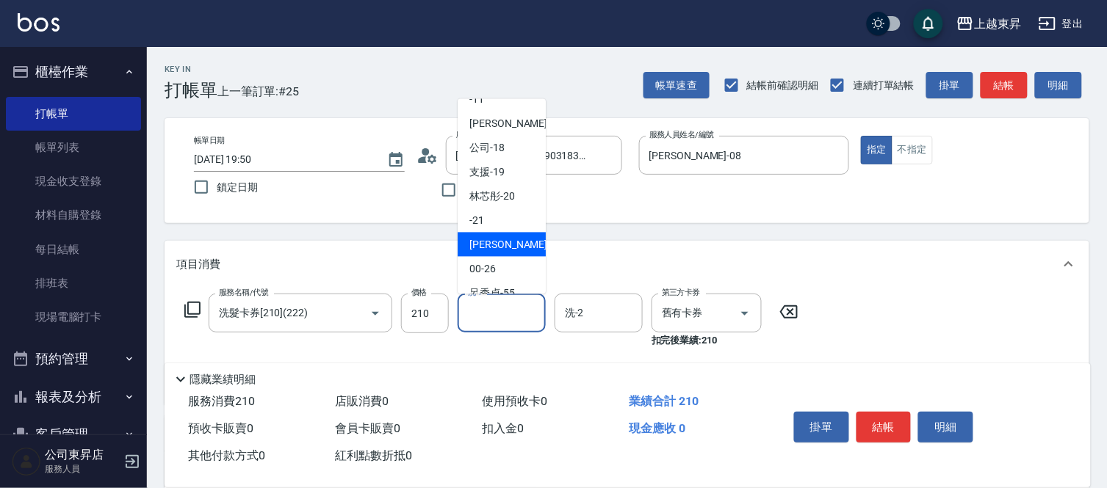
click at [493, 247] on span "張方漪 -22" at bounding box center [515, 244] width 93 height 15
type input "[PERSON_NAME]-22"
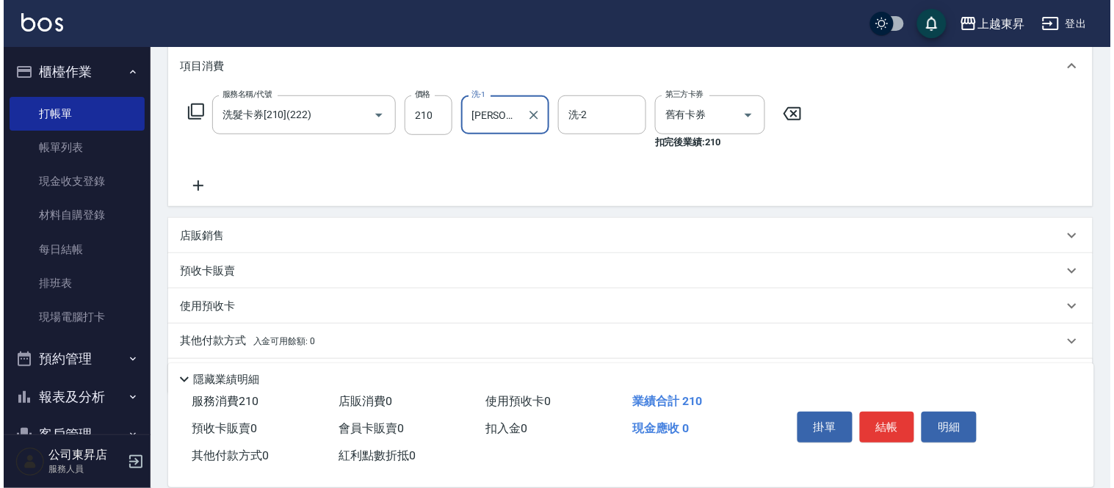
scroll to position [243, 0]
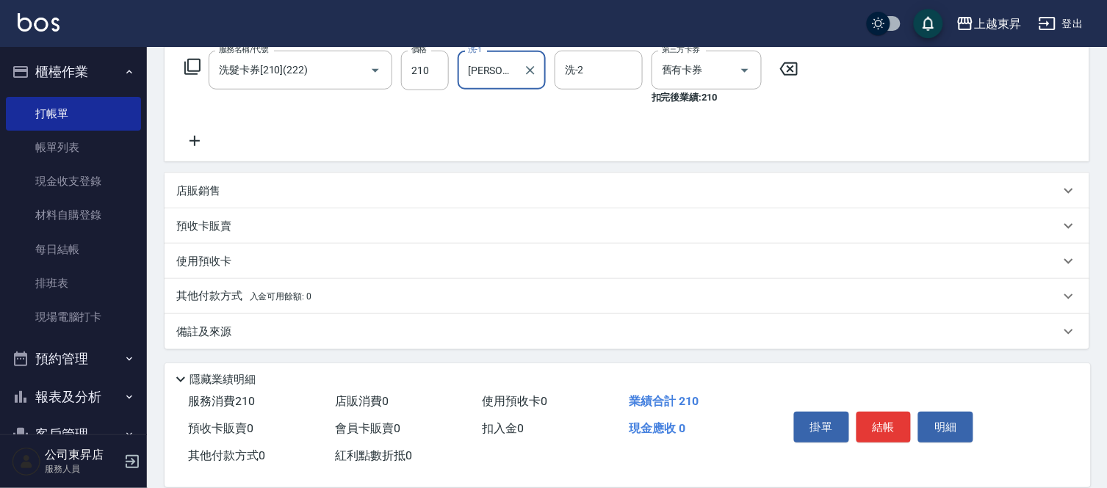
click at [196, 127] on div "服務名稱/代號 洗髮卡券[210](222) 服務名稱/代號 價格 210 價格 洗-1 張方漪-22 洗-1 洗-2 洗-2 第三方卡券 舊有卡券 第三方卡…" at bounding box center [491, 100] width 631 height 99
click at [198, 134] on icon at bounding box center [194, 141] width 37 height 18
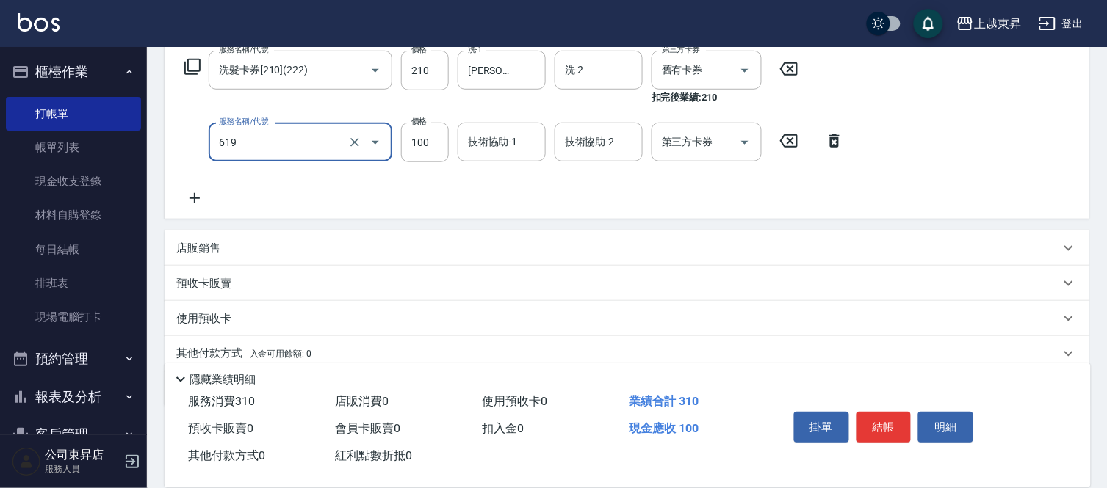
type input "煥彩.玻酸.晶膜.水療(619)"
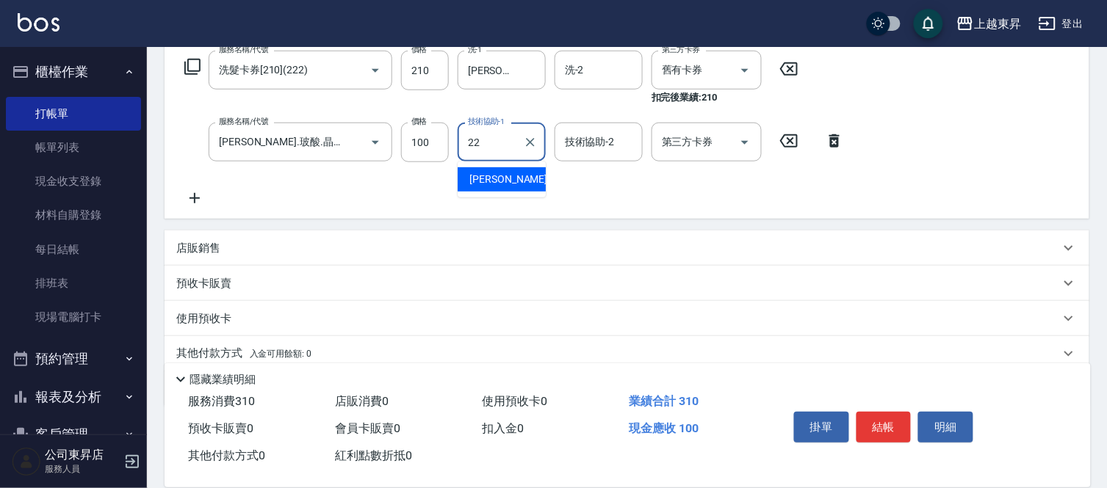
type input "[PERSON_NAME]-22"
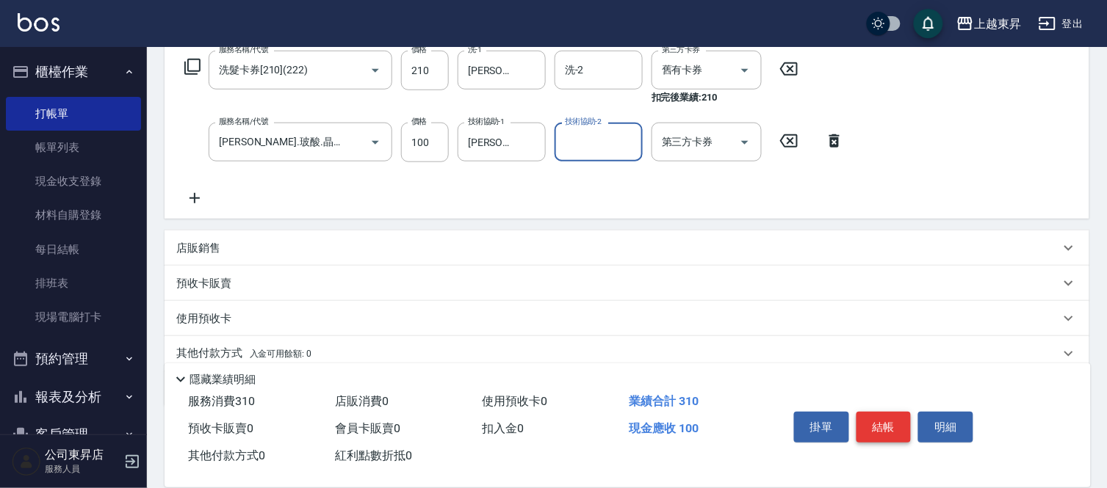
click at [872, 412] on button "結帳" at bounding box center [883, 427] width 55 height 31
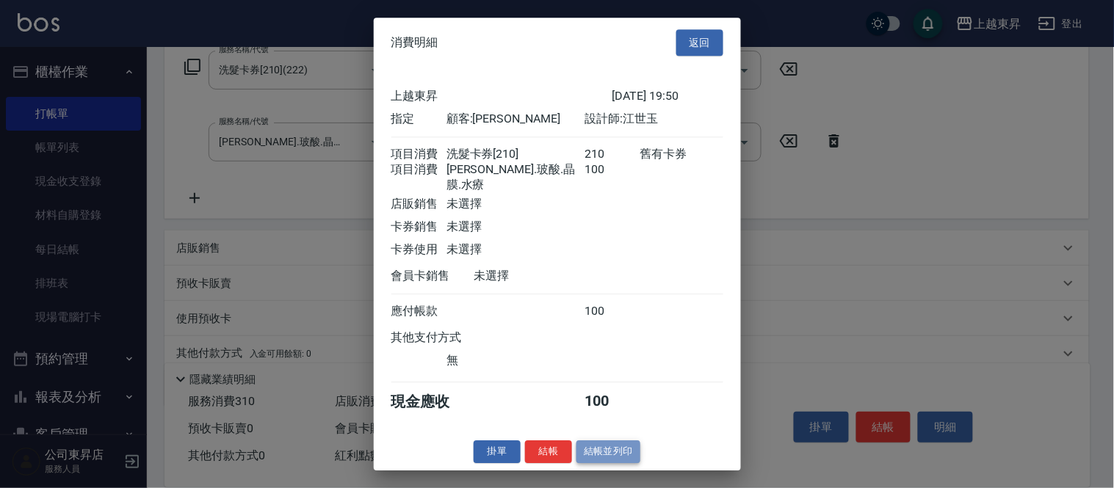
click at [620, 455] on button "結帳並列印" at bounding box center [608, 452] width 64 height 23
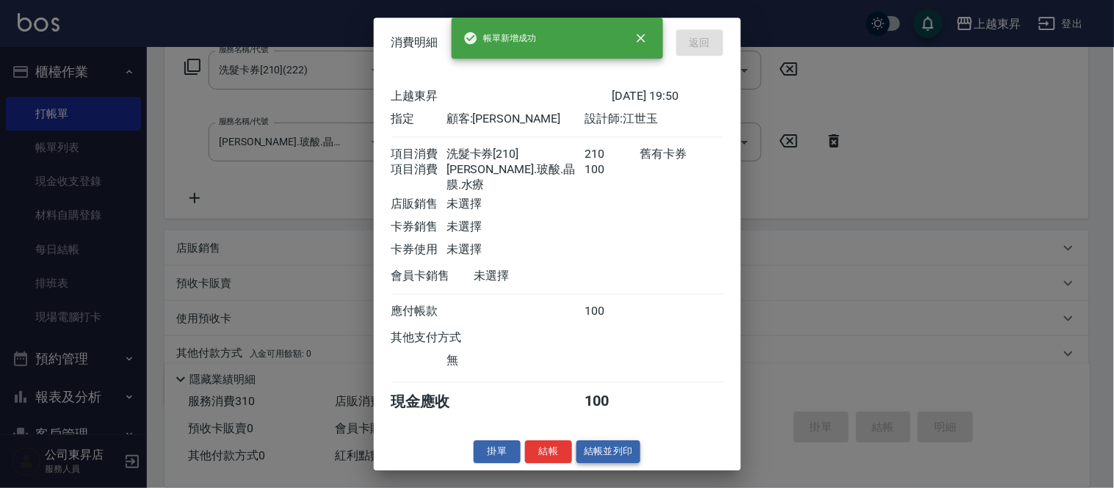
type input "2025/08/14 19:51"
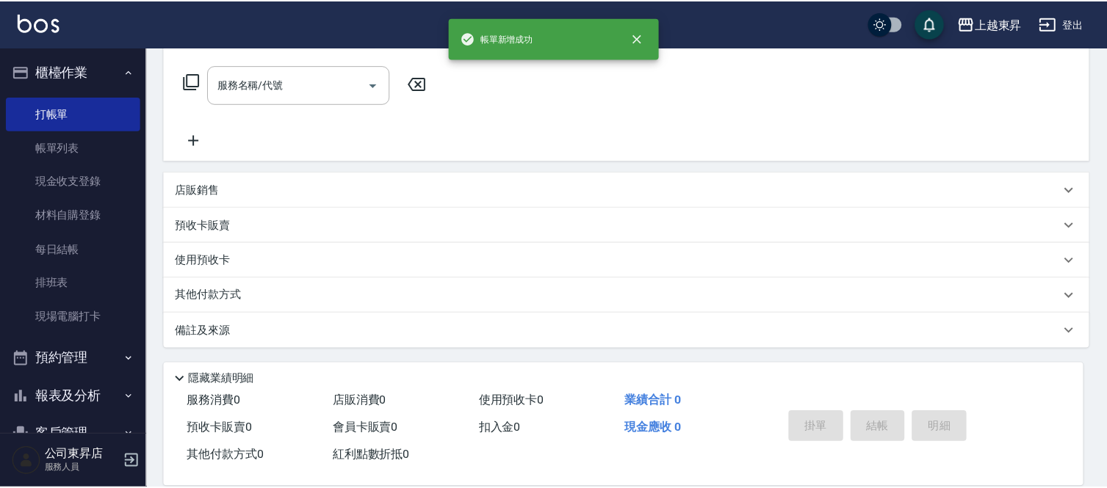
scroll to position [0, 0]
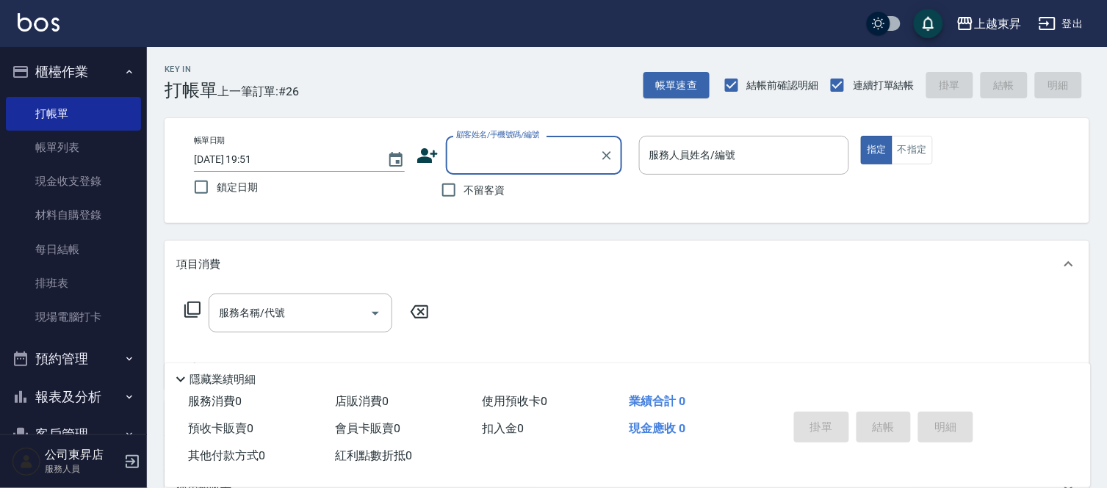
click at [474, 155] on input "顧客姓名/手機號碼/編號" at bounding box center [522, 155] width 141 height 26
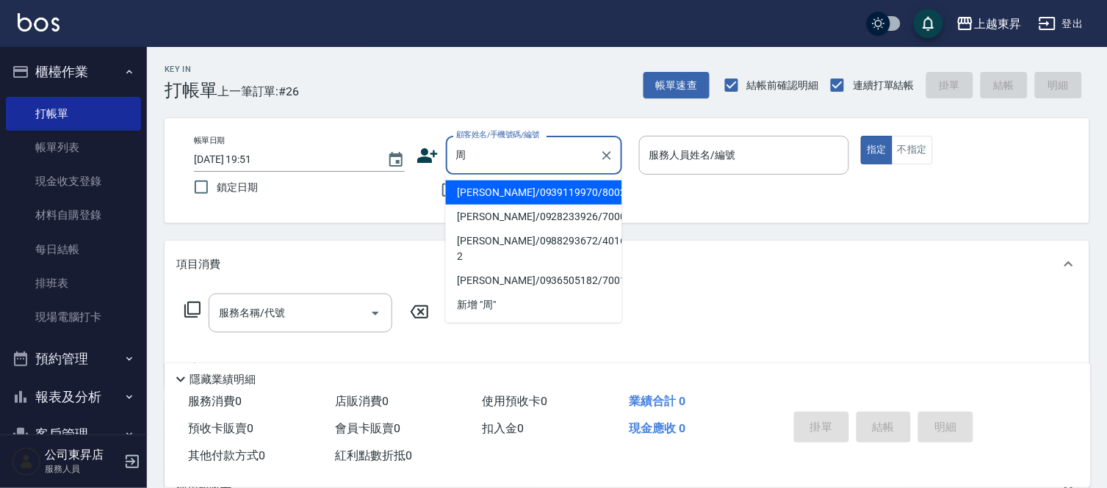
click at [502, 196] on li "周鈺慈/0939119970/80026" at bounding box center [534, 193] width 176 height 24
type input "周鈺慈/0939119970/80026"
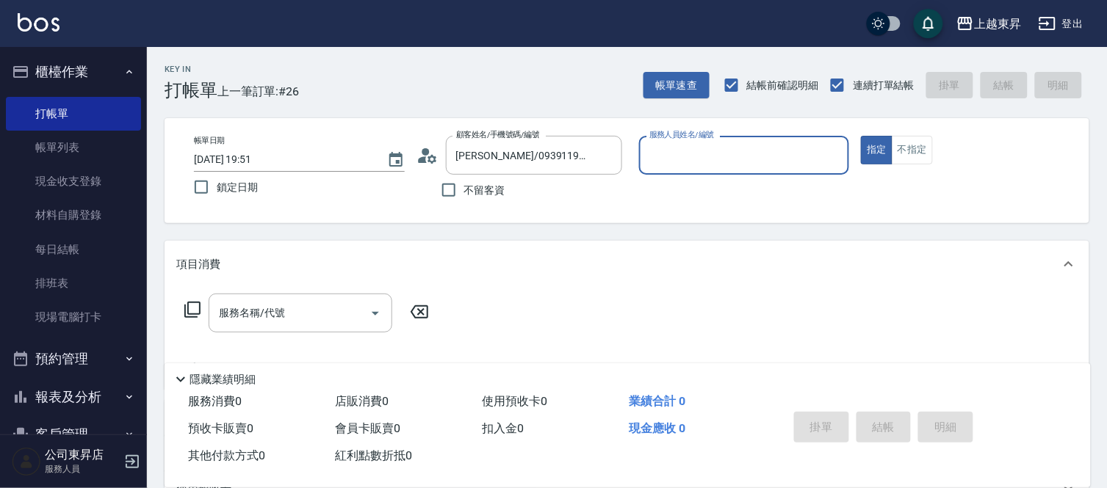
type input "江世玉-08"
click at [314, 309] on input "服務名稱/代號" at bounding box center [289, 313] width 148 height 26
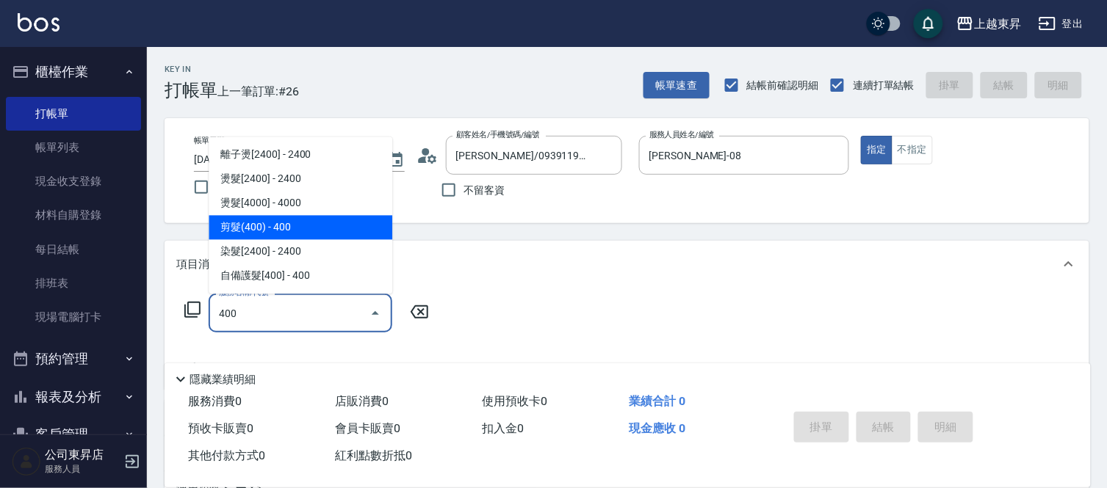
click at [275, 231] on span "剪髮(400) - 400" at bounding box center [301, 228] width 184 height 24
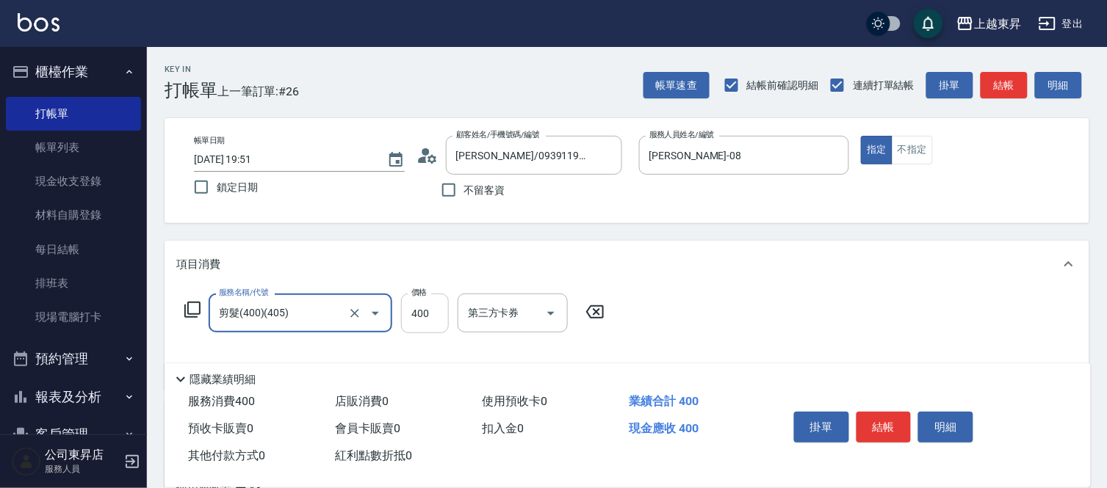
type input "剪髮(400)(405)"
click at [427, 317] on input "400" at bounding box center [425, 314] width 48 height 40
type input "430"
click at [890, 429] on button "結帳" at bounding box center [883, 427] width 55 height 31
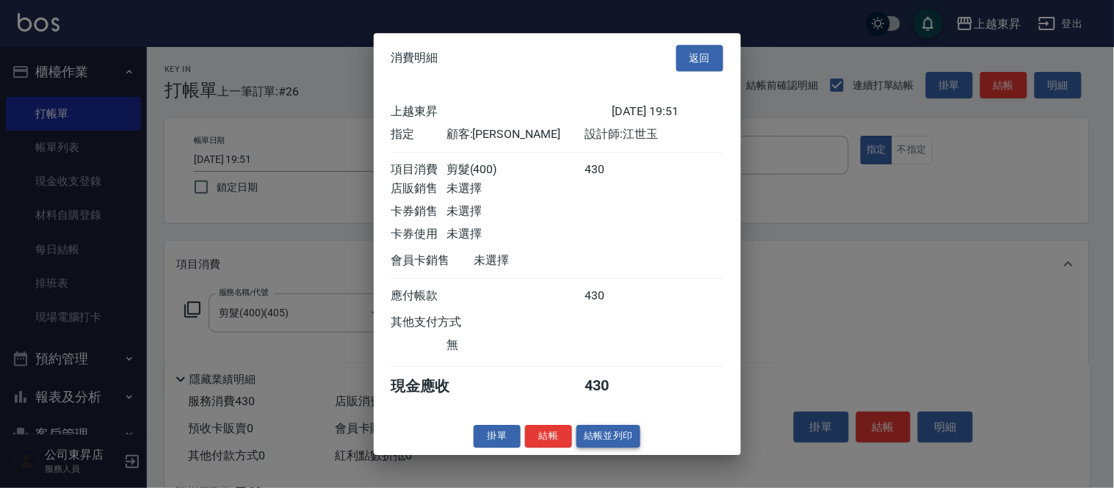
click at [606, 444] on button "結帳並列印" at bounding box center [608, 436] width 64 height 23
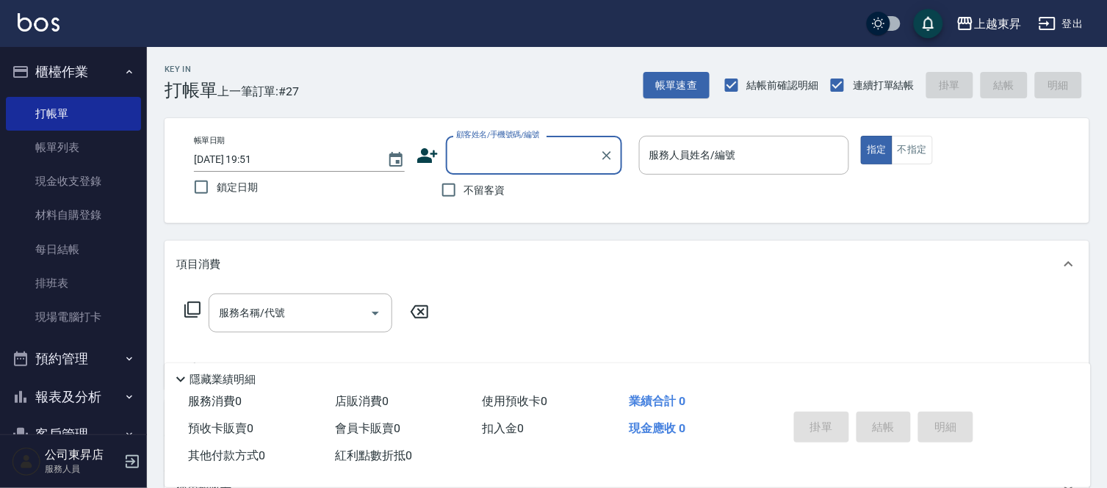
click at [503, 162] on input "顧客姓名/手機號碼/編號" at bounding box center [522, 155] width 141 height 26
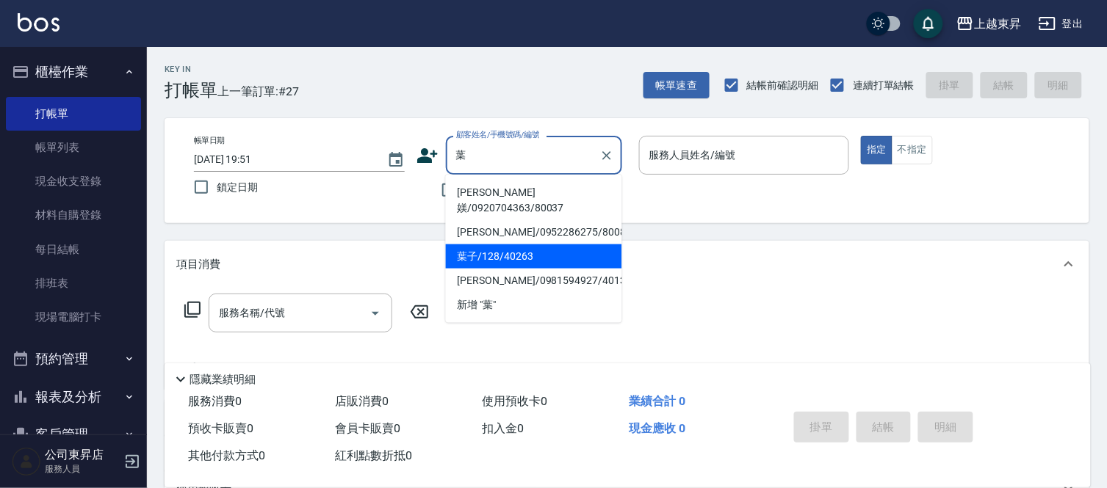
click at [468, 245] on li "葉子/128/40263" at bounding box center [534, 257] width 176 height 24
type input "葉子/128/40263"
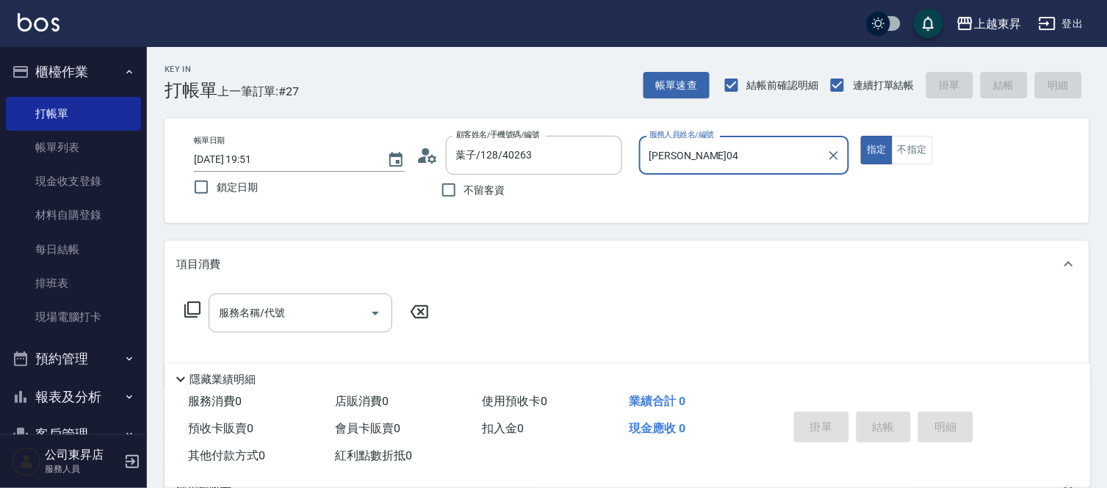
click at [702, 154] on input "[PERSON_NAME]04" at bounding box center [732, 155] width 175 height 26
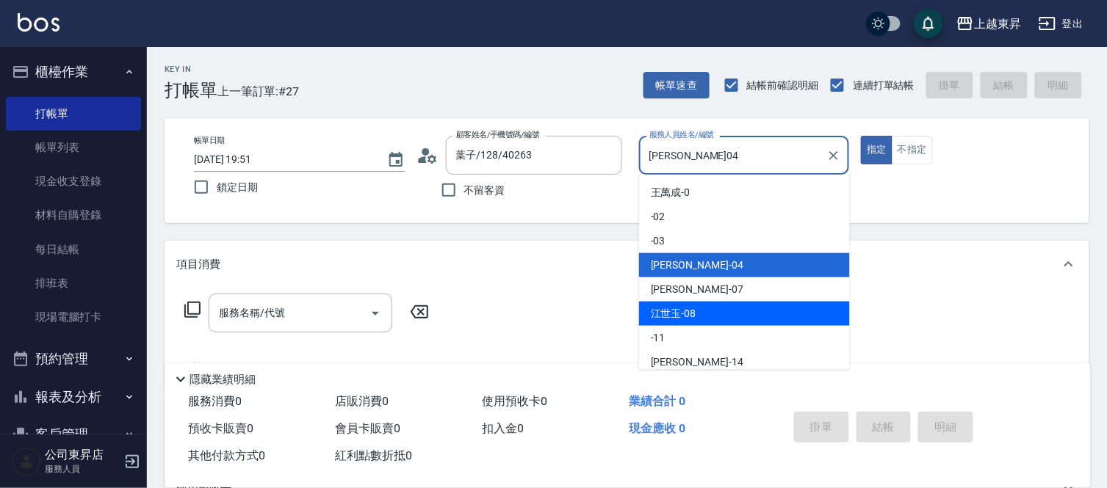
click at [698, 303] on div "江世玉 -08" at bounding box center [744, 314] width 211 height 24
type input "江世玉-08"
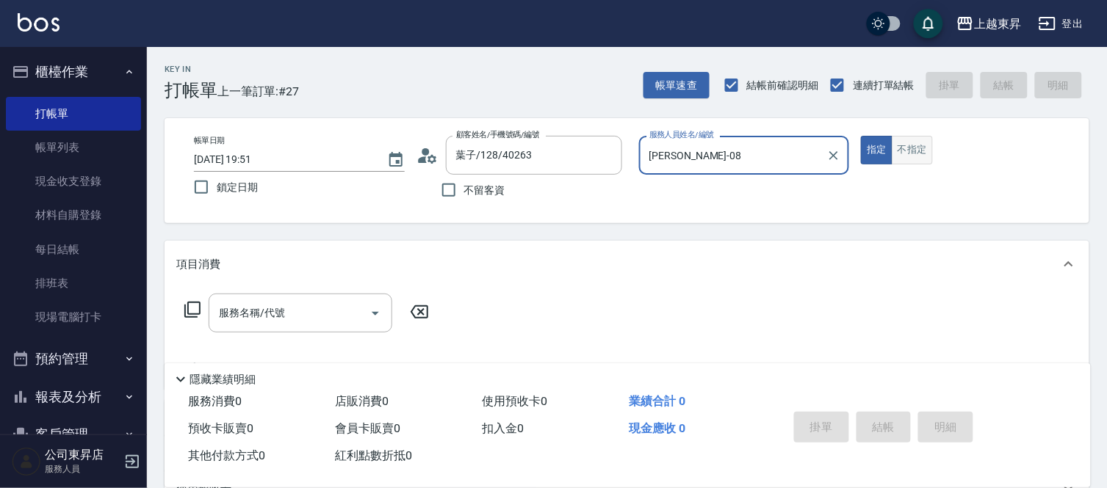
click at [930, 148] on button "不指定" at bounding box center [911, 150] width 41 height 29
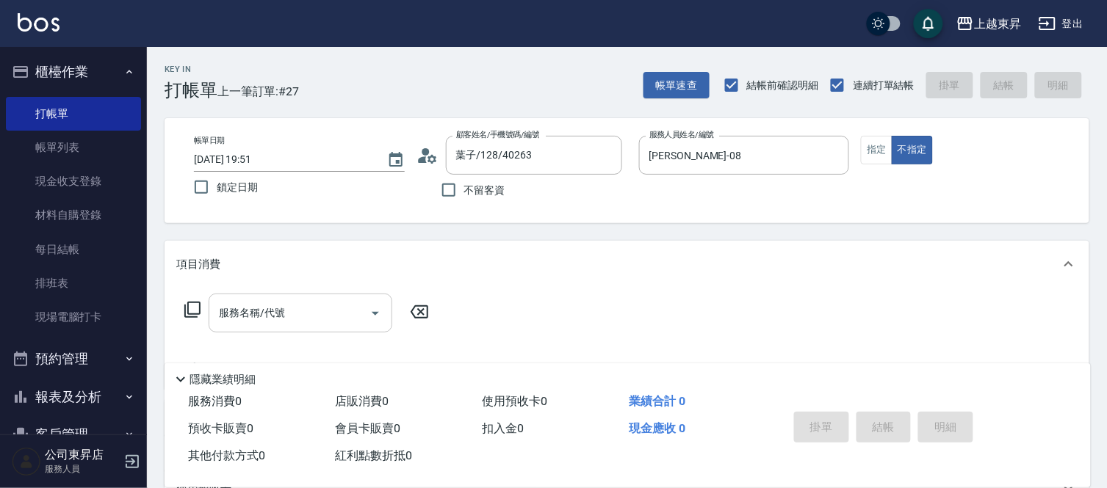
click at [252, 320] on input "服務名稱/代號" at bounding box center [289, 313] width 148 height 26
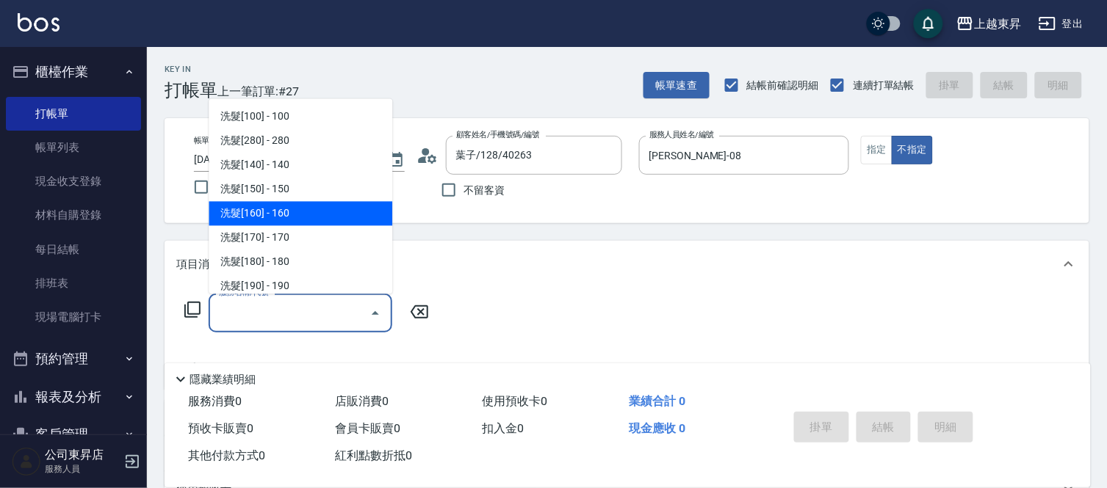
scroll to position [163, 0]
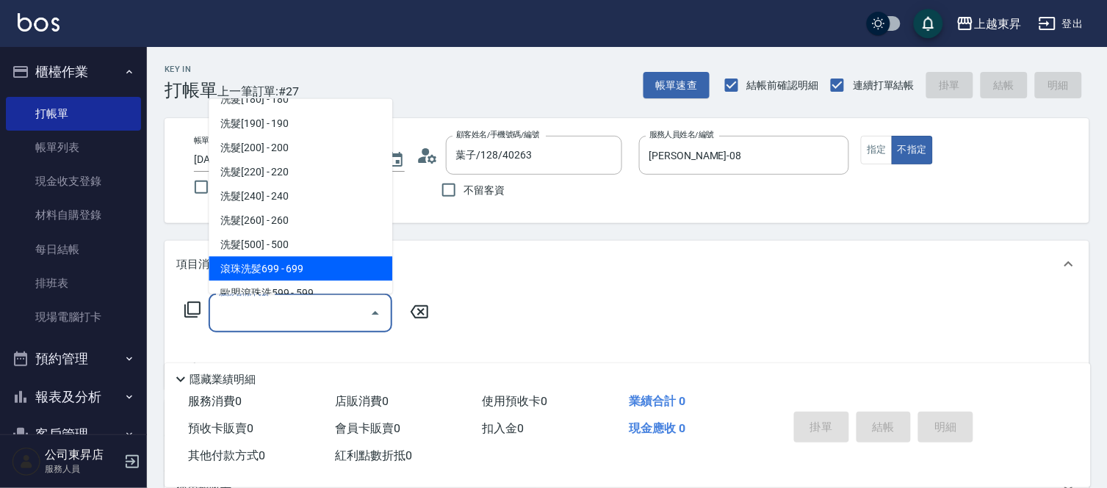
click at [303, 269] on span "滾珠洗髪699 - 699" at bounding box center [301, 269] width 184 height 24
type input "滾珠洗髪699(214)"
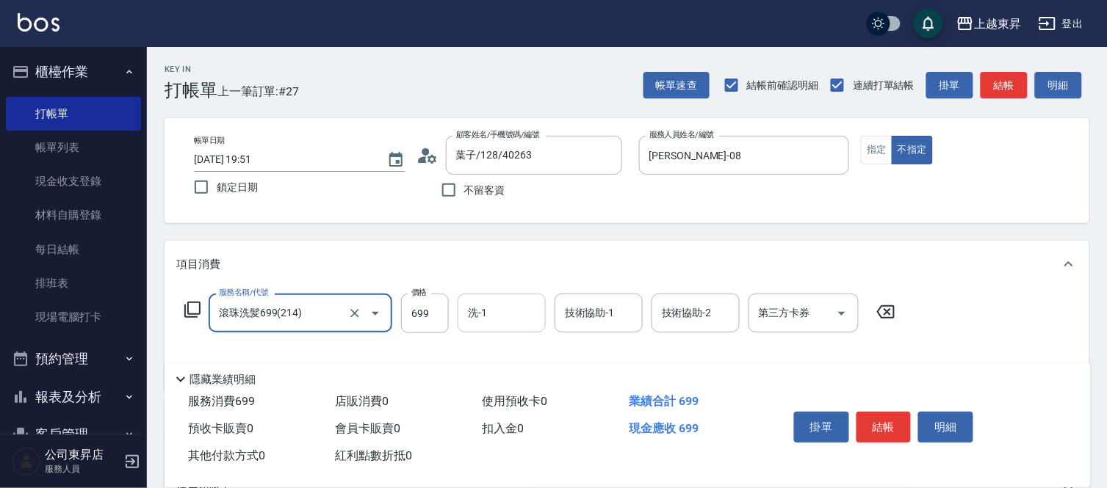
click at [463, 314] on div "洗-1" at bounding box center [501, 313] width 88 height 39
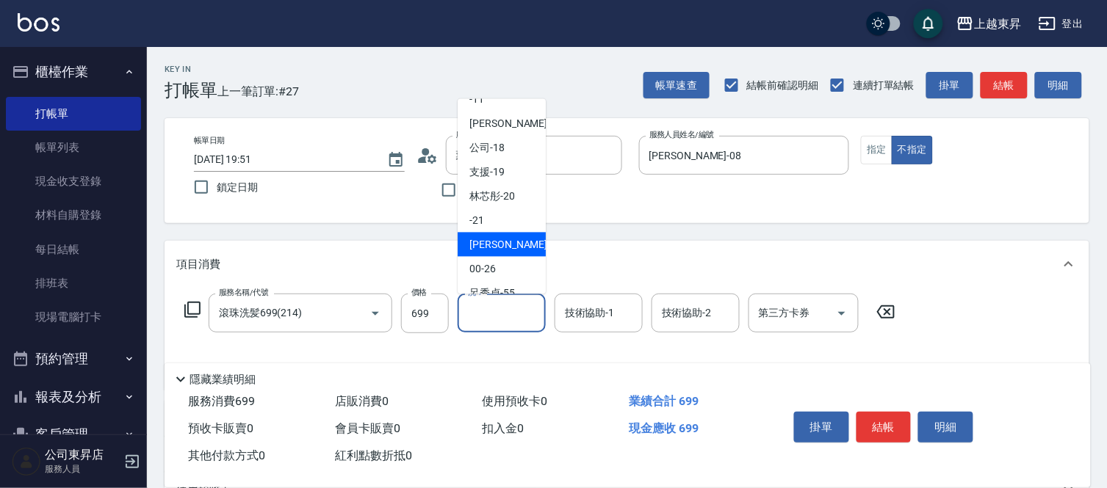
click at [502, 236] on div "張方漪 -22" at bounding box center [501, 245] width 88 height 24
type input "[PERSON_NAME]-22"
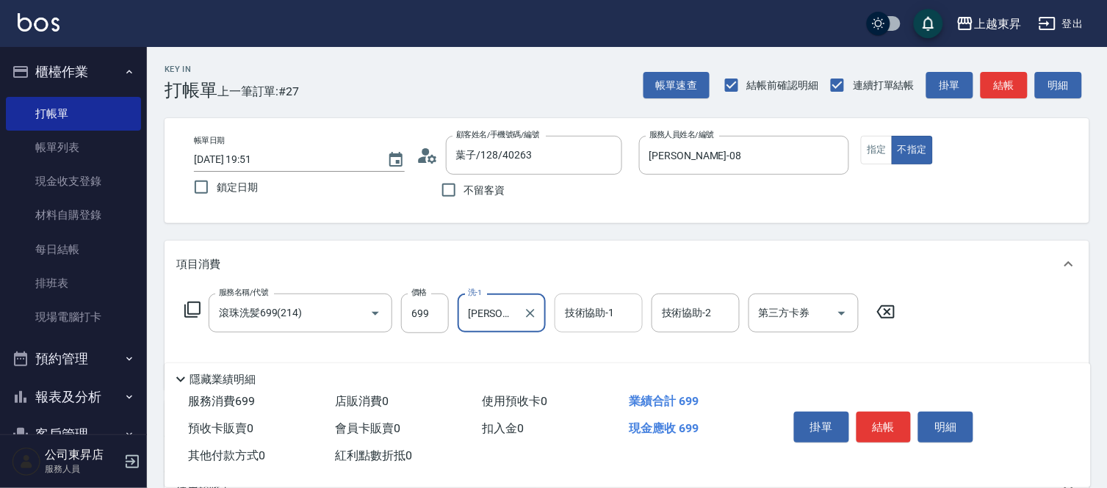
click at [573, 316] on div "技術協助-1 技術協助-1" at bounding box center [598, 313] width 88 height 39
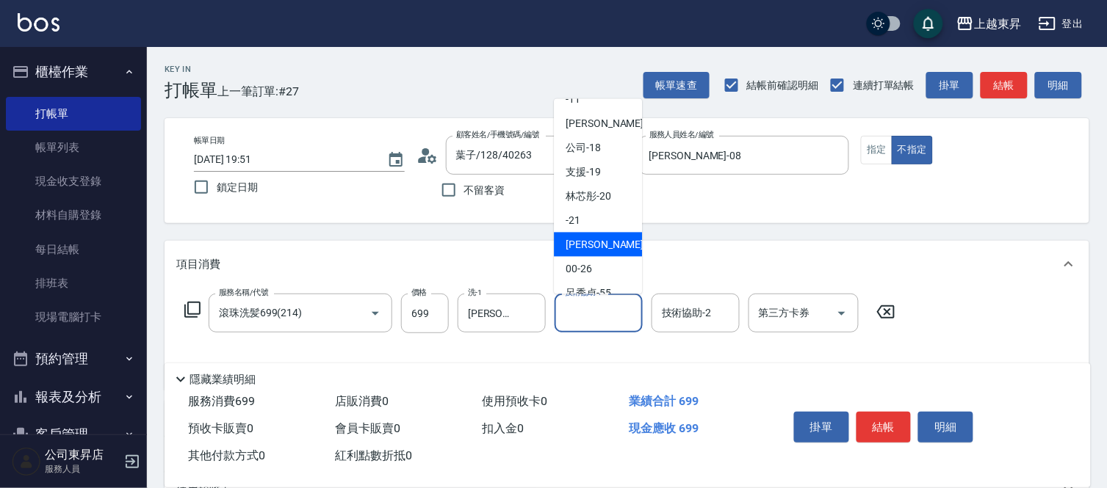
click at [590, 245] on span "張方漪 -22" at bounding box center [611, 244] width 93 height 15
type input "[PERSON_NAME]-22"
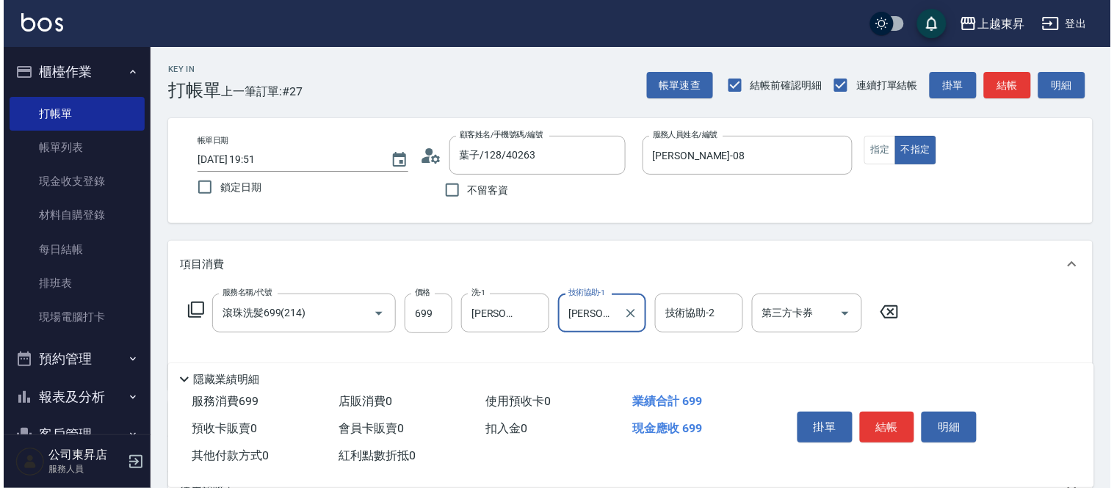
scroll to position [228, 0]
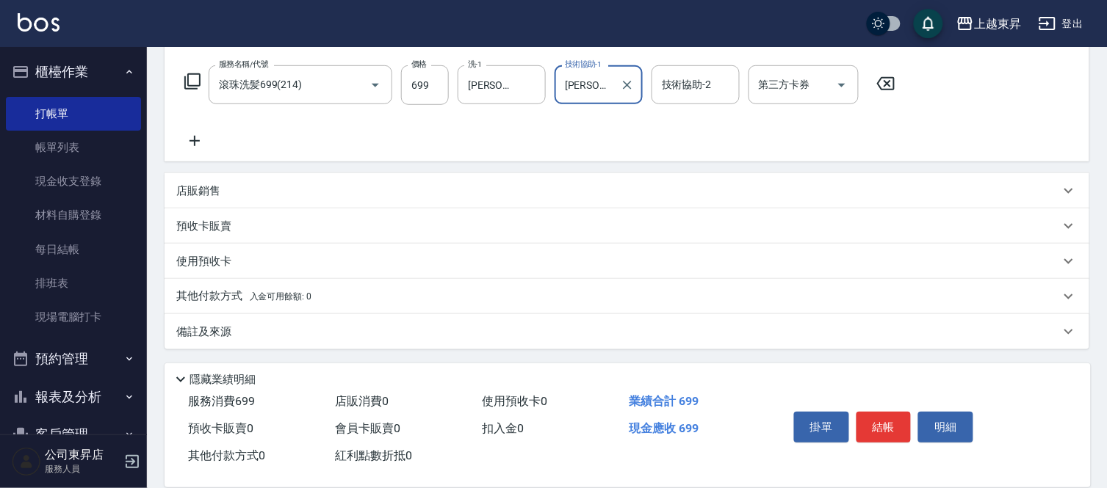
click at [194, 138] on icon at bounding box center [194, 141] width 10 height 10
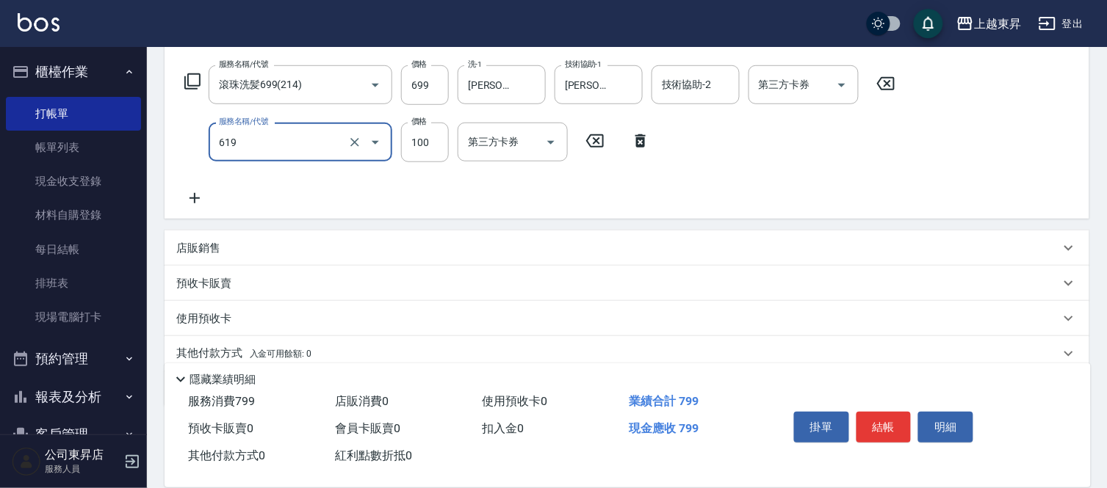
type input "煥彩.玻酸.晶膜.水療(619)"
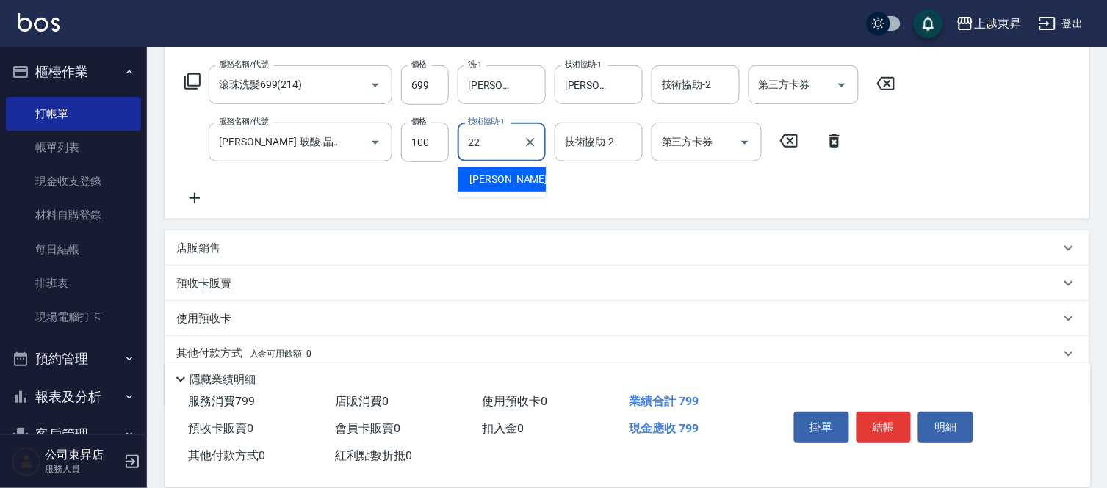
type input "[PERSON_NAME]-22"
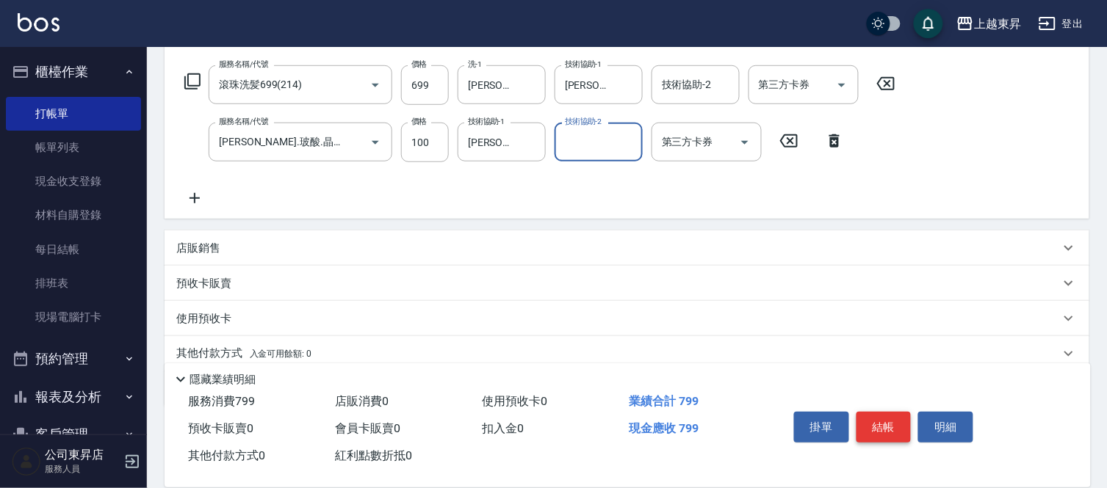
click at [897, 427] on button "結帳" at bounding box center [883, 427] width 55 height 31
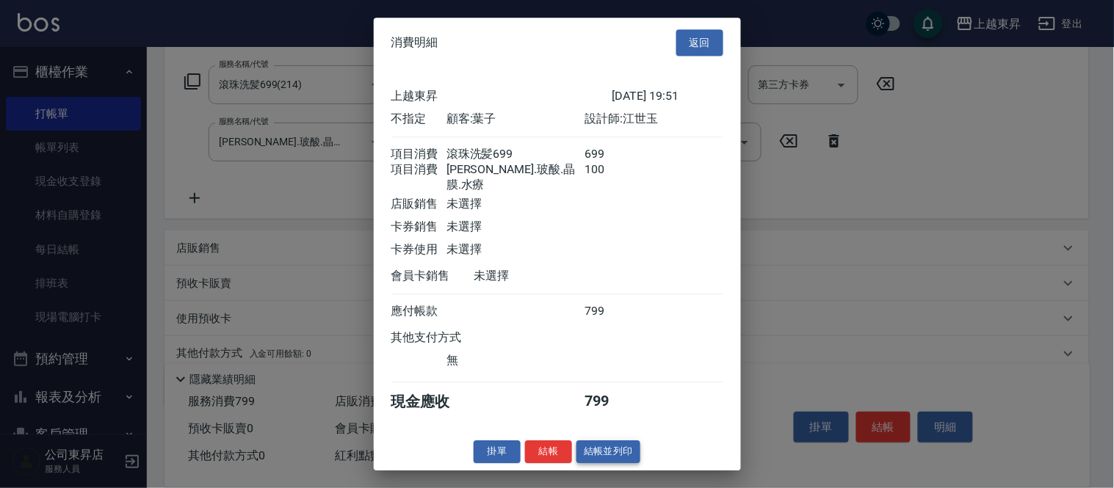
click at [604, 457] on button "結帳並列印" at bounding box center [608, 452] width 64 height 23
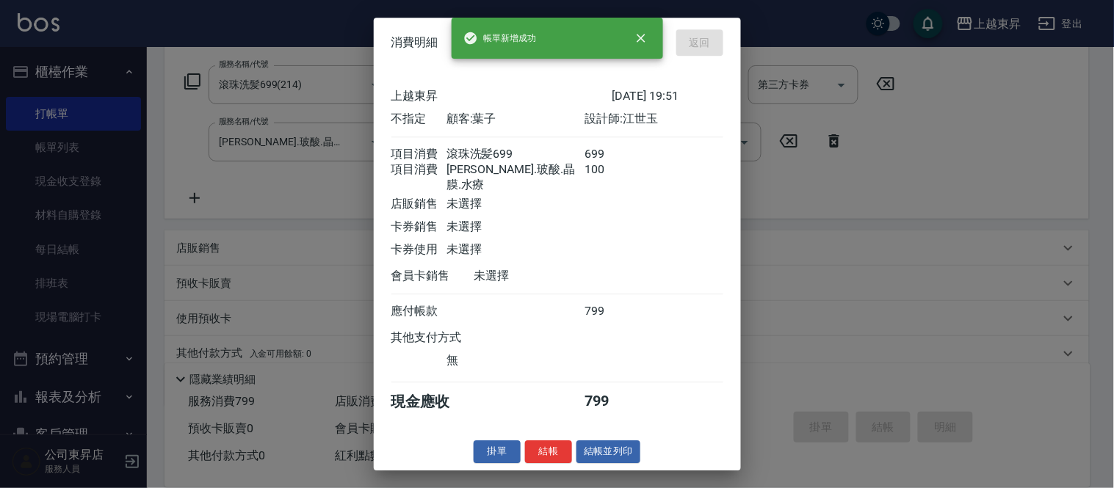
type input "2025/08/14 19:52"
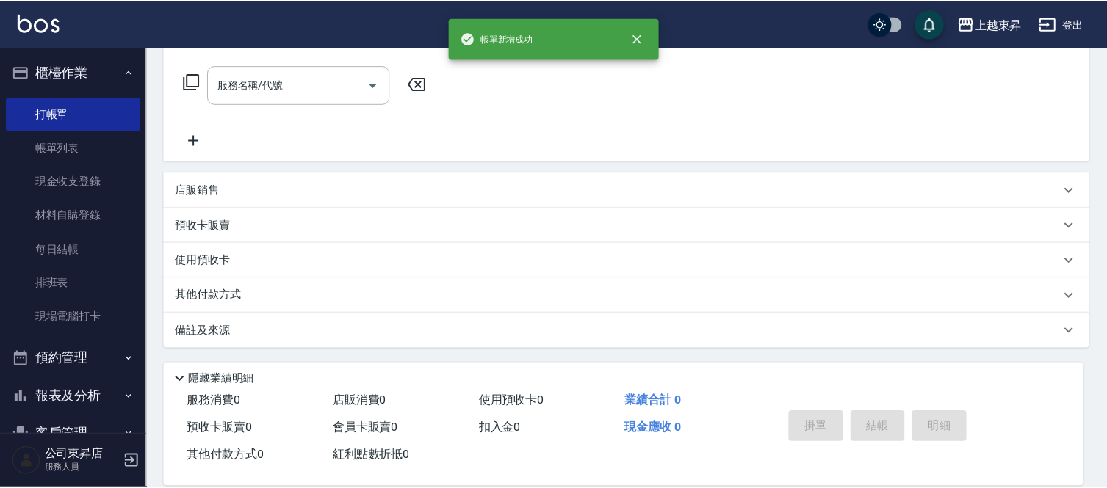
scroll to position [0, 0]
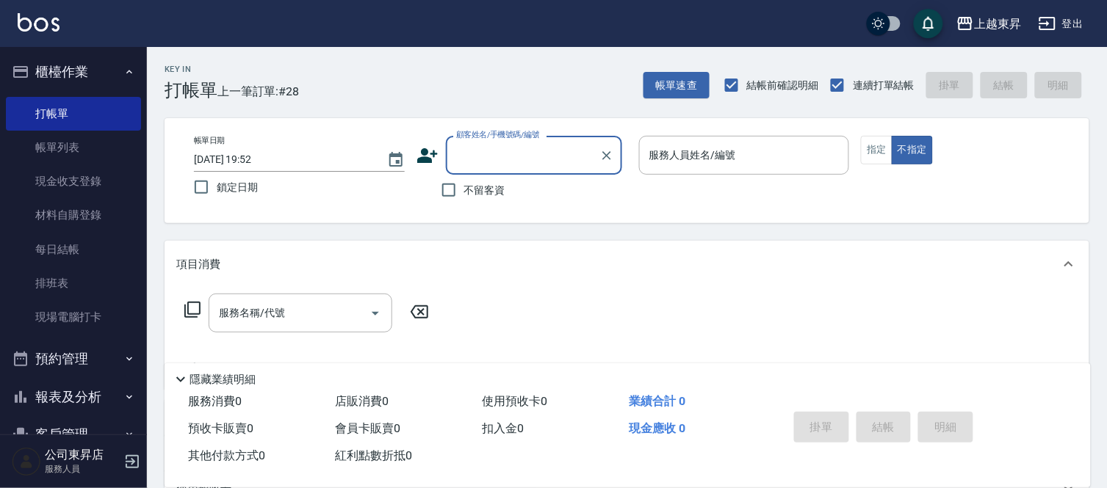
drag, startPoint x: 459, startPoint y: 188, endPoint x: 521, endPoint y: 187, distance: 62.4
click at [460, 188] on input "不留客資" at bounding box center [448, 190] width 31 height 31
checkbox input "true"
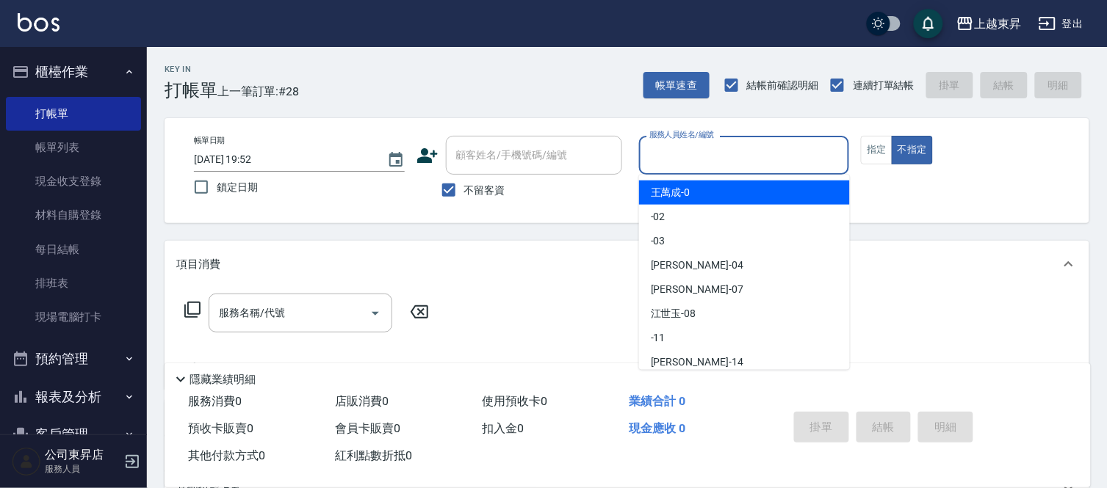
click at [716, 151] on input "服務人員姓名/編號" at bounding box center [744, 155] width 198 height 26
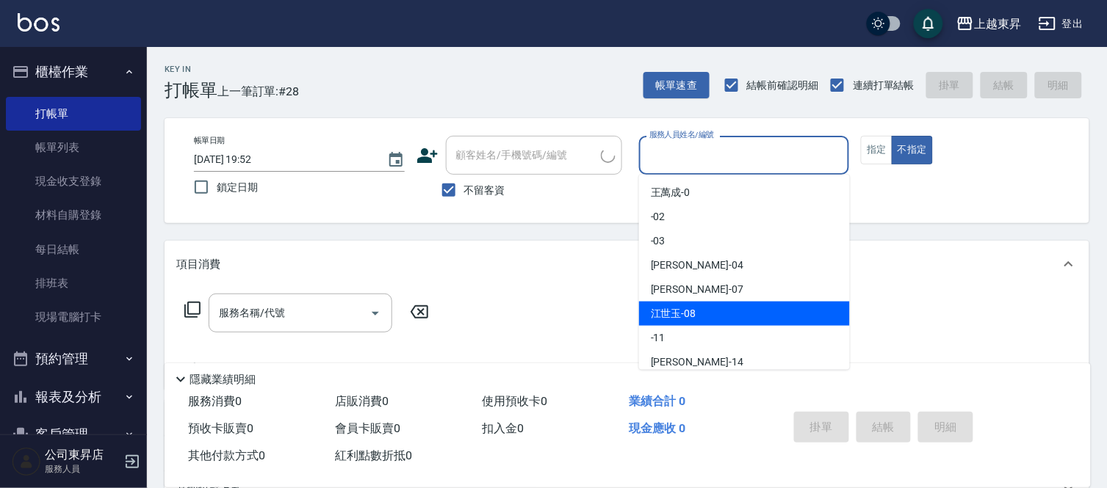
click at [692, 307] on span "江世玉 -08" at bounding box center [674, 313] width 46 height 15
type input "江世玉-08"
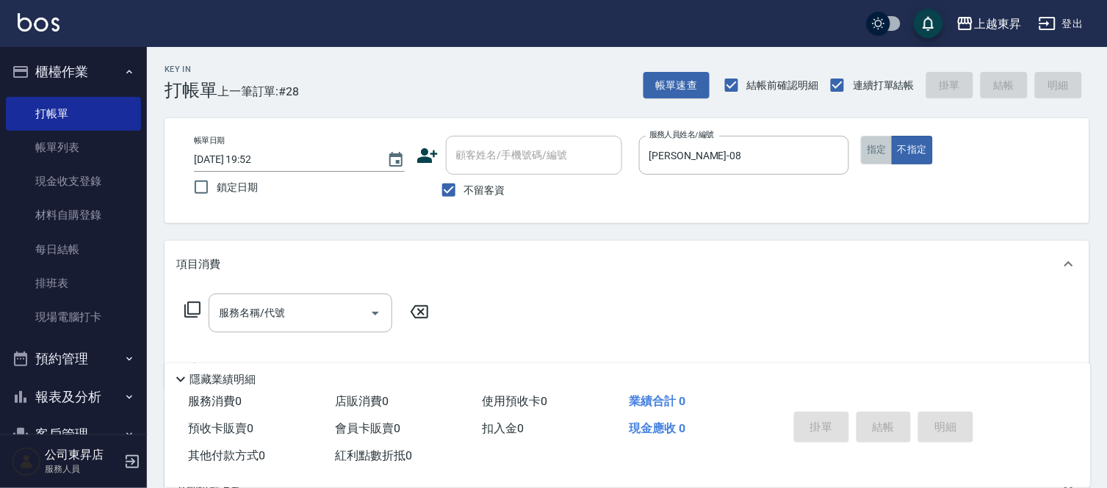
click at [869, 149] on button "指定" at bounding box center [877, 150] width 32 height 29
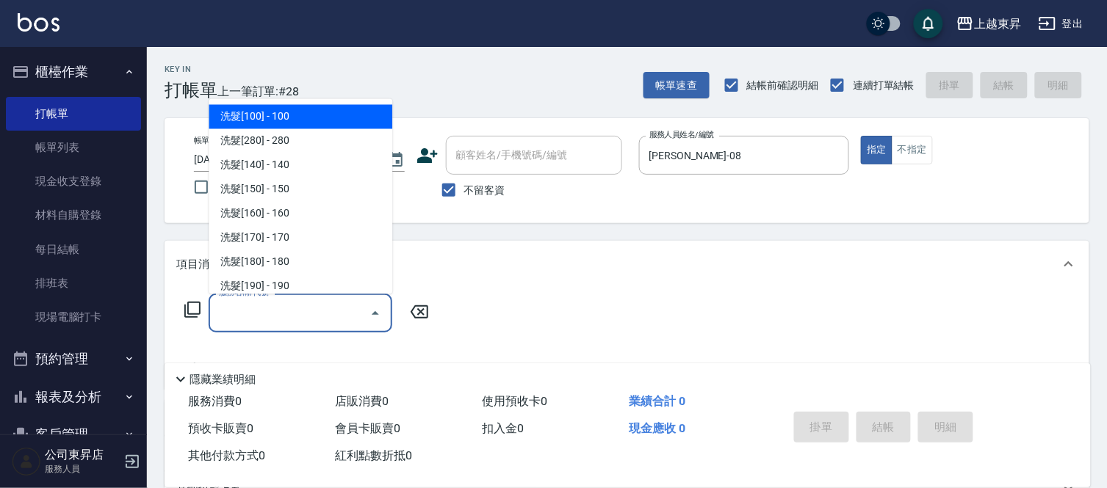
click at [232, 316] on input "服務名稱/代號" at bounding box center [289, 313] width 148 height 26
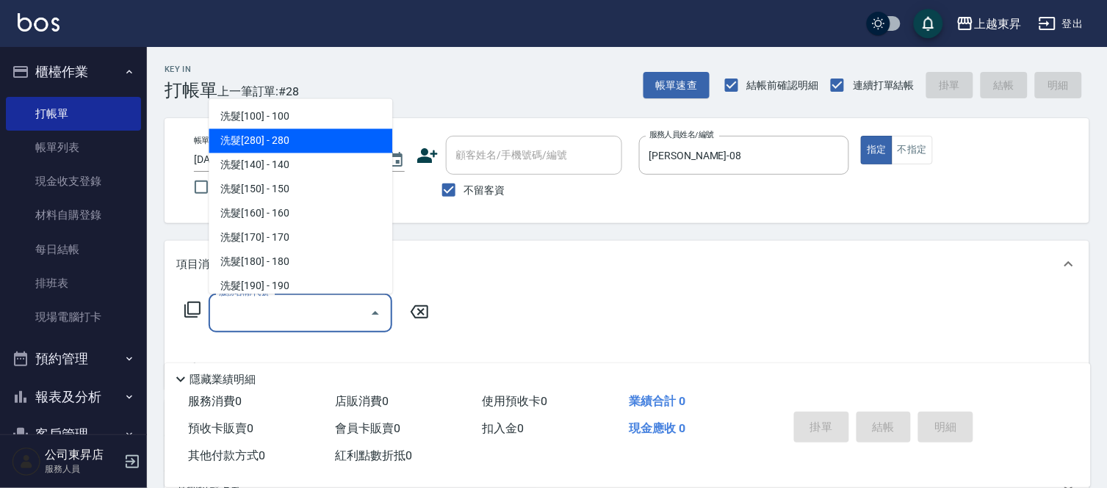
click at [280, 140] on span "洗髮[280] - 280" at bounding box center [301, 141] width 184 height 24
type input "洗髮[280](202)"
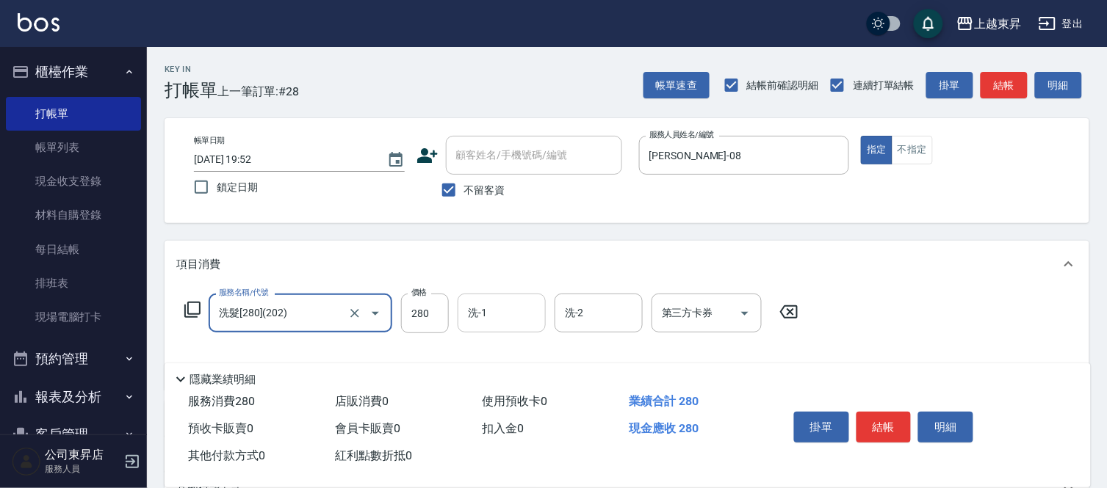
click at [480, 314] on div "洗-1 洗-1" at bounding box center [501, 313] width 88 height 39
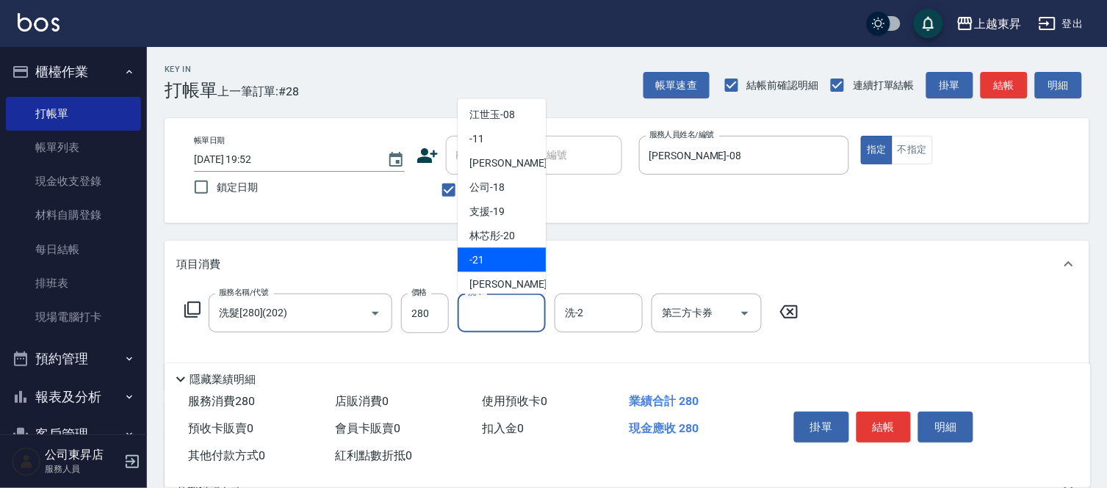
scroll to position [163, 0]
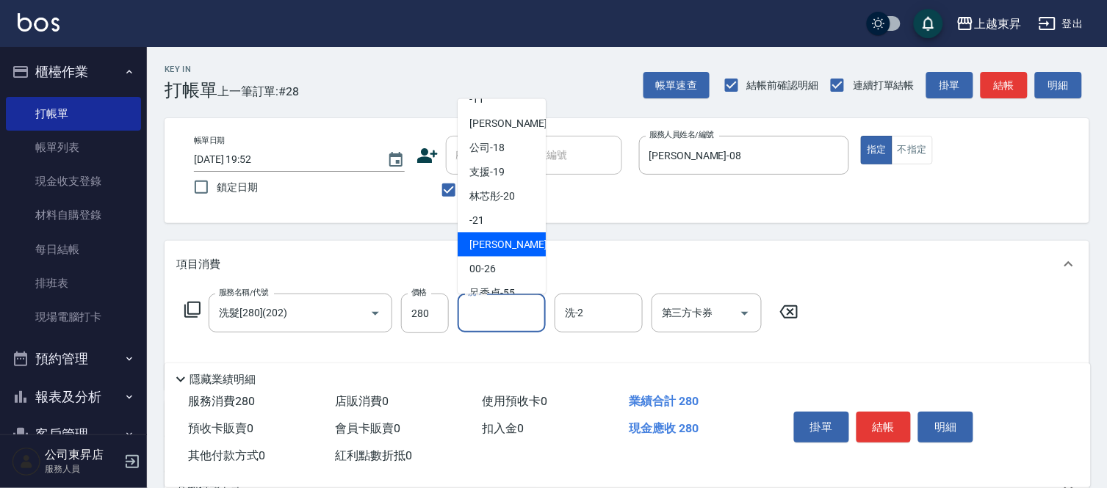
click at [497, 242] on span "張方漪 -22" at bounding box center [515, 244] width 93 height 15
type input "[PERSON_NAME]-22"
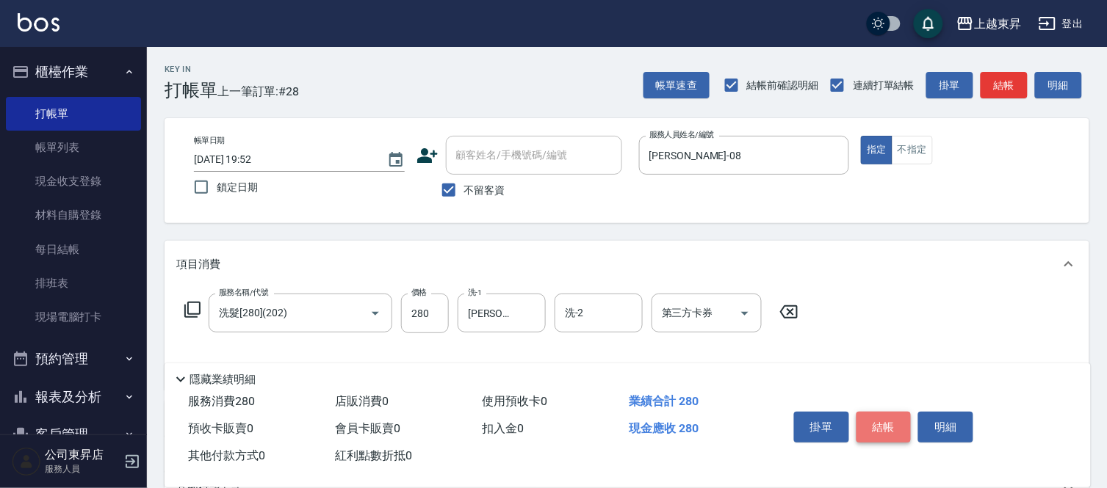
click at [870, 419] on button "結帳" at bounding box center [883, 427] width 55 height 31
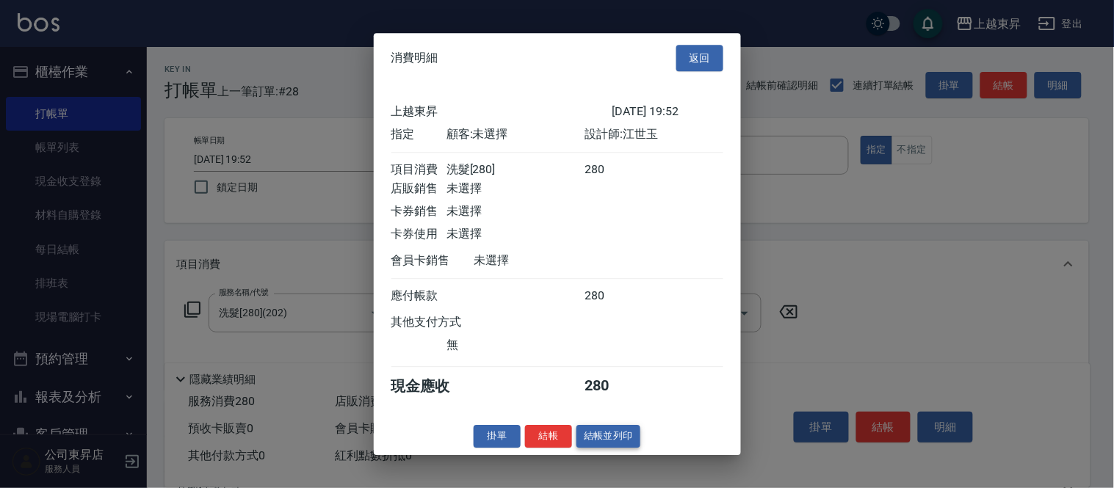
click at [593, 441] on button "結帳並列印" at bounding box center [608, 436] width 64 height 23
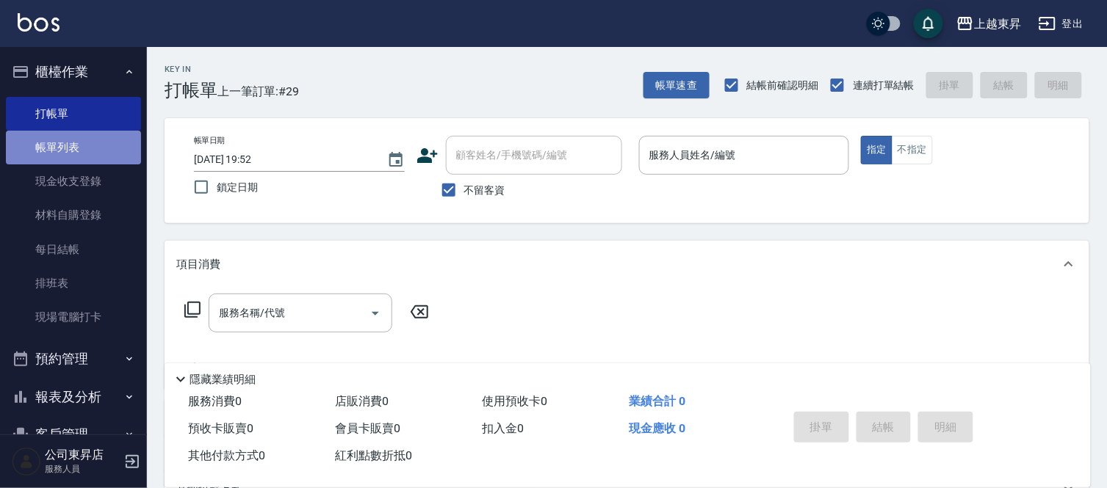
click at [93, 149] on link "帳單列表" at bounding box center [73, 148] width 135 height 34
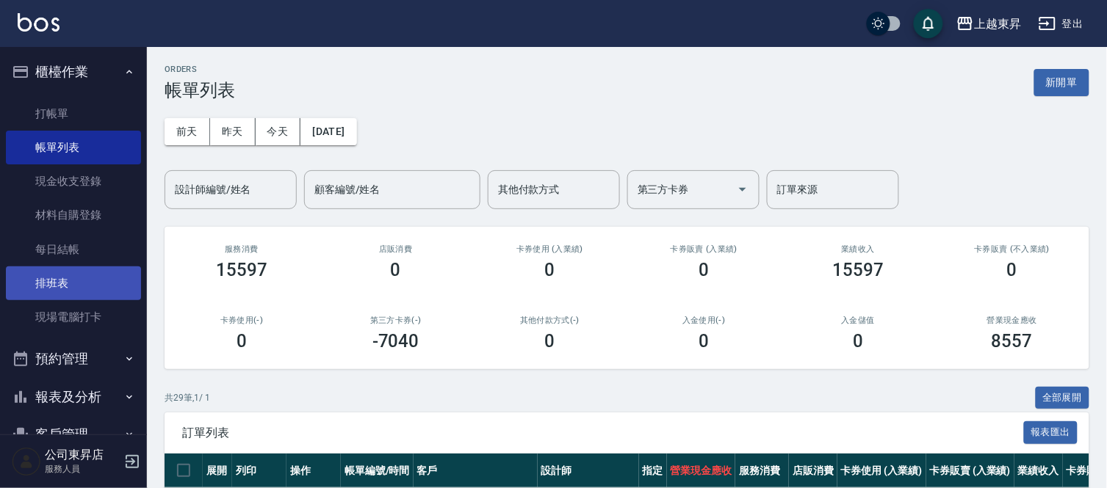
scroll to position [73, 0]
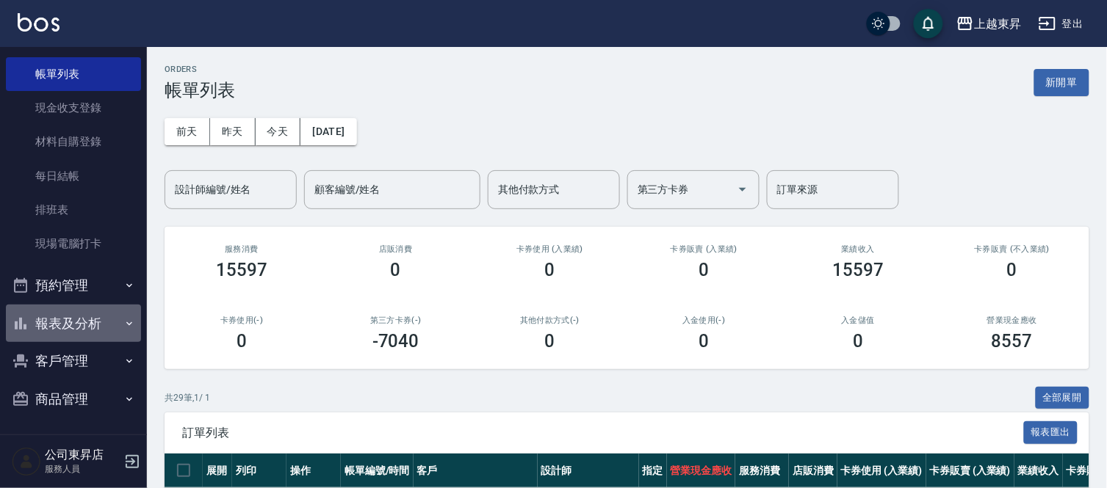
click at [77, 318] on button "報表及分析" at bounding box center [73, 324] width 135 height 38
click at [77, 316] on button "報表及分析" at bounding box center [73, 324] width 135 height 38
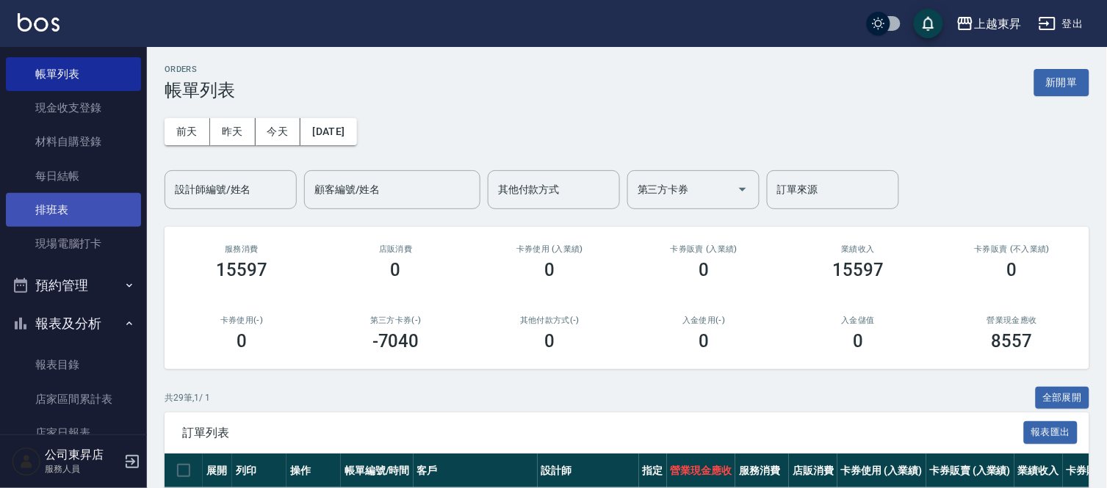
scroll to position [399, 0]
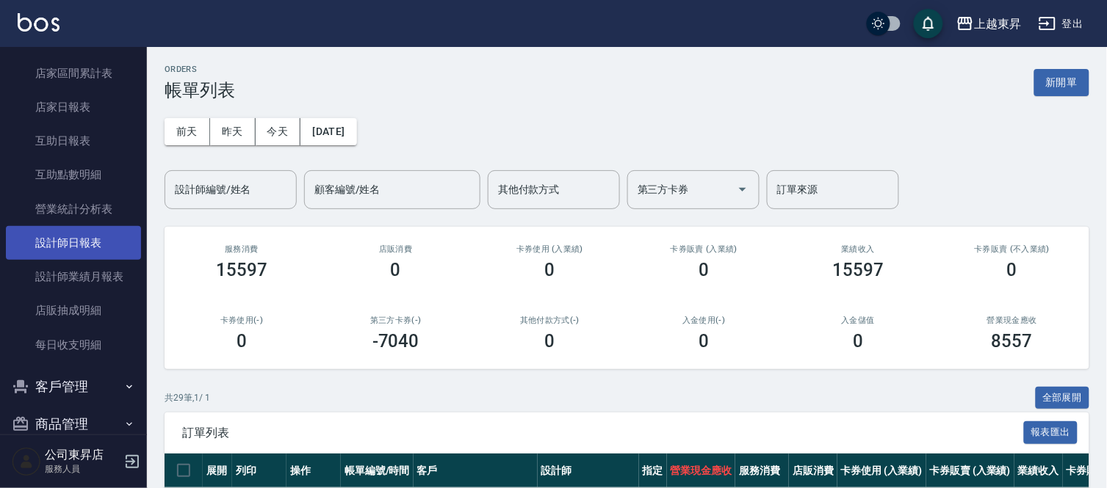
click at [78, 245] on link "設計師日報表" at bounding box center [73, 243] width 135 height 34
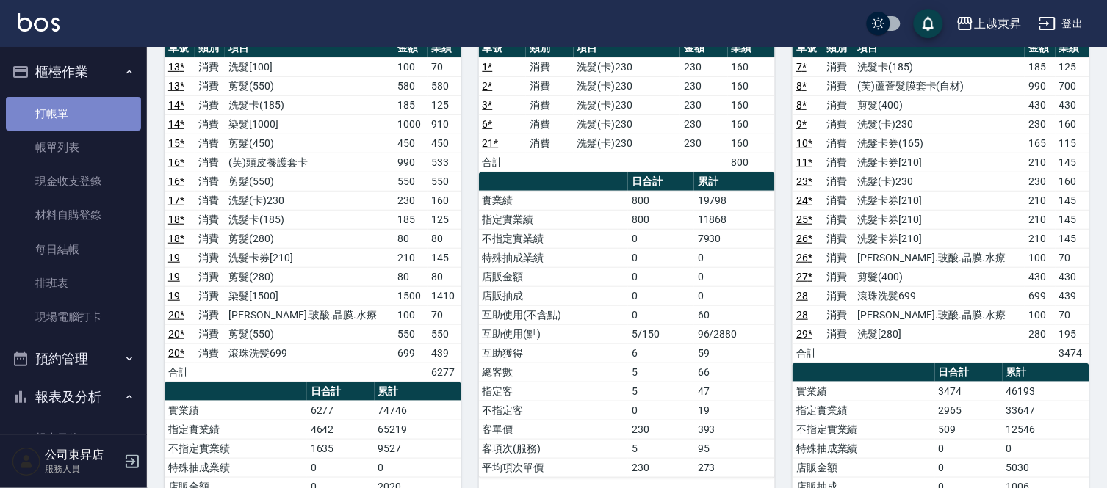
click at [87, 117] on link "打帳單" at bounding box center [73, 114] width 135 height 34
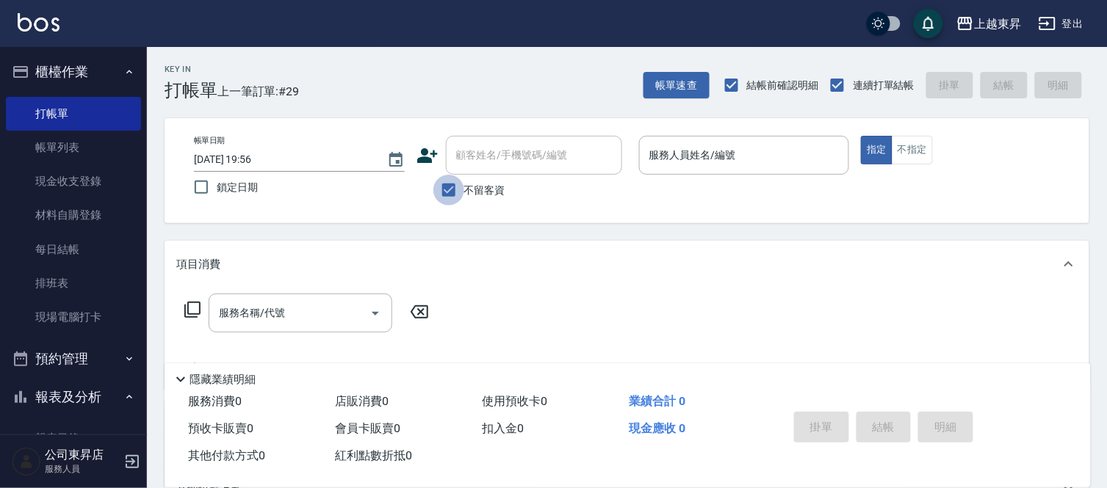
click at [455, 191] on input "不留客資" at bounding box center [448, 190] width 31 height 31
checkbox input "false"
click at [471, 159] on div "顧客姓名/手機號碼/編號 顧客姓名/手機號碼/編號" at bounding box center [534, 155] width 176 height 39
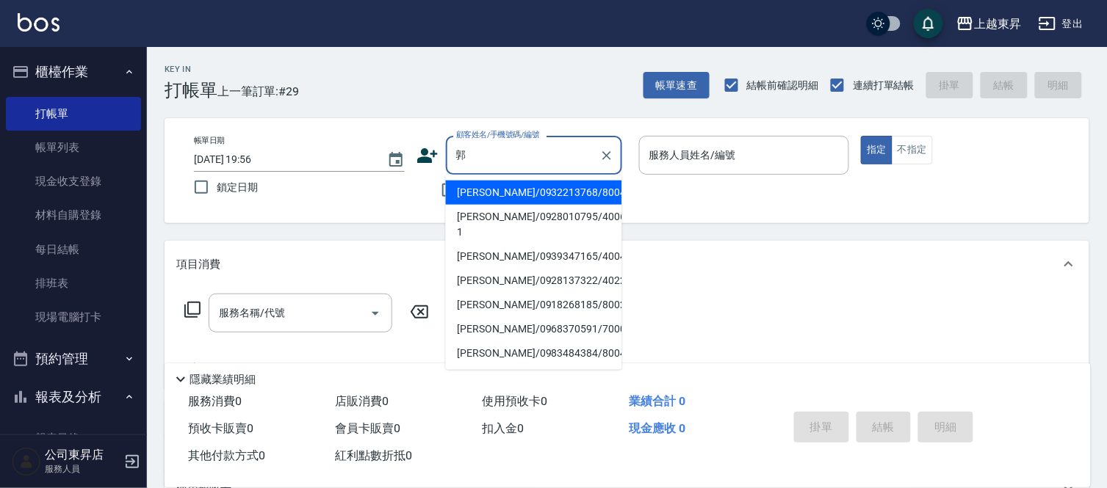
click at [529, 192] on li "郭秀櫻/0932213768/80044" at bounding box center [534, 193] width 176 height 24
type input "郭秀櫻/0932213768/80044"
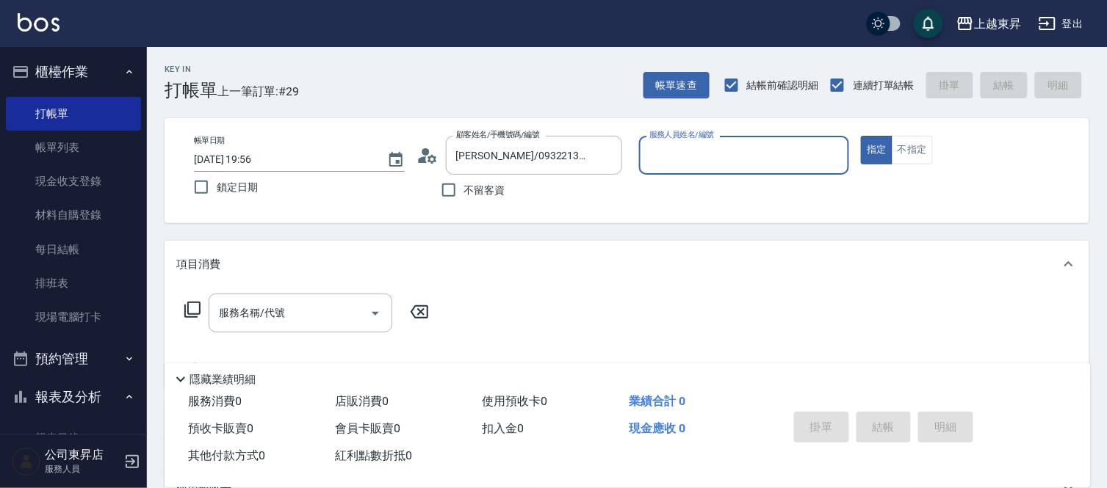
type input "江世玉-08"
click at [333, 316] on input "服務名稱/代號" at bounding box center [289, 313] width 148 height 26
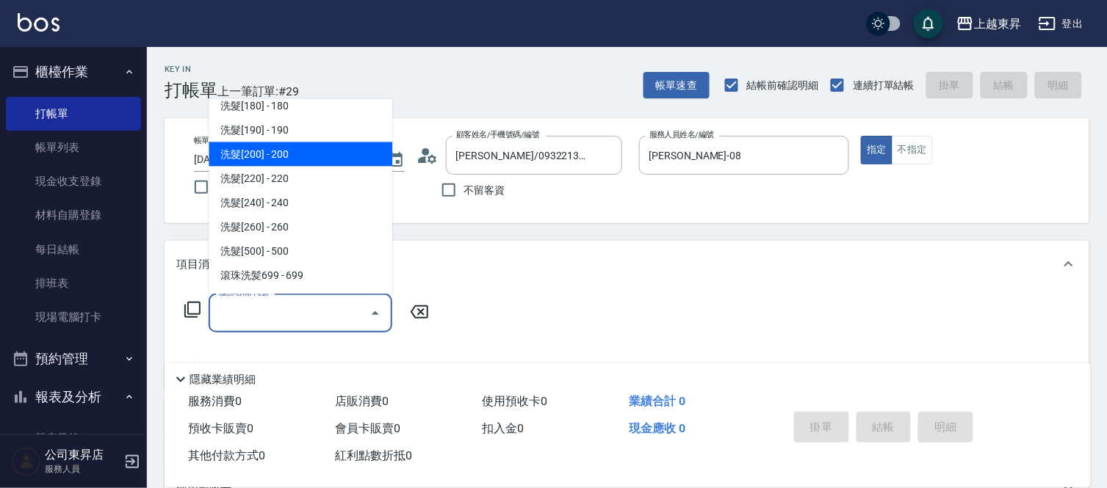
scroll to position [163, 0]
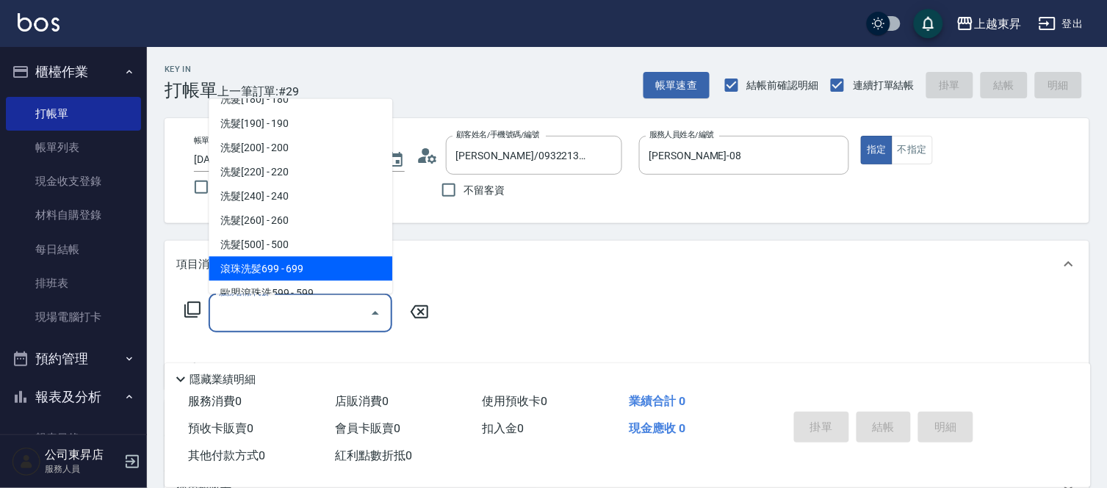
click at [303, 261] on span "滾珠洗髪699 - 699" at bounding box center [301, 269] width 184 height 24
type input "滾珠洗髪699(214)"
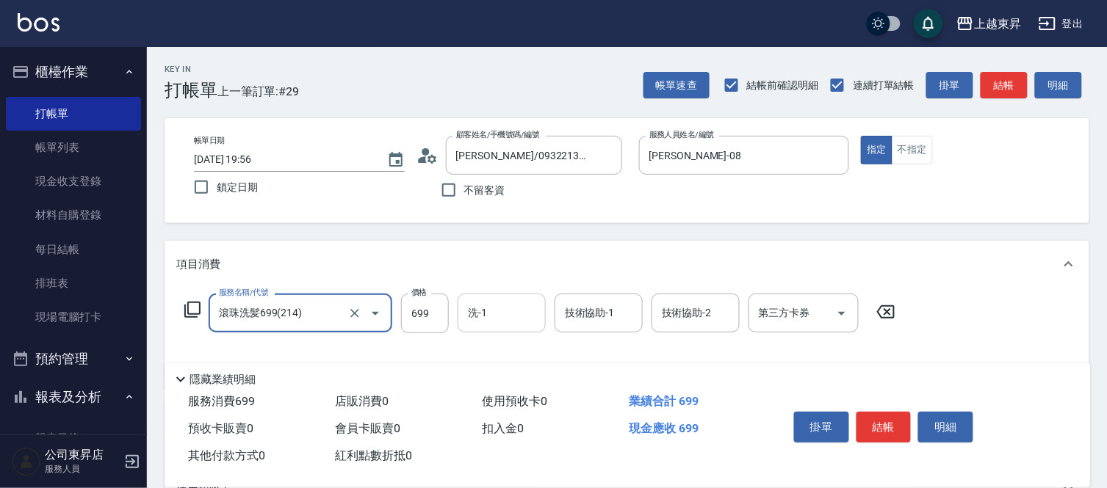
click at [501, 308] on input "洗-1" at bounding box center [501, 313] width 75 height 26
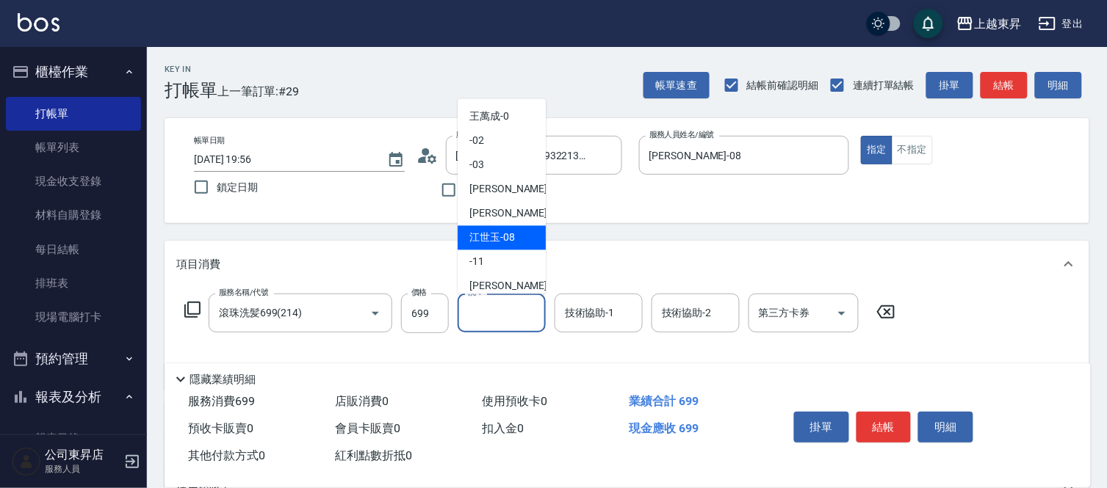
click at [502, 234] on span "江世玉 -08" at bounding box center [492, 238] width 46 height 15
type input "江世玉-08"
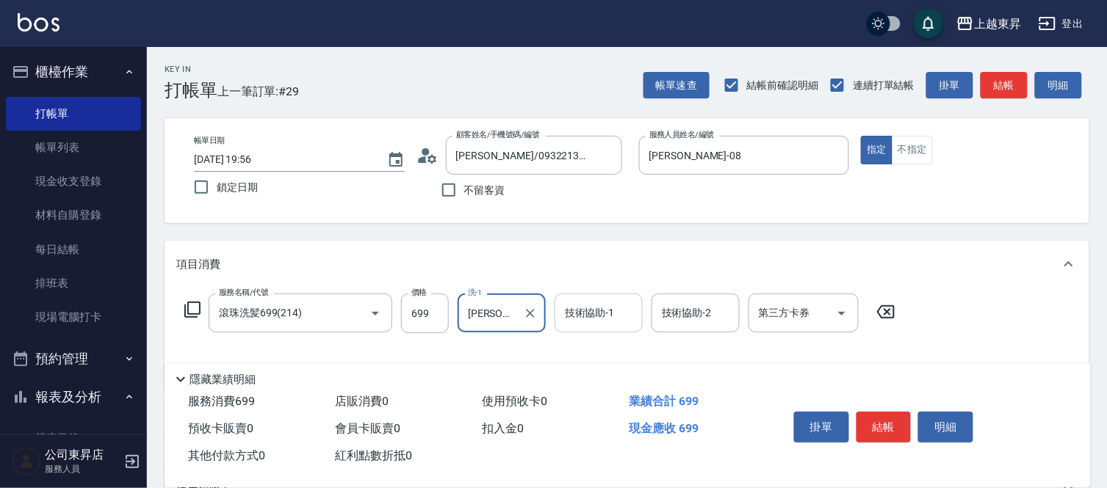
click at [588, 317] on div "技術協助-1 技術協助-1" at bounding box center [598, 313] width 88 height 39
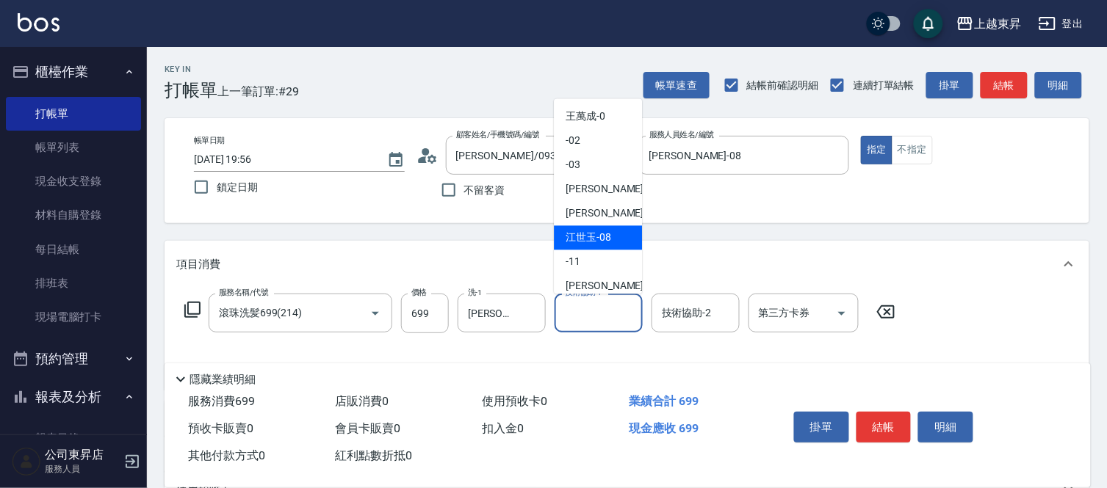
click at [595, 237] on span "江世玉 -08" at bounding box center [588, 238] width 46 height 15
type input "江世玉-08"
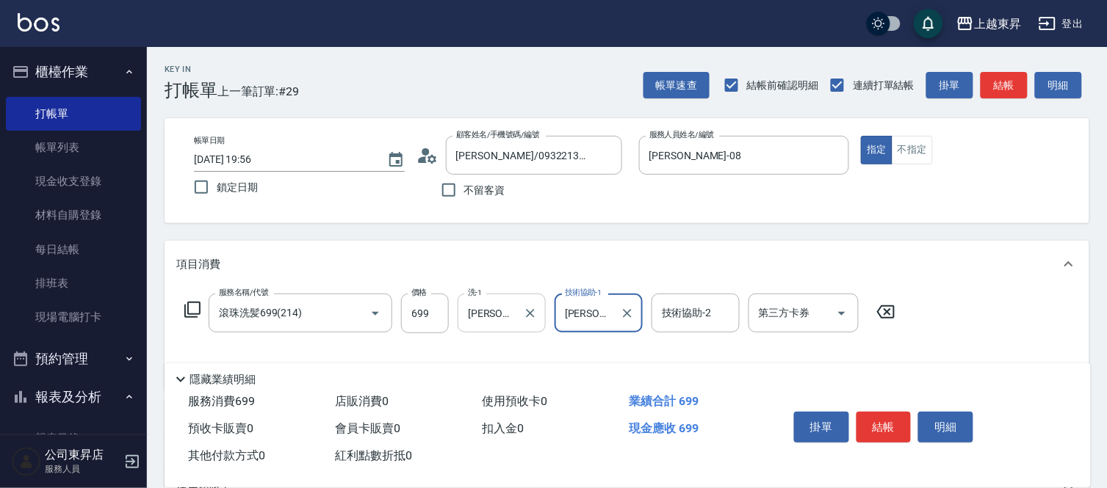
click at [510, 309] on input "江世玉-08" at bounding box center [490, 313] width 53 height 26
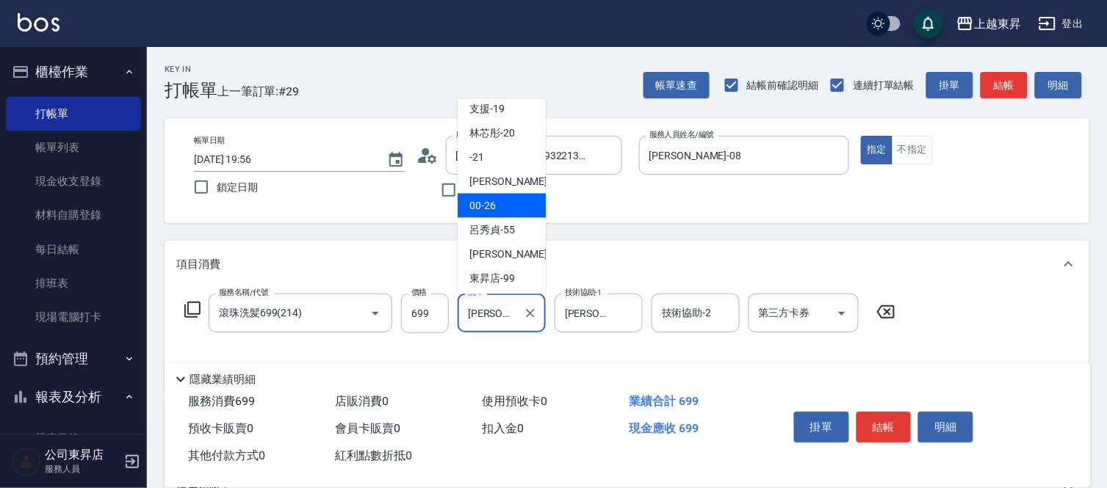
scroll to position [228, 0]
click at [503, 178] on span "張方漪 -22" at bounding box center [515, 180] width 93 height 15
type input "[PERSON_NAME]-22"
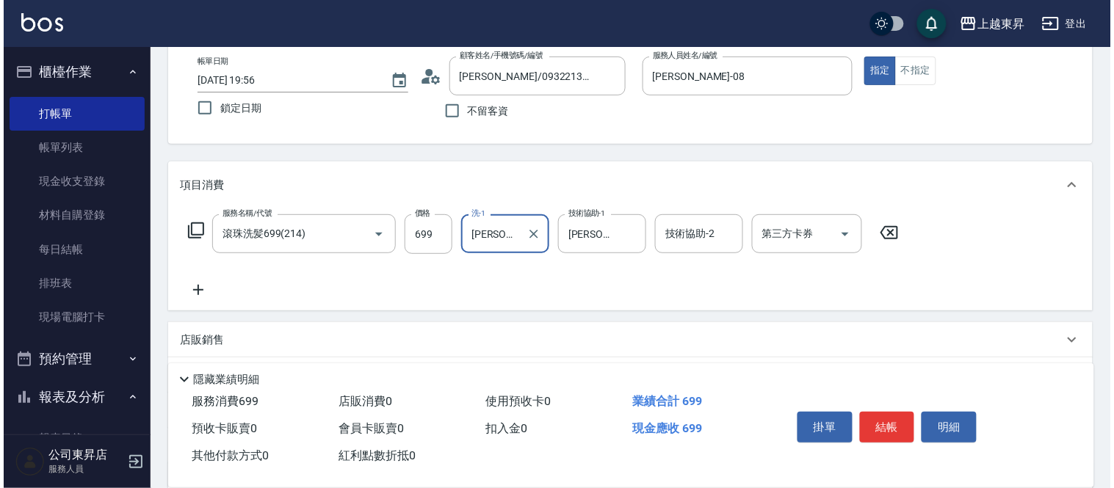
scroll to position [163, 0]
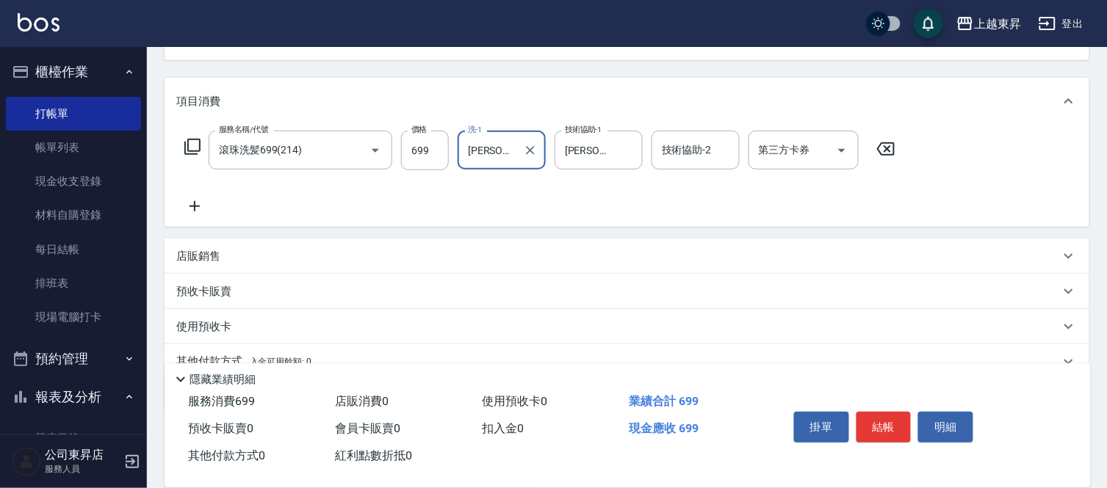
click at [191, 199] on icon at bounding box center [194, 207] width 37 height 18
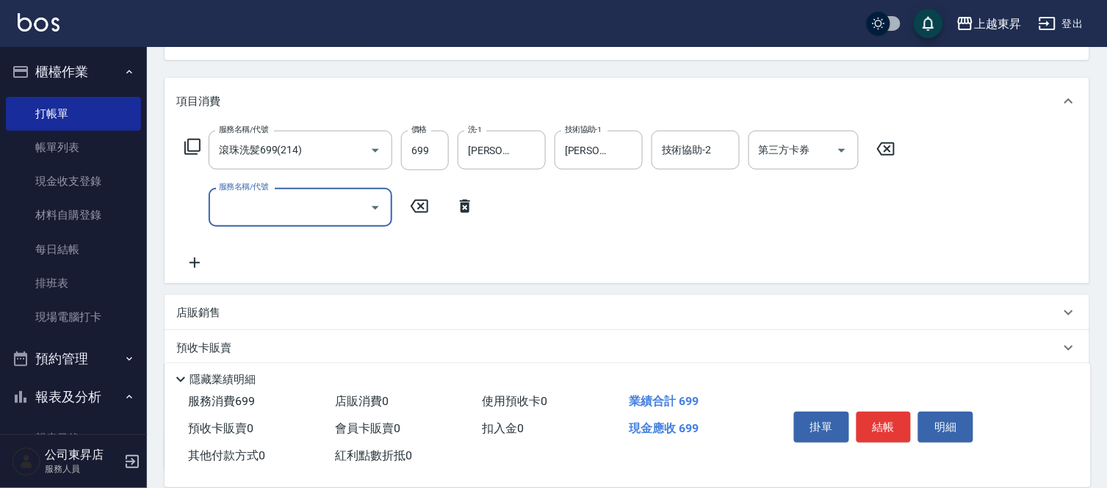
click at [187, 267] on icon at bounding box center [194, 263] width 37 height 18
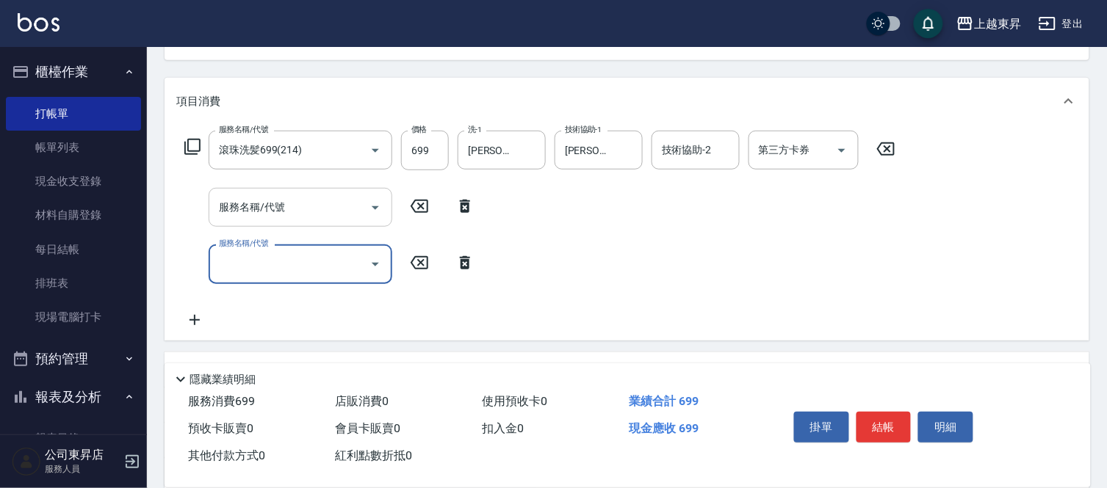
click at [239, 207] on input "服務名稱/代號" at bounding box center [289, 208] width 148 height 26
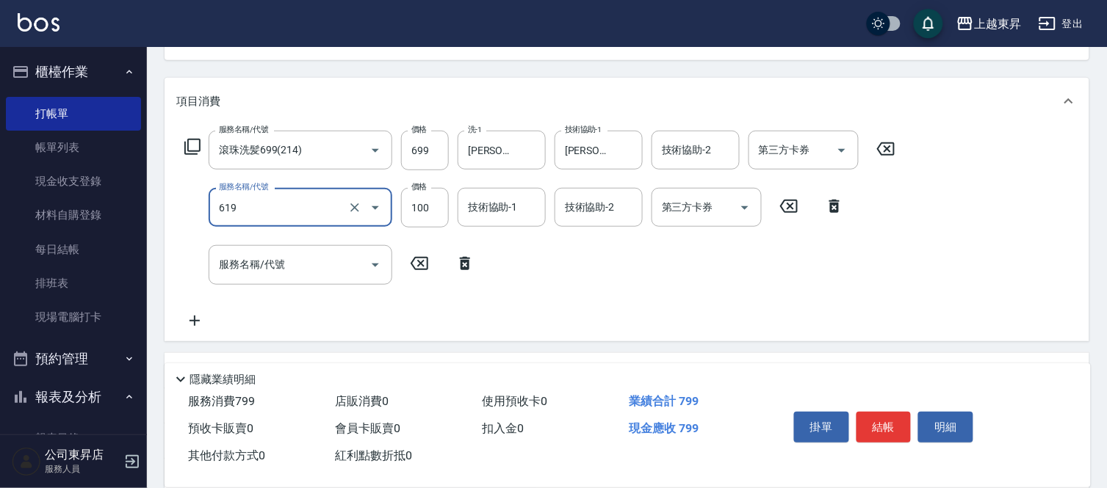
type input "煥彩.玻酸.晶膜.水療(619)"
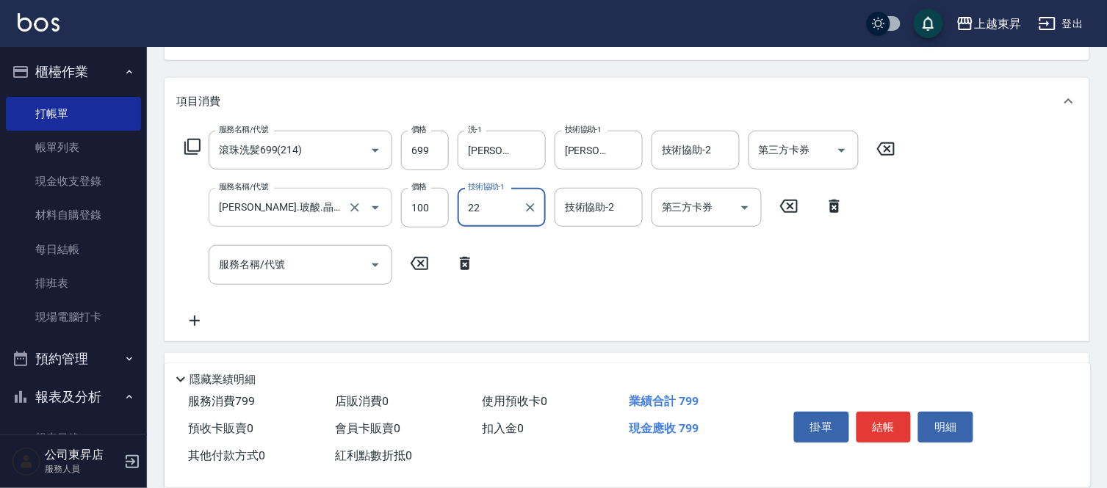
type input "[PERSON_NAME]-22"
click at [327, 262] on input "服務名稱/代號" at bounding box center [289, 265] width 148 height 26
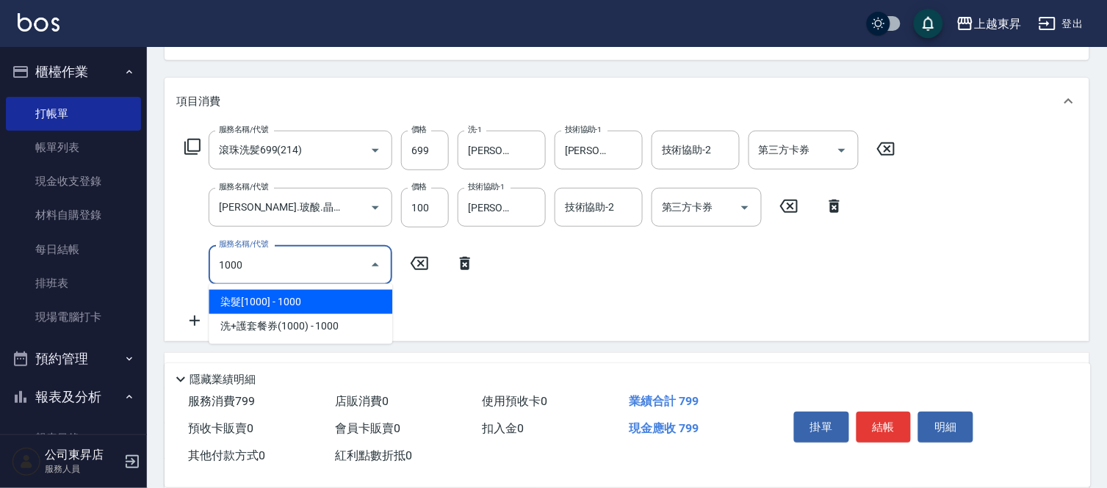
click at [344, 303] on span "染髮[1000] - 1000" at bounding box center [301, 302] width 184 height 24
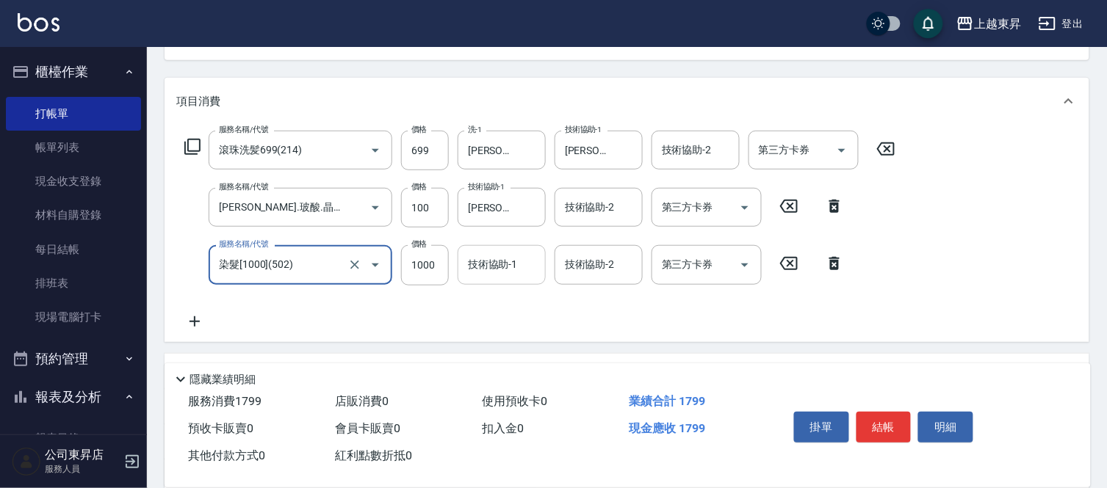
click at [513, 246] on div "技術協助-1" at bounding box center [501, 264] width 88 height 39
type input "染髮[1000](502)"
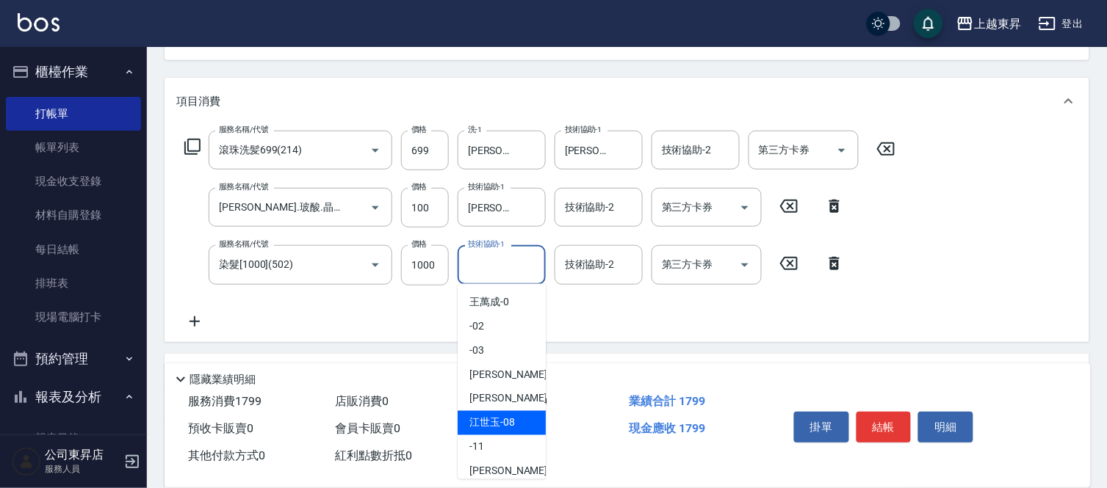
click at [496, 427] on span "江世玉 -08" at bounding box center [492, 423] width 46 height 15
type input "江世玉-08"
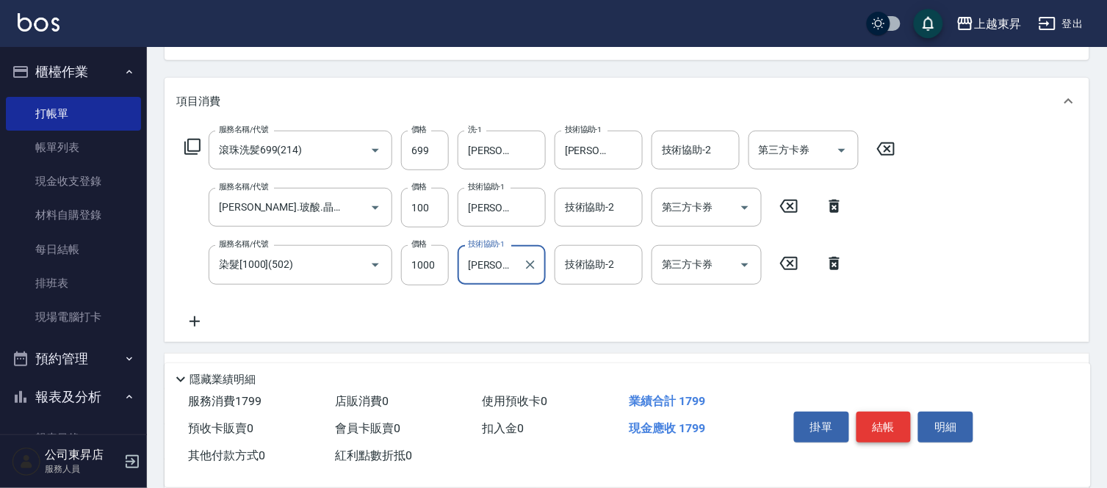
click at [886, 421] on button "結帳" at bounding box center [883, 427] width 55 height 31
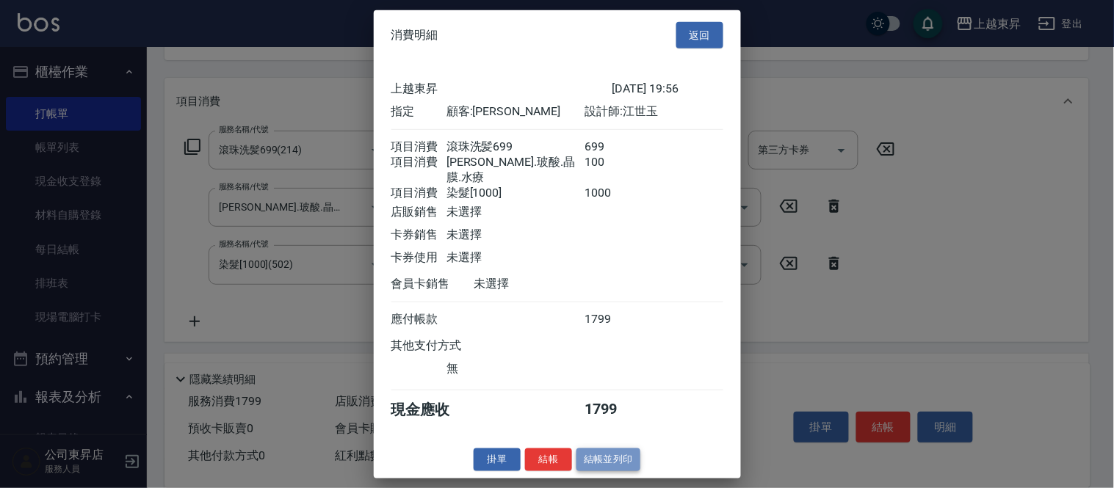
click at [593, 458] on button "結帳並列印" at bounding box center [608, 460] width 64 height 23
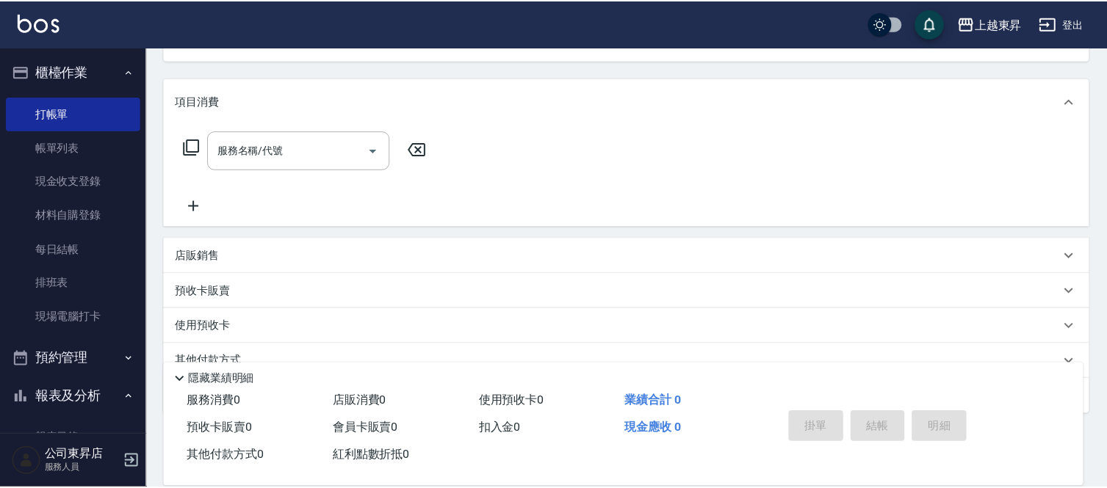
scroll to position [142, 0]
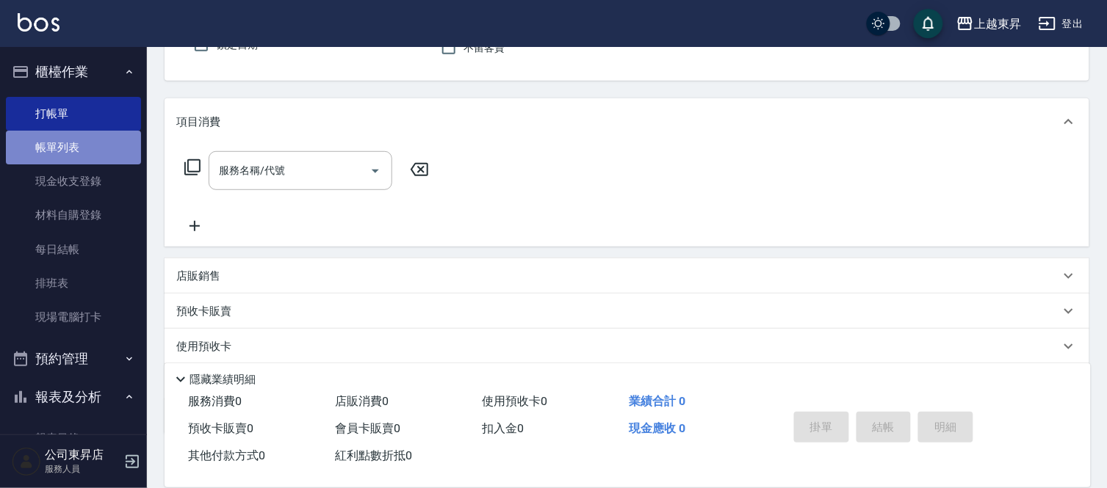
click at [94, 151] on link "帳單列表" at bounding box center [73, 148] width 135 height 34
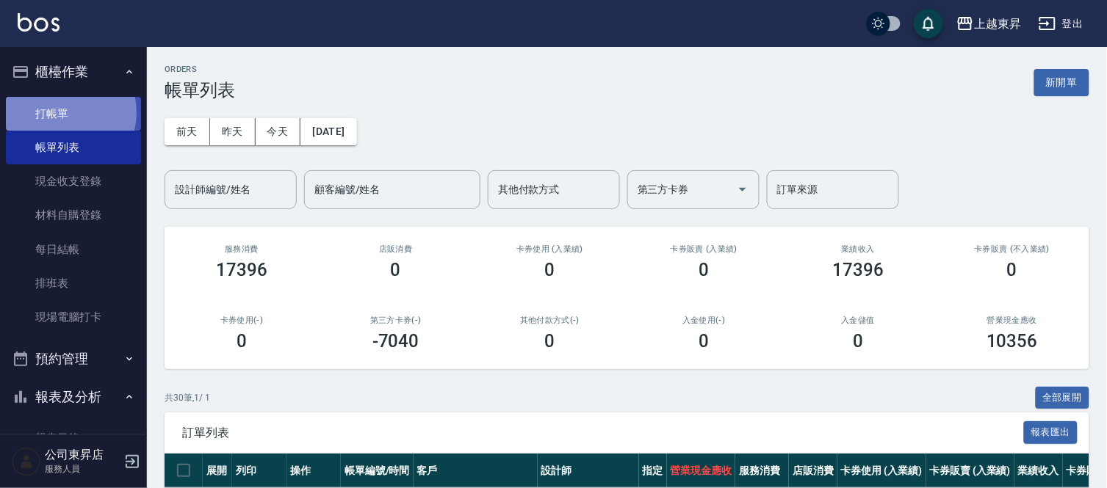
click at [63, 112] on link "打帳單" at bounding box center [73, 114] width 135 height 34
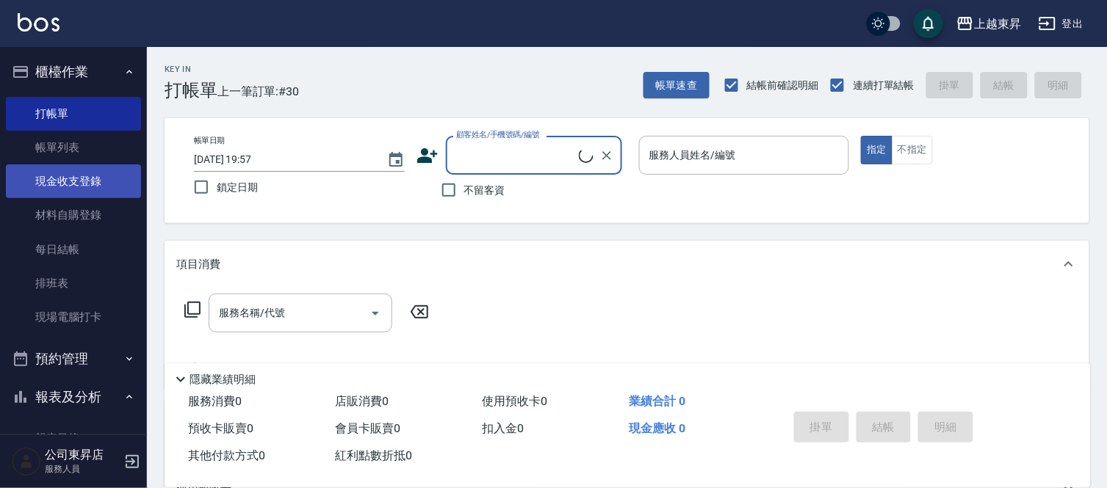
click at [63, 189] on link "現金收支登錄" at bounding box center [73, 181] width 135 height 34
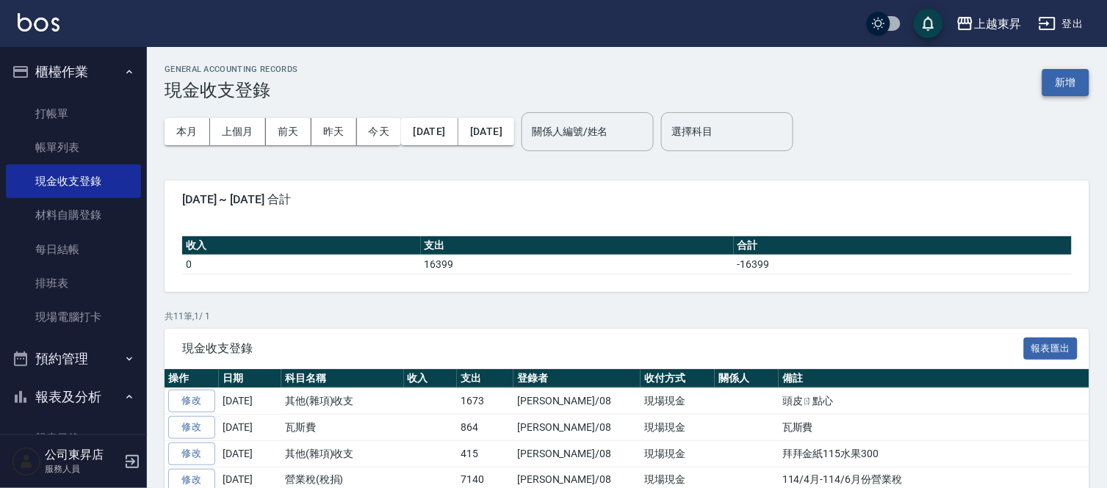
click at [1049, 83] on button "新增" at bounding box center [1065, 82] width 47 height 27
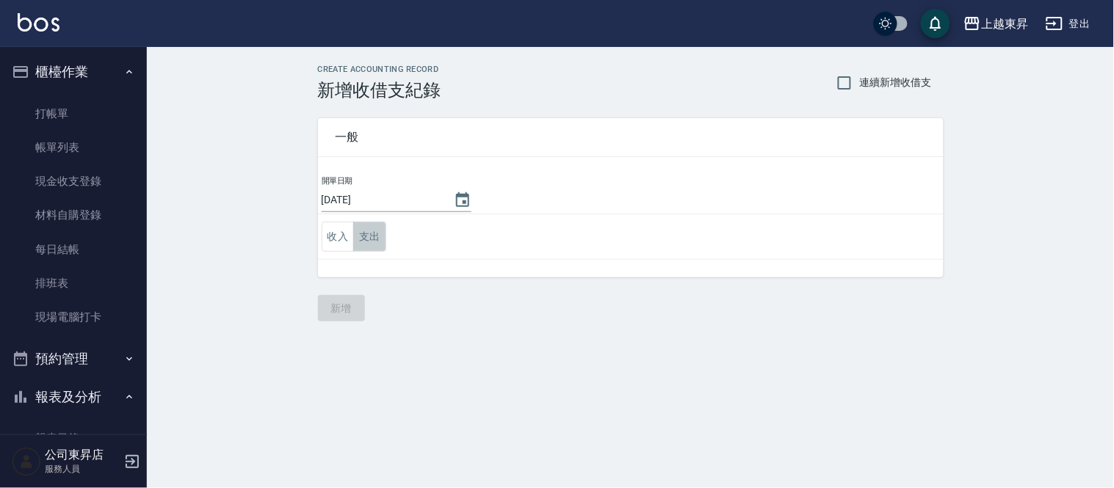
click at [380, 239] on button "支出" at bounding box center [369, 237] width 33 height 30
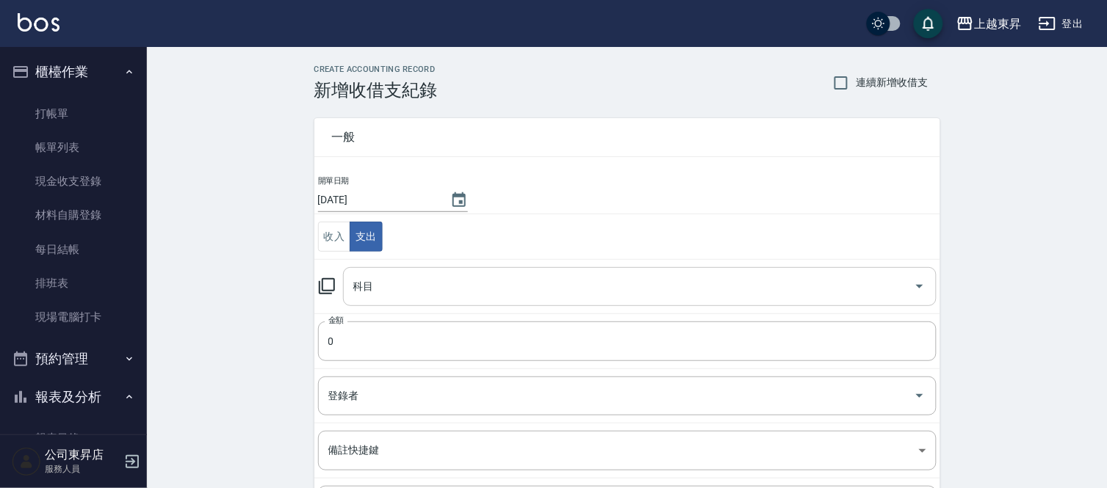
click at [357, 292] on input "科目" at bounding box center [629, 287] width 558 height 26
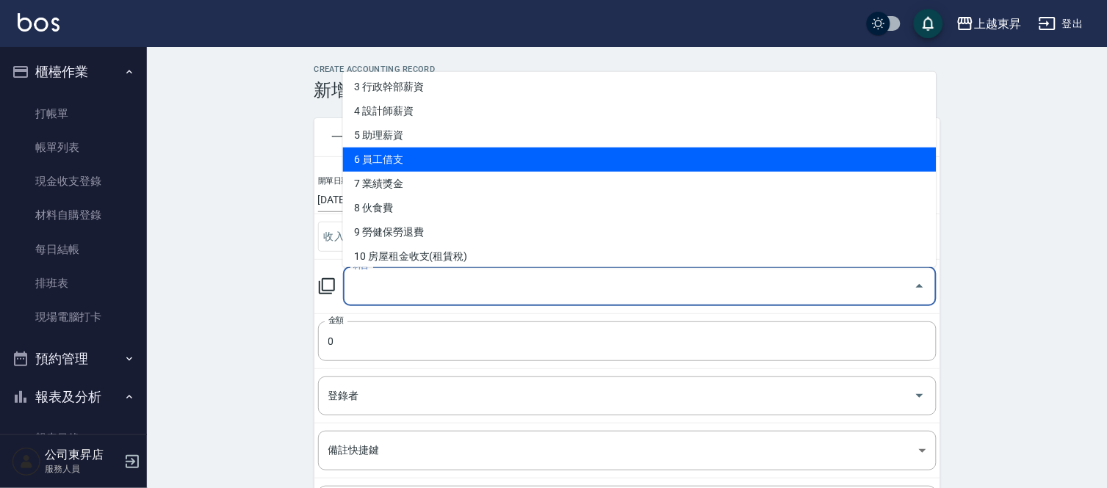
scroll to position [163, 0]
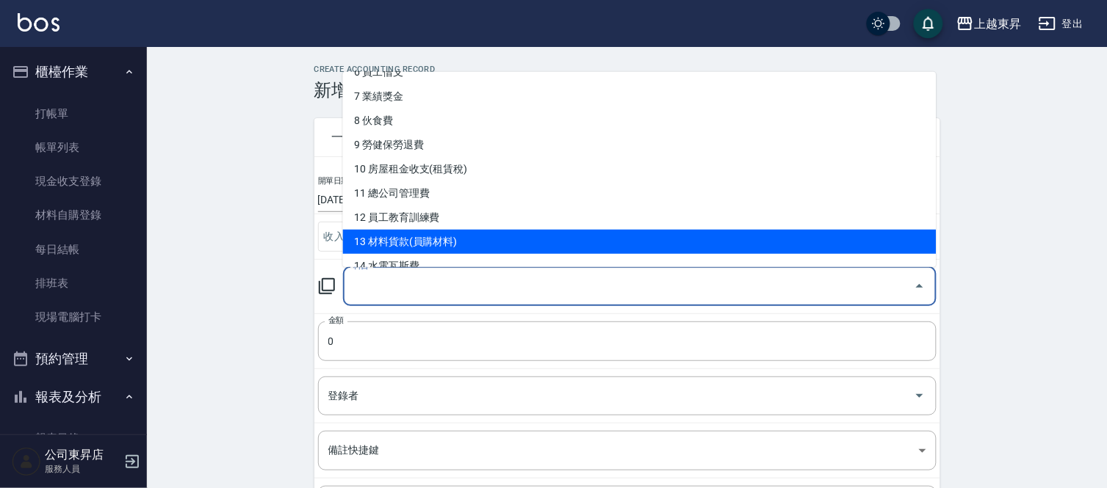
click at [458, 234] on li "13 材料貨款(員購材料)" at bounding box center [639, 242] width 593 height 24
type input "13 材料貨款(員購材料)"
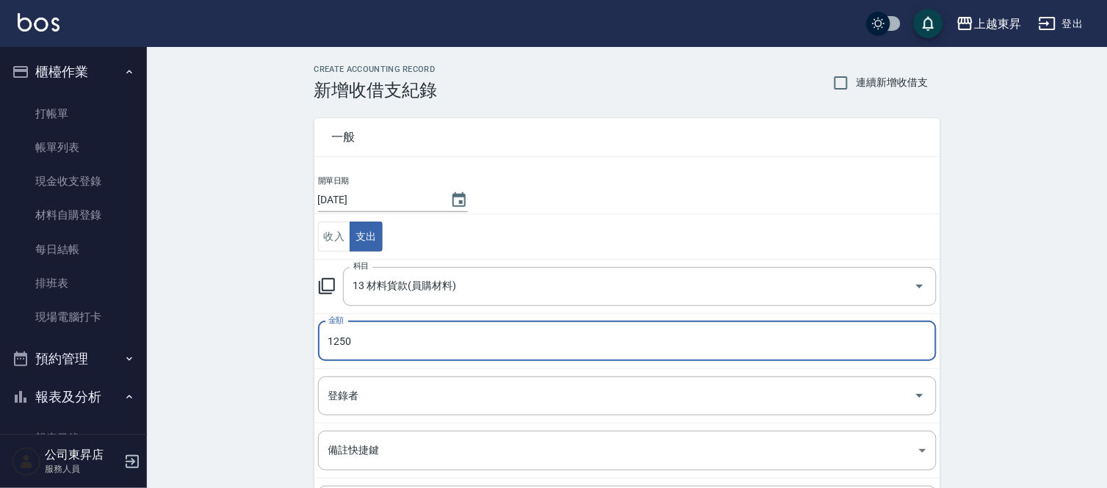
type input "1250"
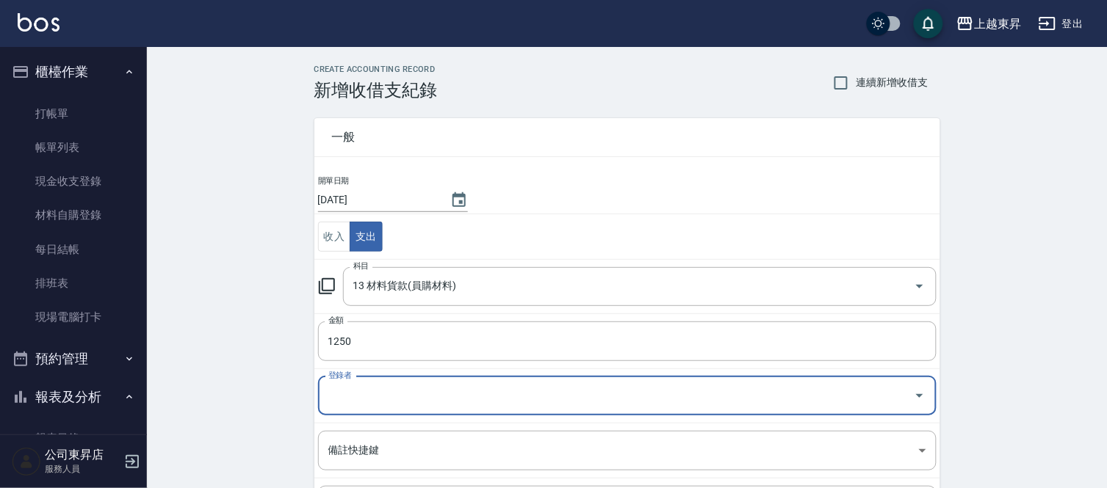
click at [374, 397] on input "登錄者" at bounding box center [616, 396] width 583 height 26
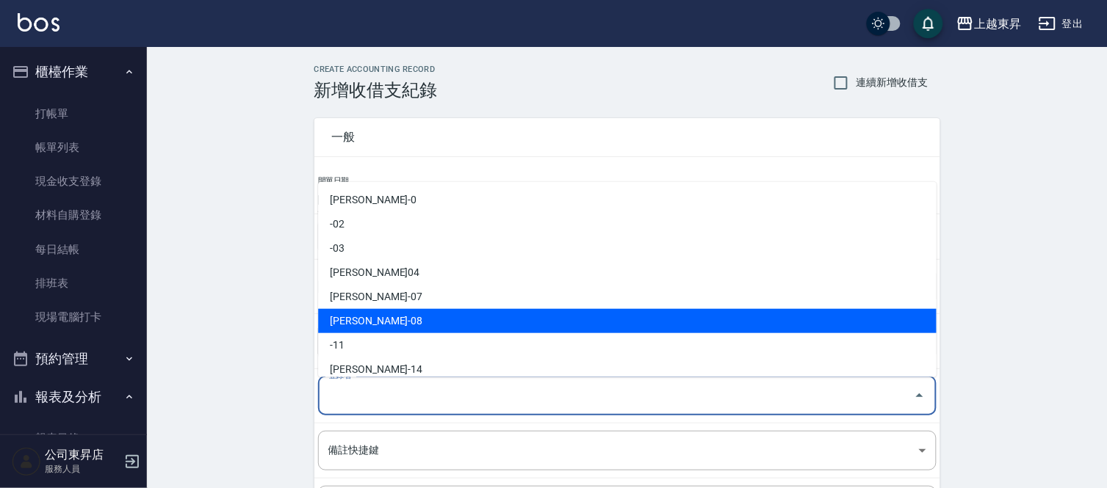
click at [395, 324] on li "江世玉-08" at bounding box center [627, 321] width 618 height 24
type input "江世玉-08"
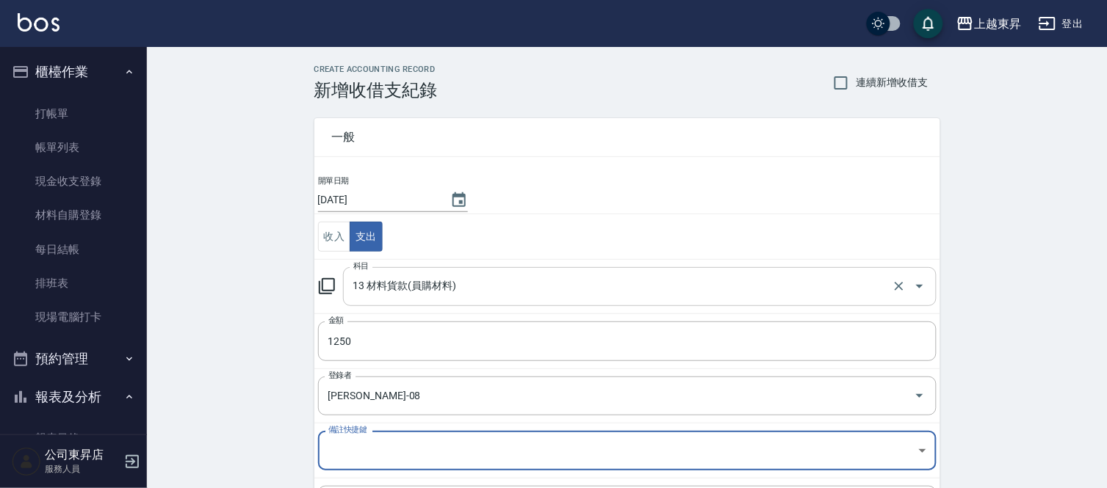
scroll to position [159, 0]
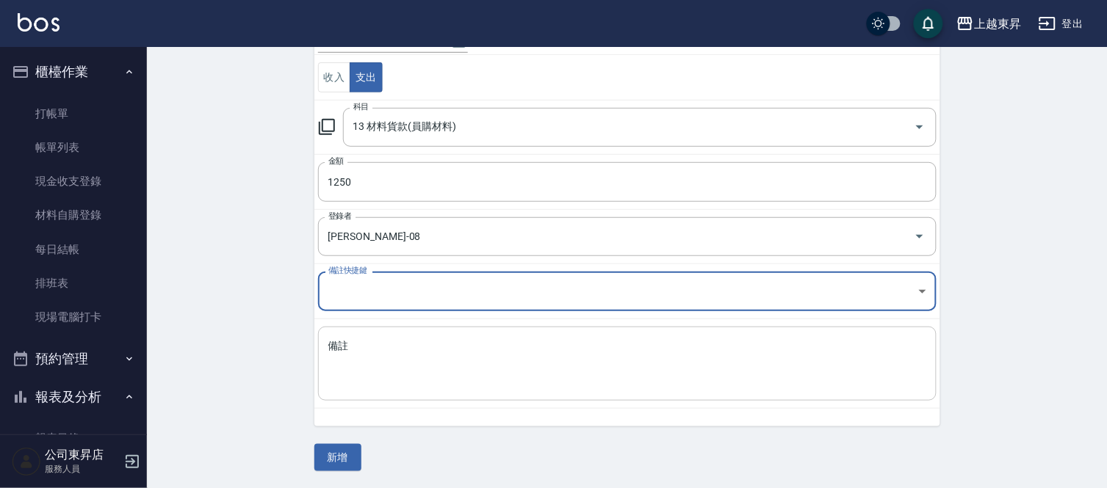
click at [333, 342] on div "備註 x 備註" at bounding box center [627, 364] width 618 height 74
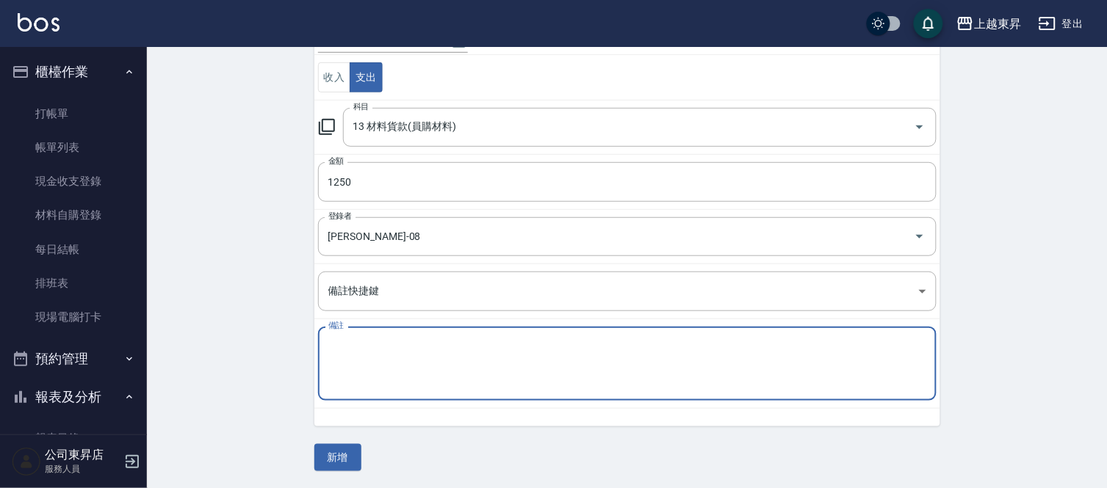
click at [335, 345] on textarea "備註" at bounding box center [627, 364] width 598 height 50
type textarea "ㄍ"
click at [389, 345] on textarea "矯色洗+4光謙髮膜+1" at bounding box center [627, 364] width 598 height 50
type textarea "矯色洗+4光纖髮膜+1"
click at [327, 463] on button "新增" at bounding box center [337, 457] width 47 height 27
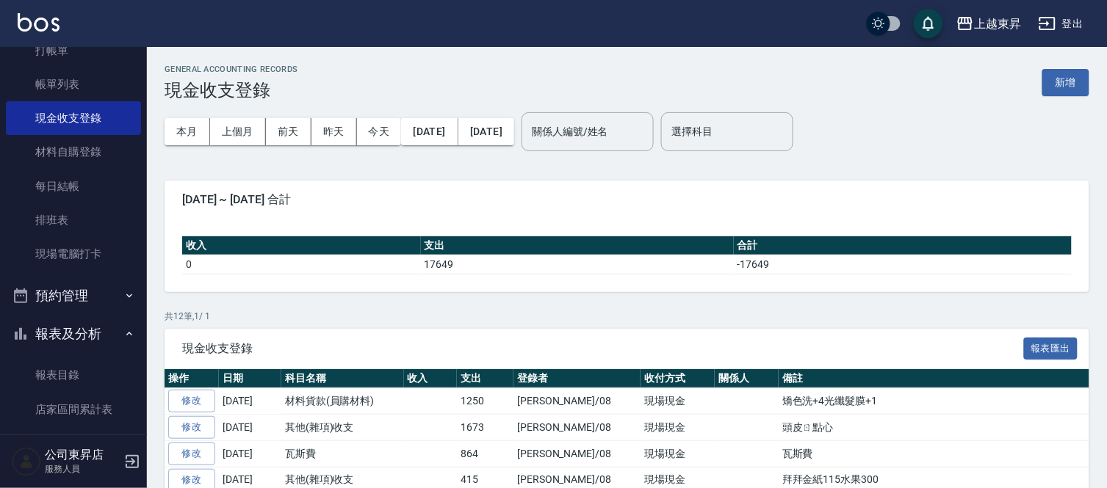
scroll to position [163, 0]
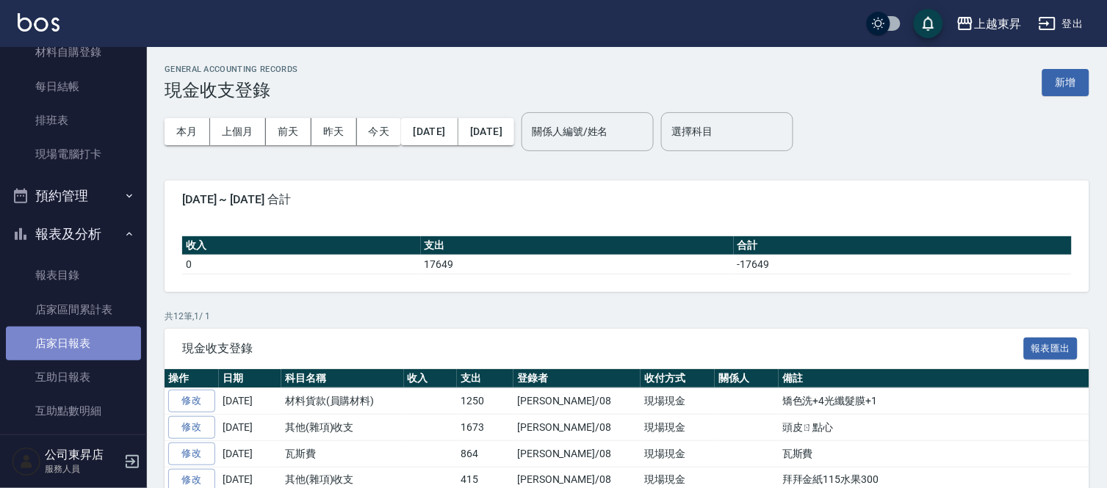
click at [73, 348] on link "店家日報表" at bounding box center [73, 344] width 135 height 34
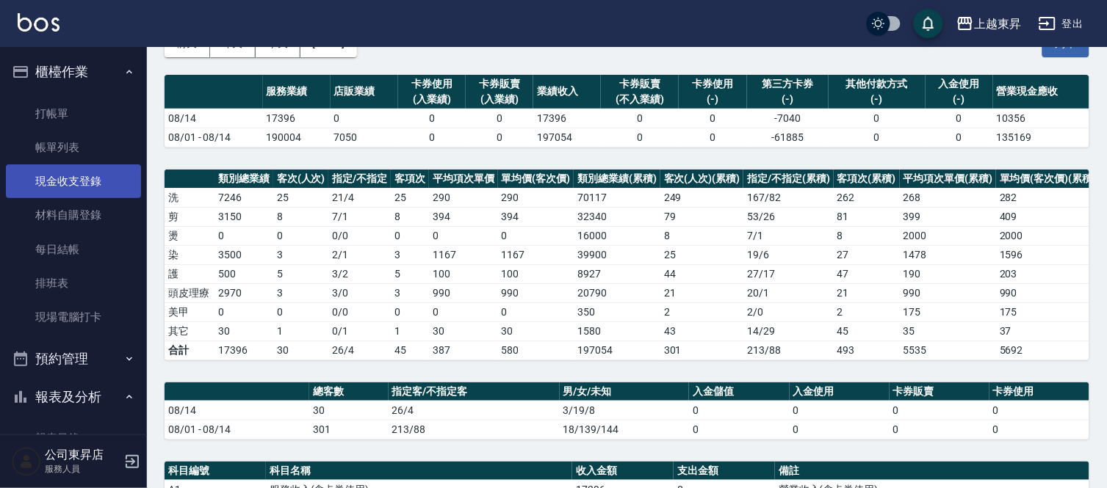
scroll to position [82, 0]
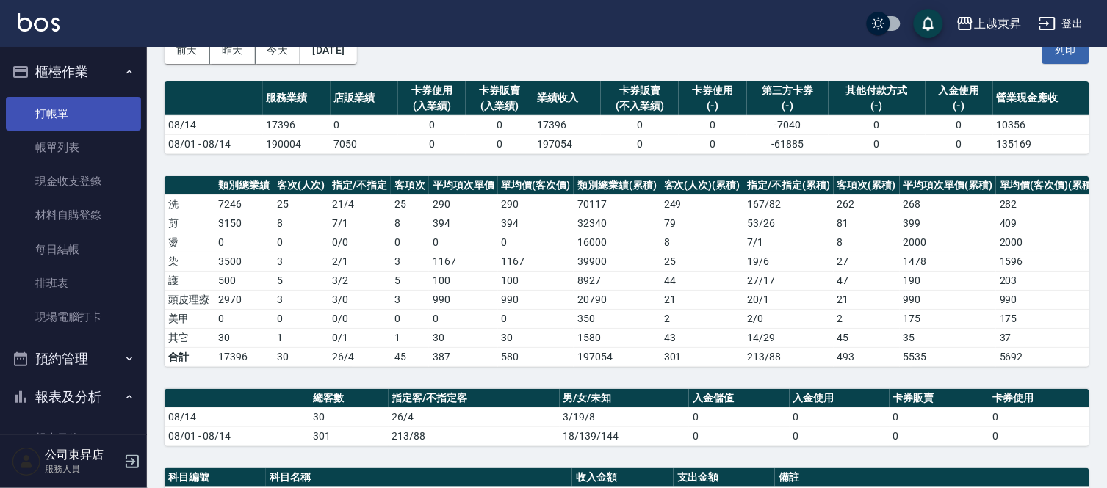
click at [64, 120] on link "打帳單" at bounding box center [73, 114] width 135 height 34
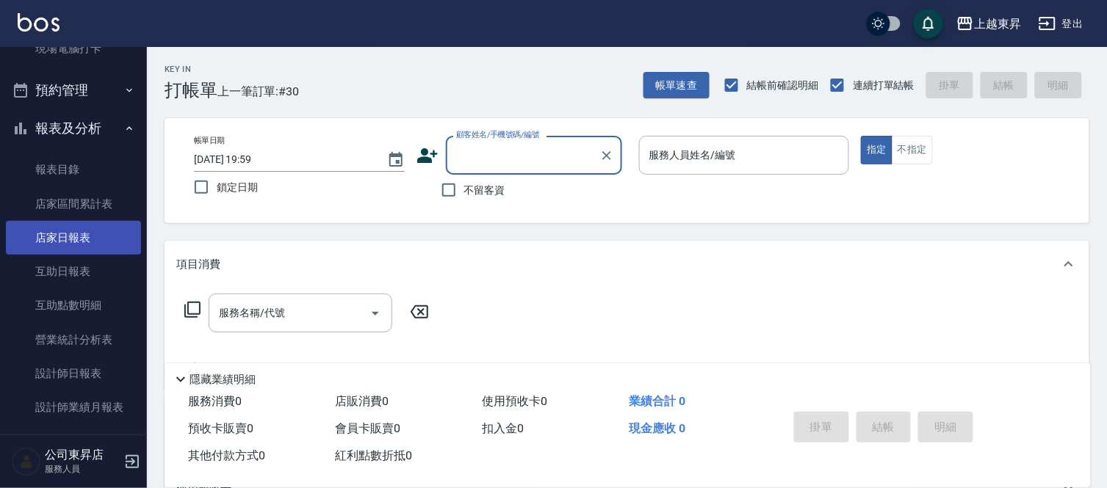
scroll to position [245, 0]
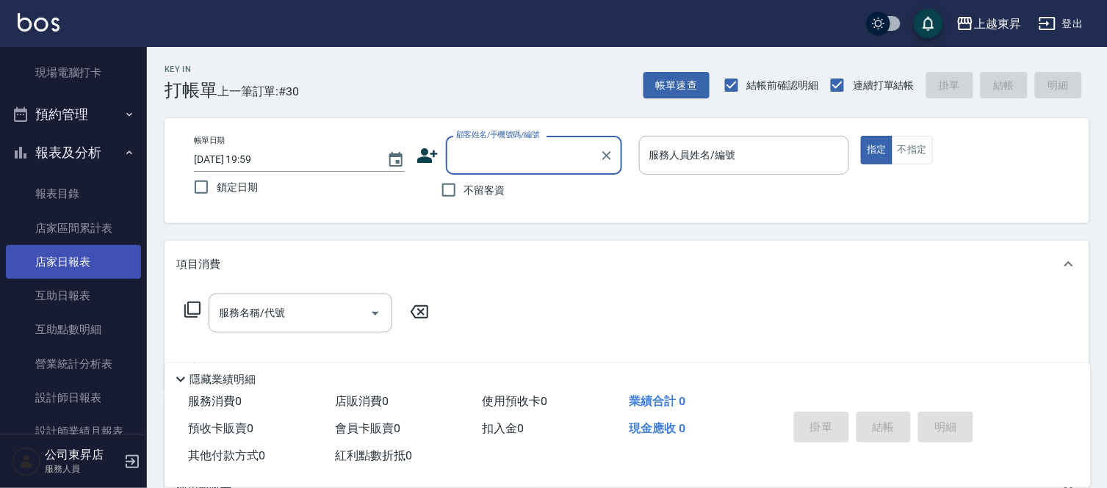
click at [75, 264] on link "店家日報表" at bounding box center [73, 262] width 135 height 34
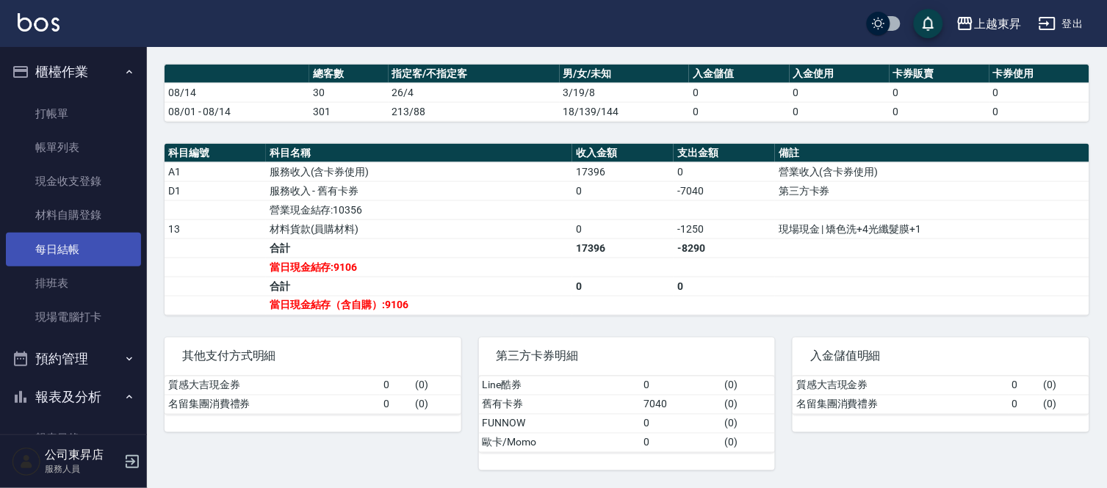
click at [64, 250] on link "每日結帳" at bounding box center [73, 250] width 135 height 34
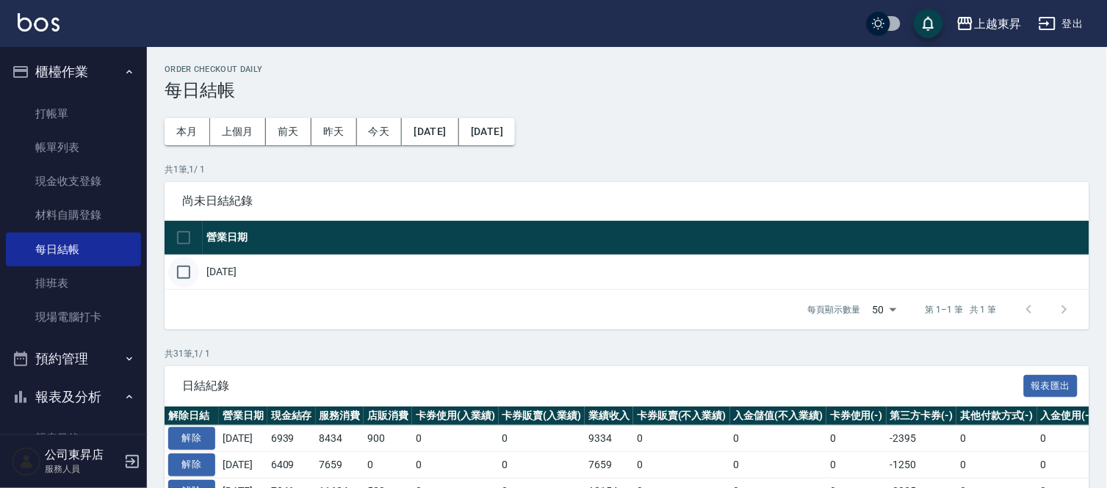
click at [184, 275] on input "checkbox" at bounding box center [183, 272] width 31 height 31
checkbox input "true"
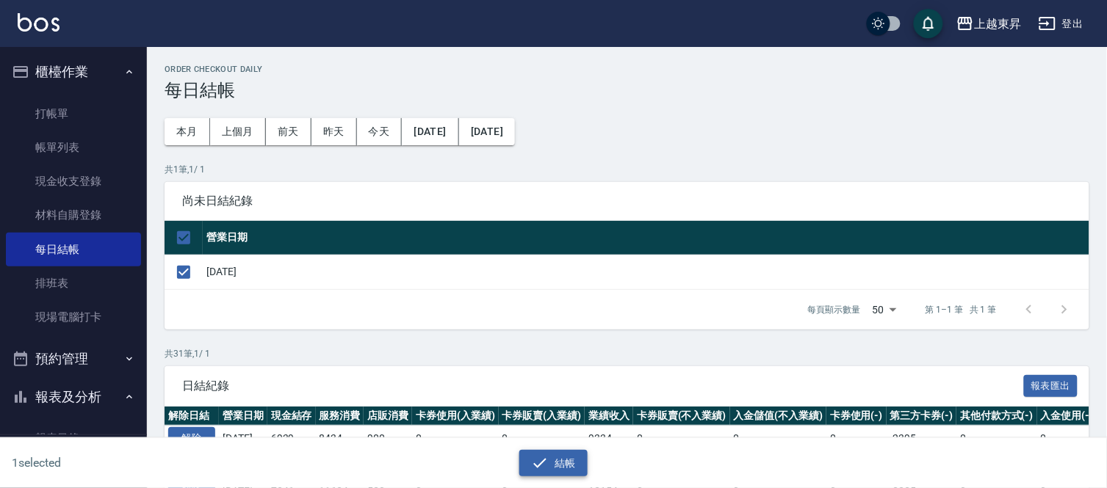
click at [585, 464] on button "結帳" at bounding box center [553, 463] width 68 height 27
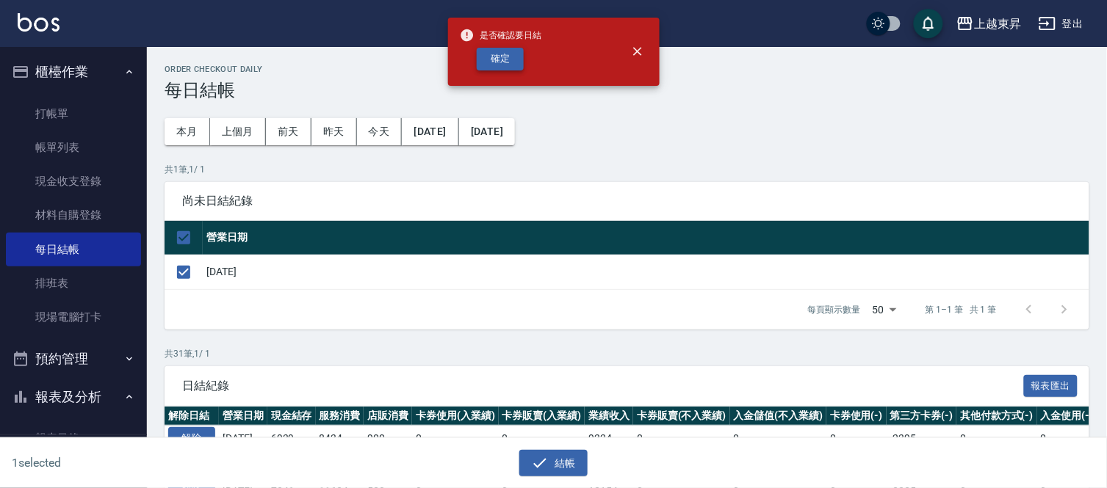
click at [491, 59] on button "確定" at bounding box center [500, 59] width 47 height 23
checkbox input "false"
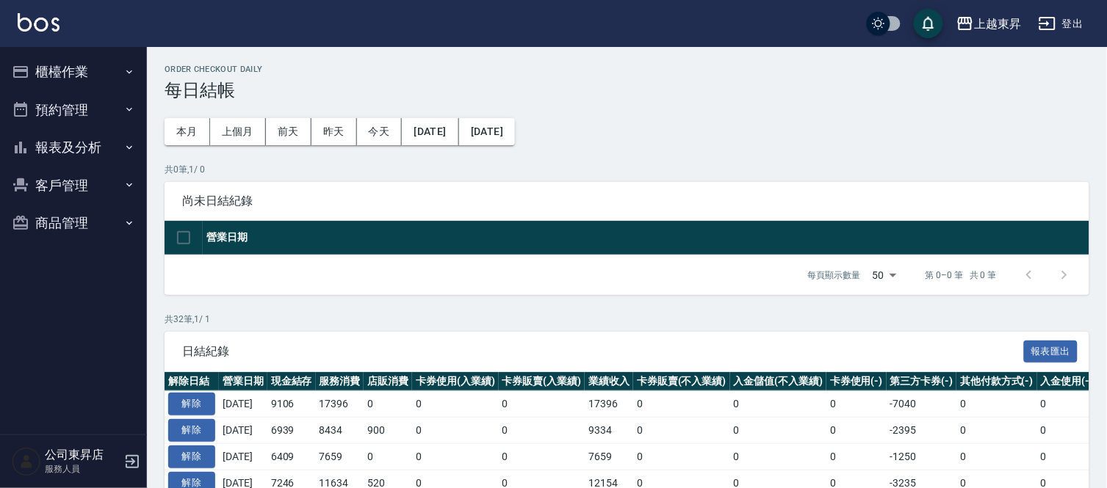
click at [120, 151] on button "報表及分析" at bounding box center [73, 147] width 135 height 38
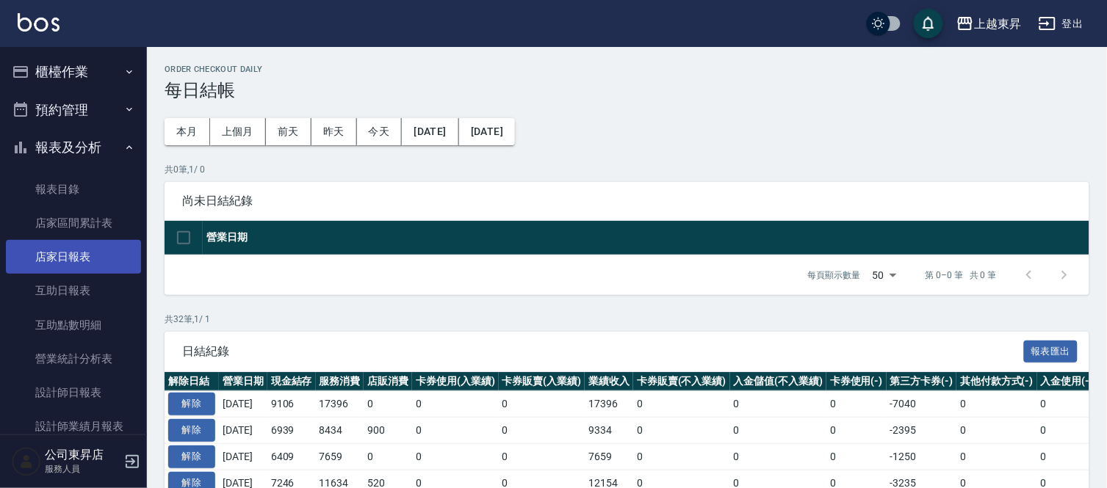
click at [55, 258] on link "店家日報表" at bounding box center [73, 257] width 135 height 34
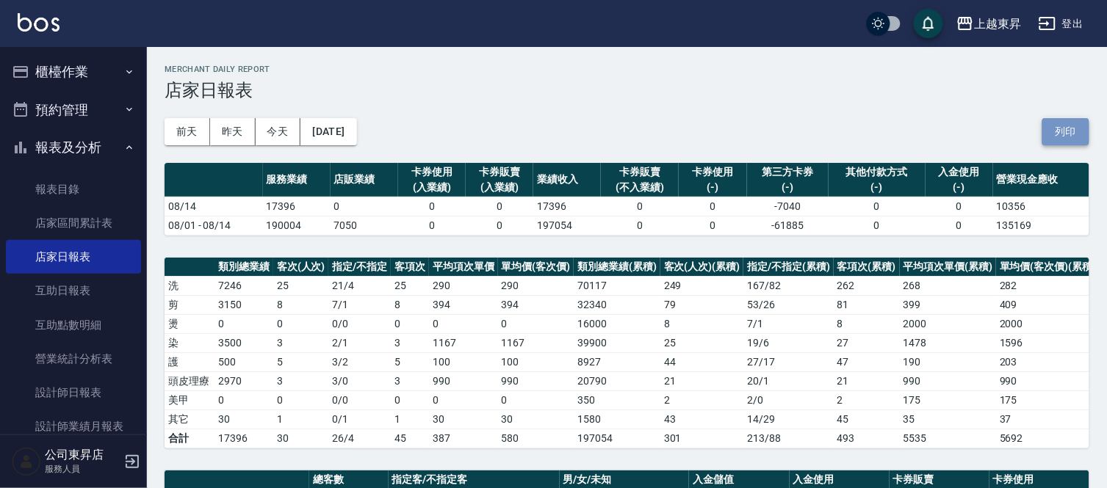
click at [1077, 133] on button "列印" at bounding box center [1065, 131] width 47 height 27
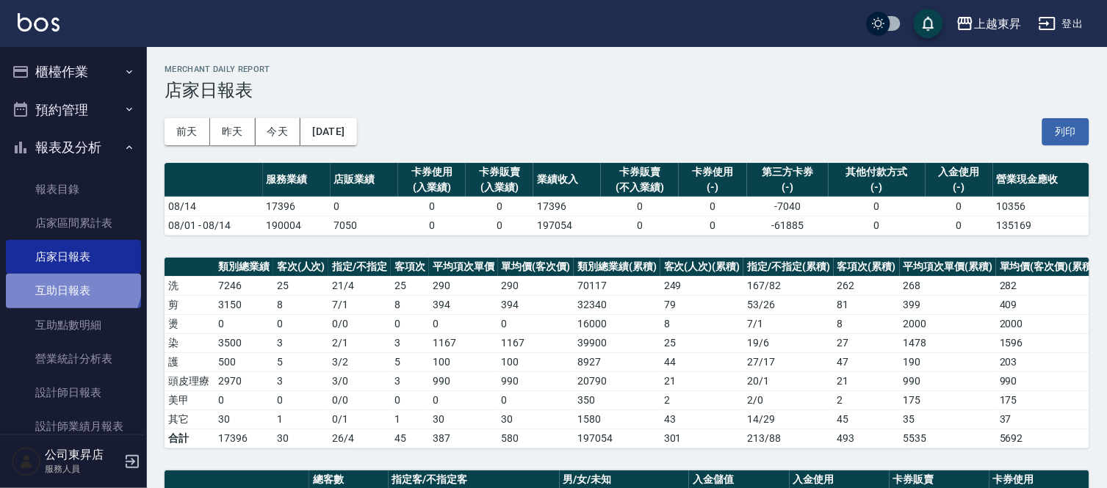
click at [71, 281] on link "互助日報表" at bounding box center [73, 291] width 135 height 34
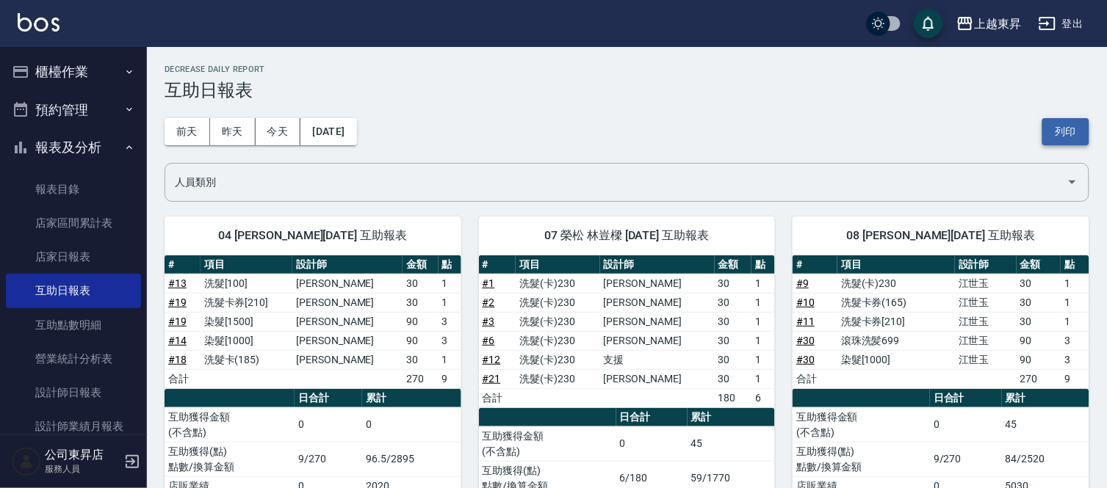
click at [1065, 137] on button "列印" at bounding box center [1065, 131] width 47 height 27
click at [77, 401] on link "設計師日報表" at bounding box center [73, 393] width 135 height 34
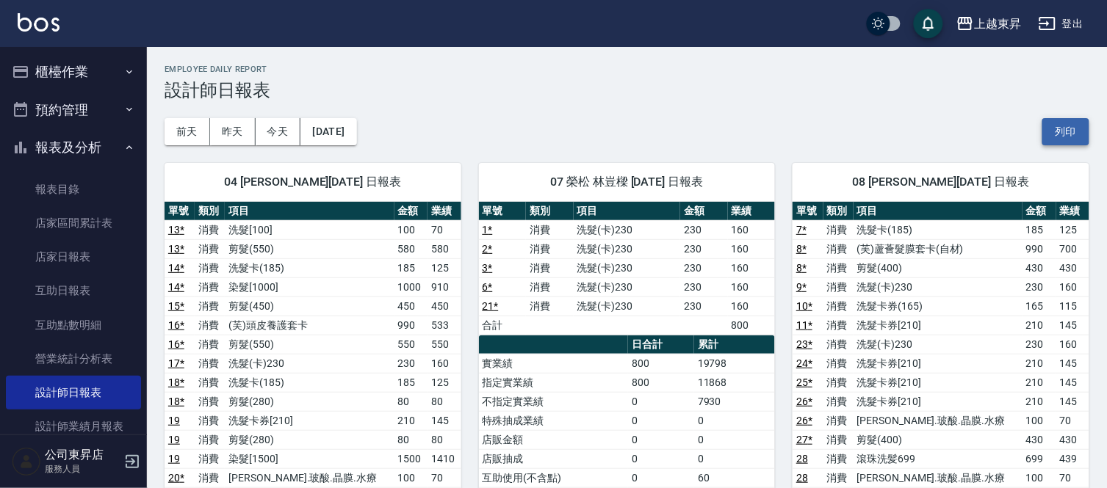
click at [1075, 125] on button "列印" at bounding box center [1065, 131] width 47 height 27
click at [233, 128] on button "昨天" at bounding box center [233, 131] width 46 height 27
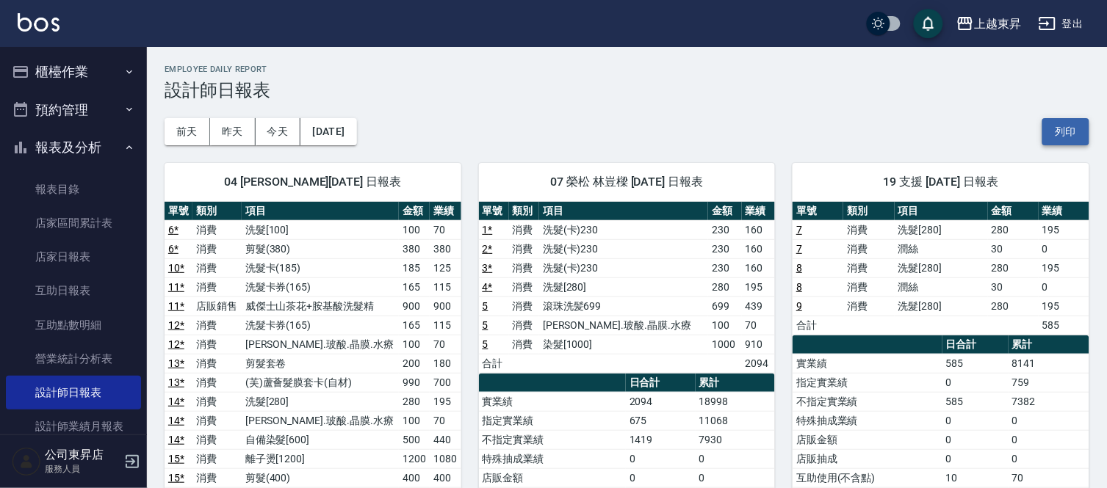
click at [1053, 140] on button "列印" at bounding box center [1065, 131] width 47 height 27
click at [47, 292] on link "互助日報表" at bounding box center [73, 291] width 135 height 34
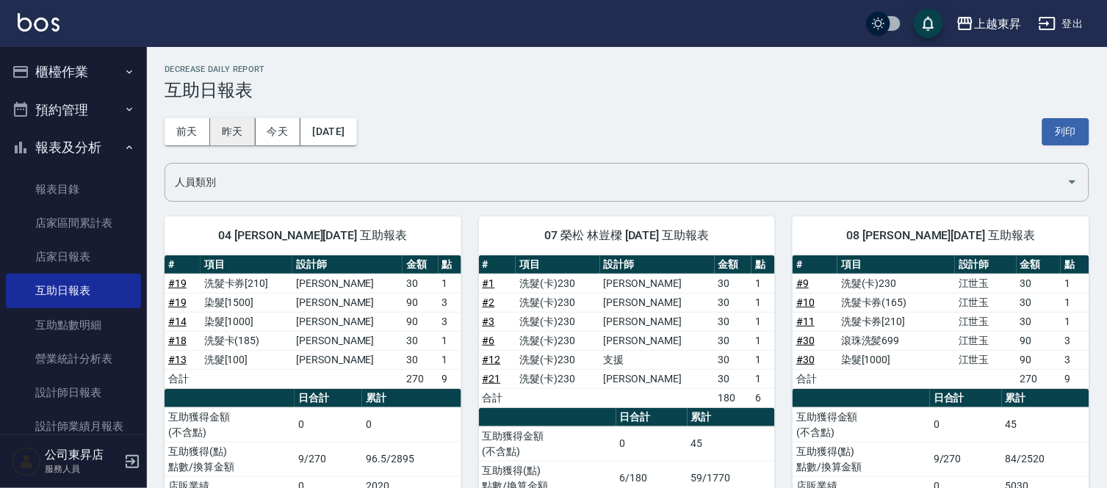
click at [225, 131] on button "昨天" at bounding box center [233, 131] width 46 height 27
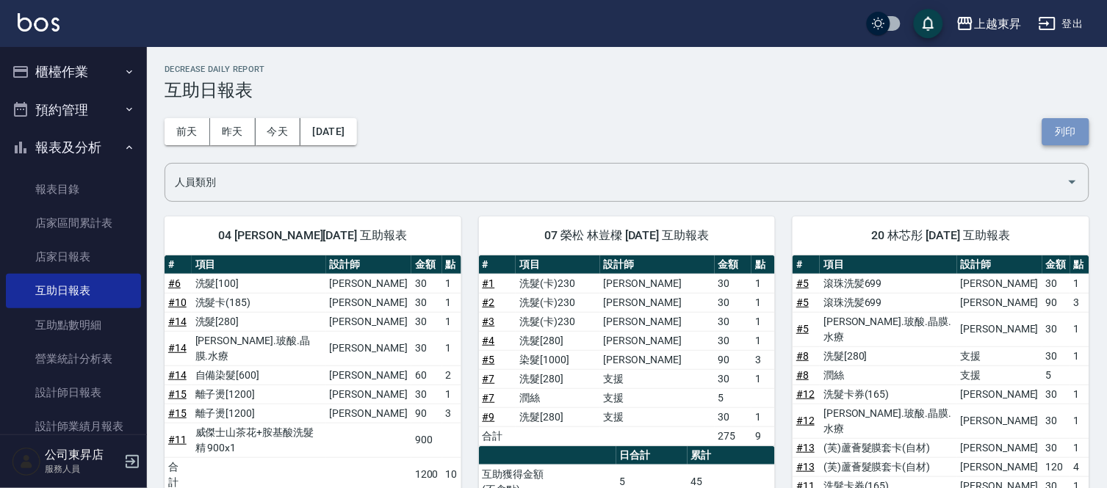
click at [1050, 128] on button "列印" at bounding box center [1065, 131] width 47 height 27
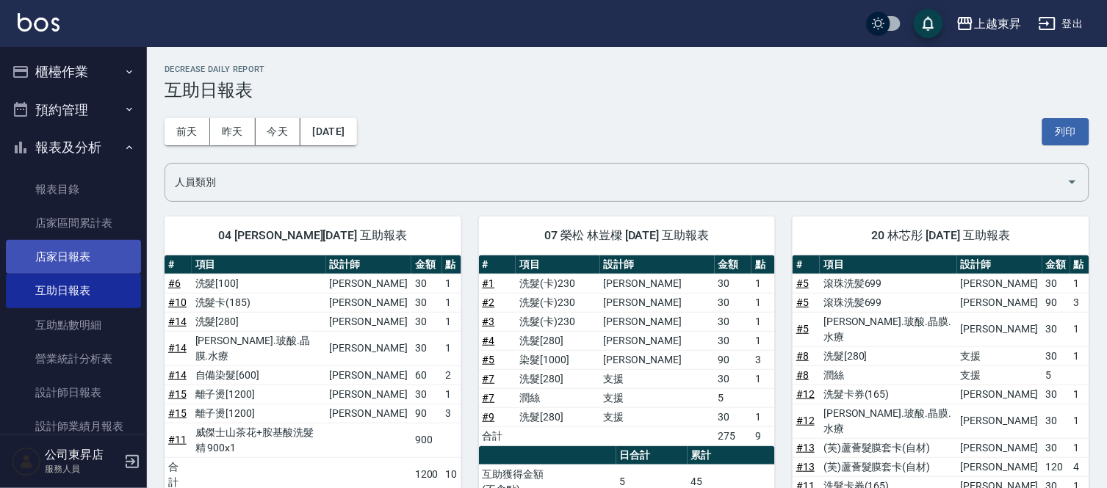
click at [75, 251] on link "店家日報表" at bounding box center [73, 257] width 135 height 34
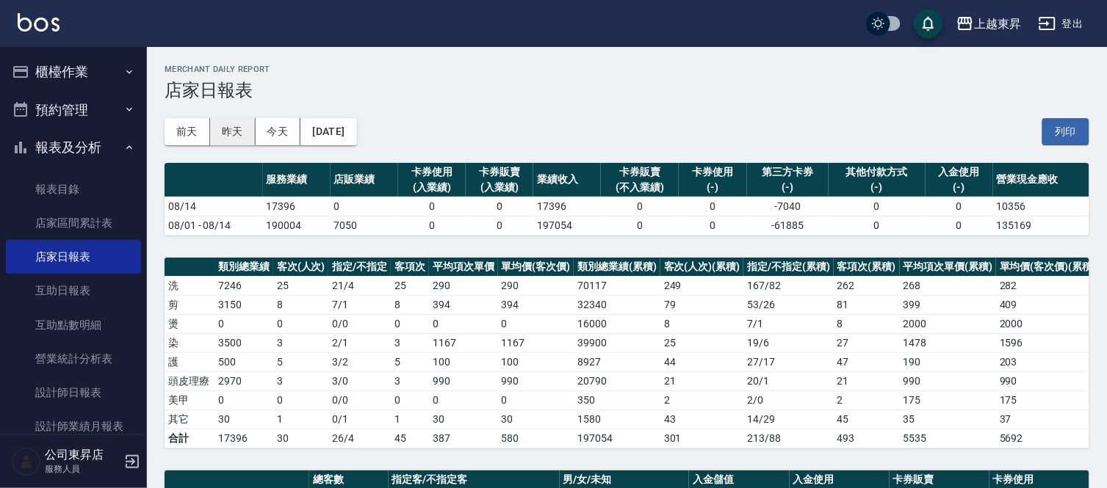
click at [226, 130] on button "昨天" at bounding box center [233, 131] width 46 height 27
click at [1053, 127] on button "列印" at bounding box center [1065, 131] width 47 height 27
